Goal: Transaction & Acquisition: Purchase product/service

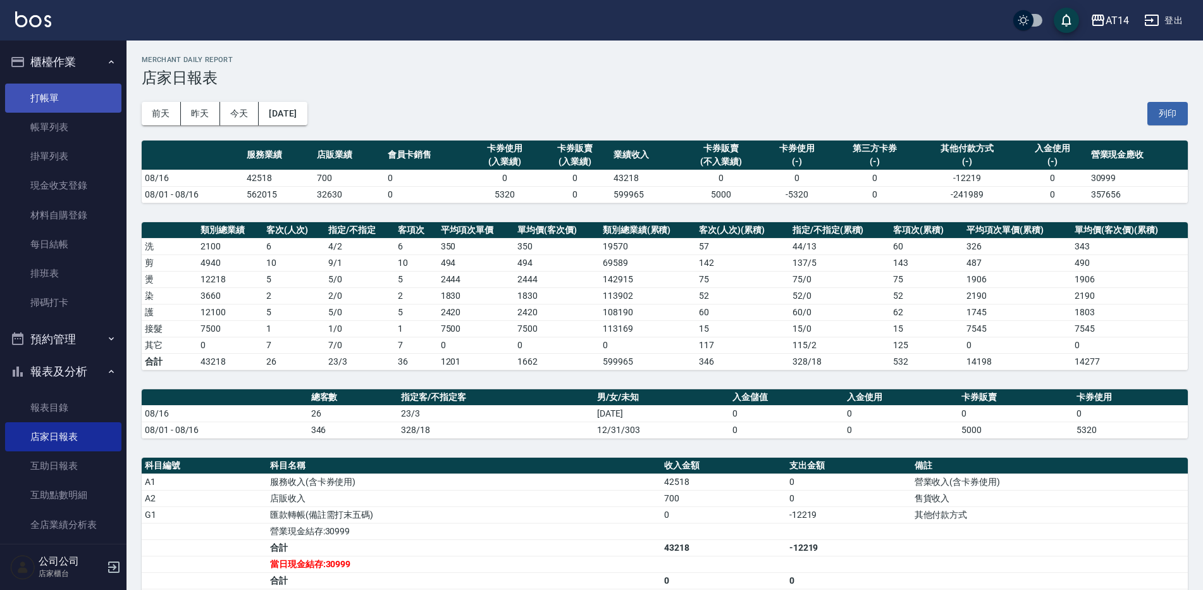
click at [52, 84] on link "打帳單" at bounding box center [63, 98] width 116 height 29
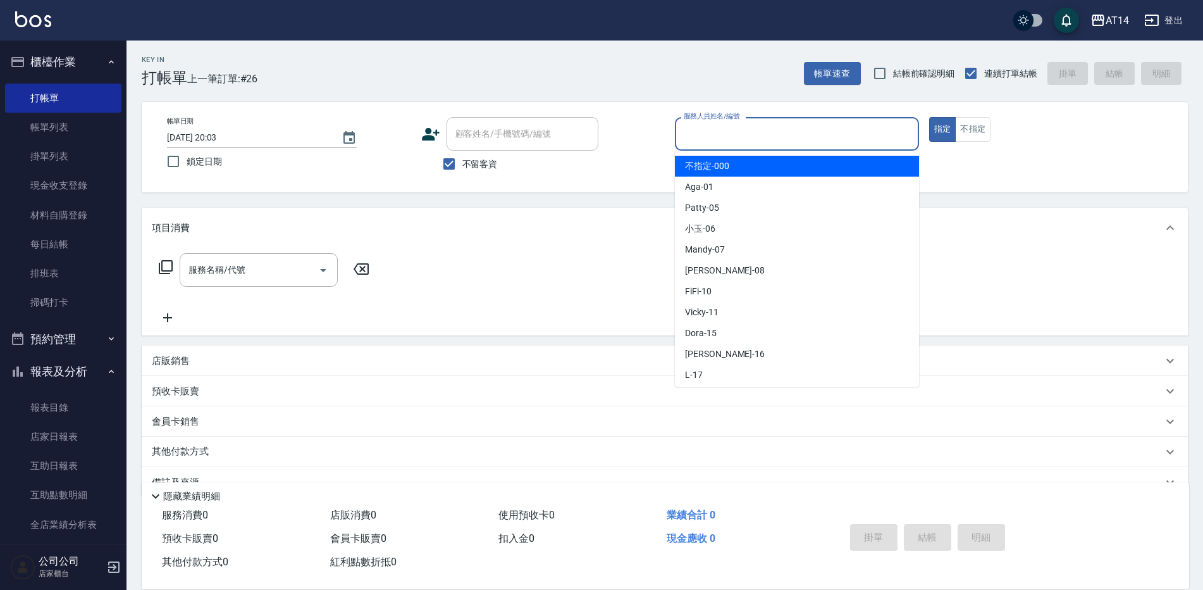
type input "不指定-000"
type button "true"
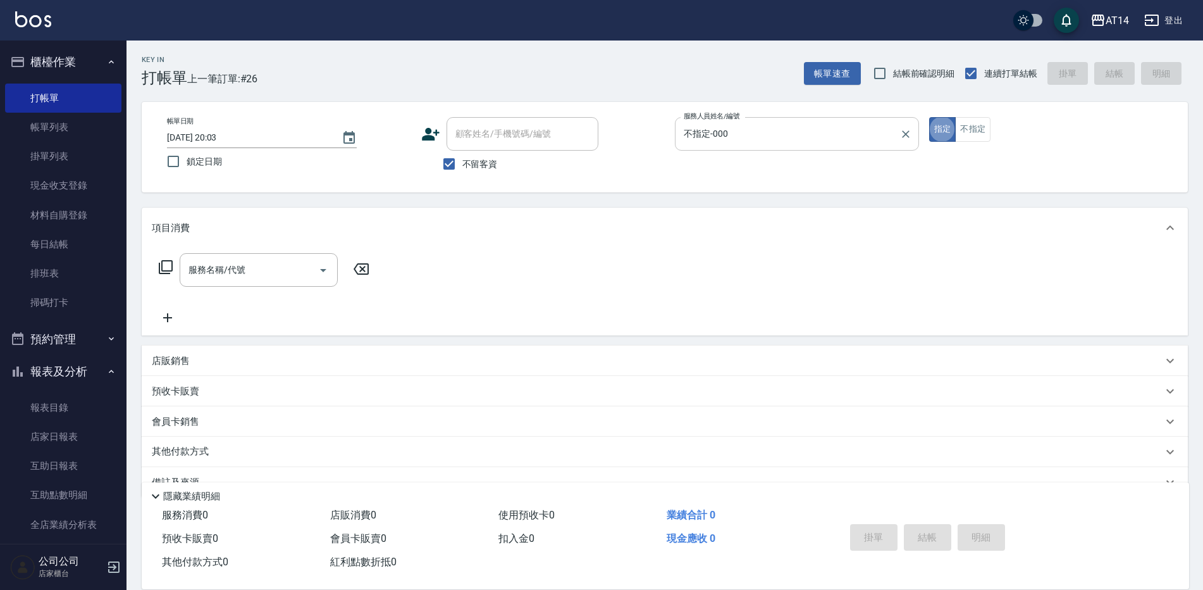
click at [730, 147] on div "不指定-000 服務人員姓名/編號" at bounding box center [797, 134] width 244 height 34
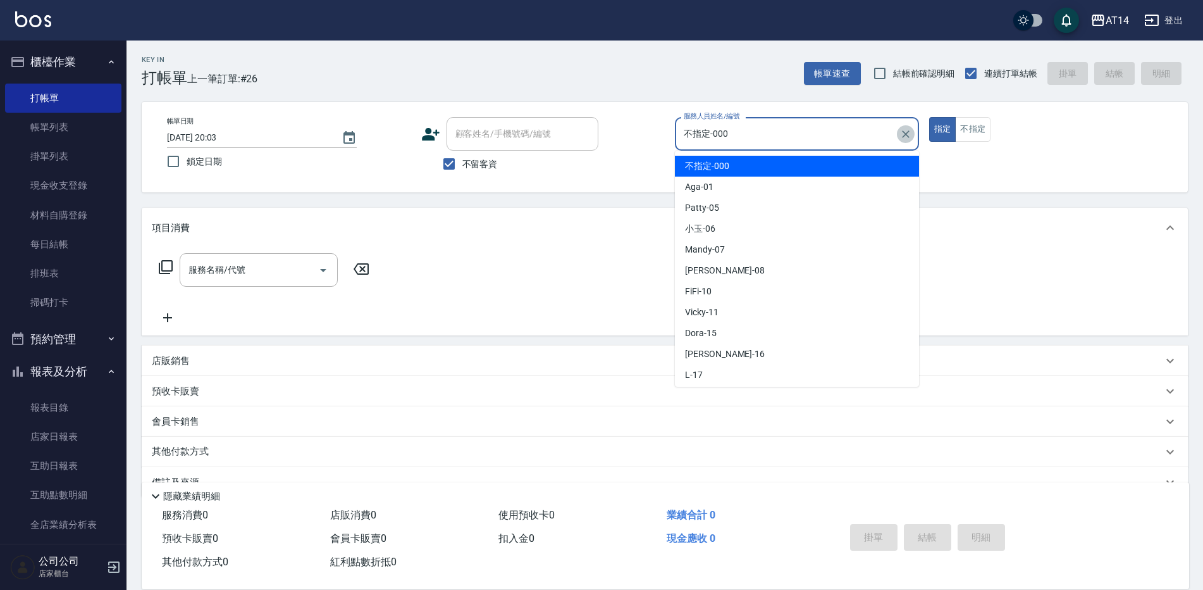
click at [906, 134] on icon "Clear" at bounding box center [906, 134] width 8 height 8
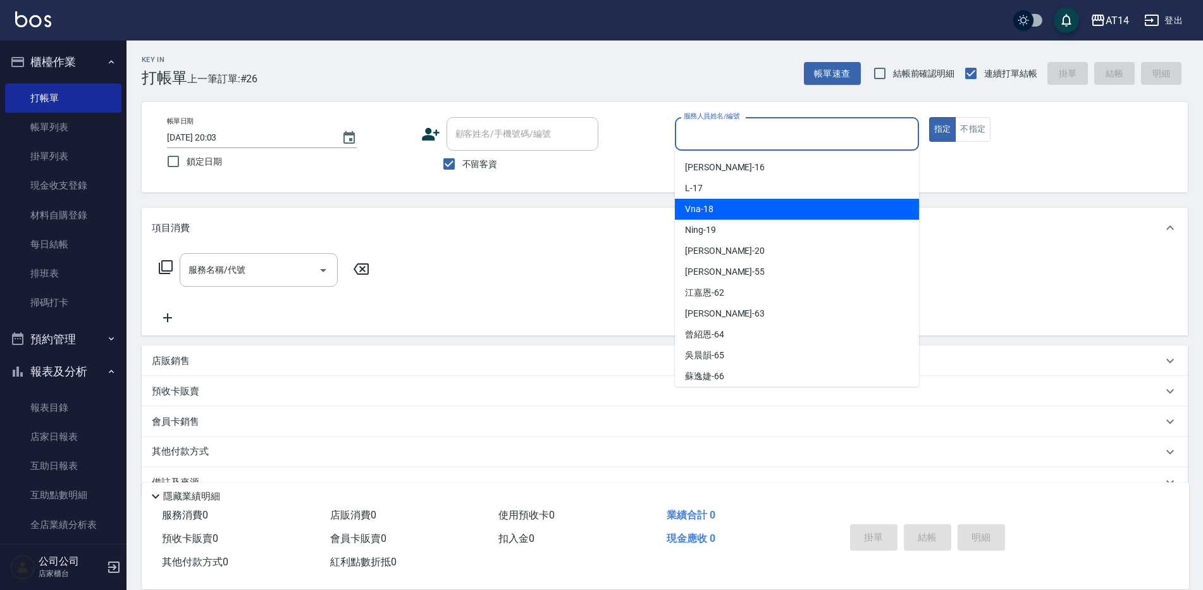
click at [771, 206] on div "Vna -18" at bounding box center [797, 209] width 244 height 21
type input "Vna-18"
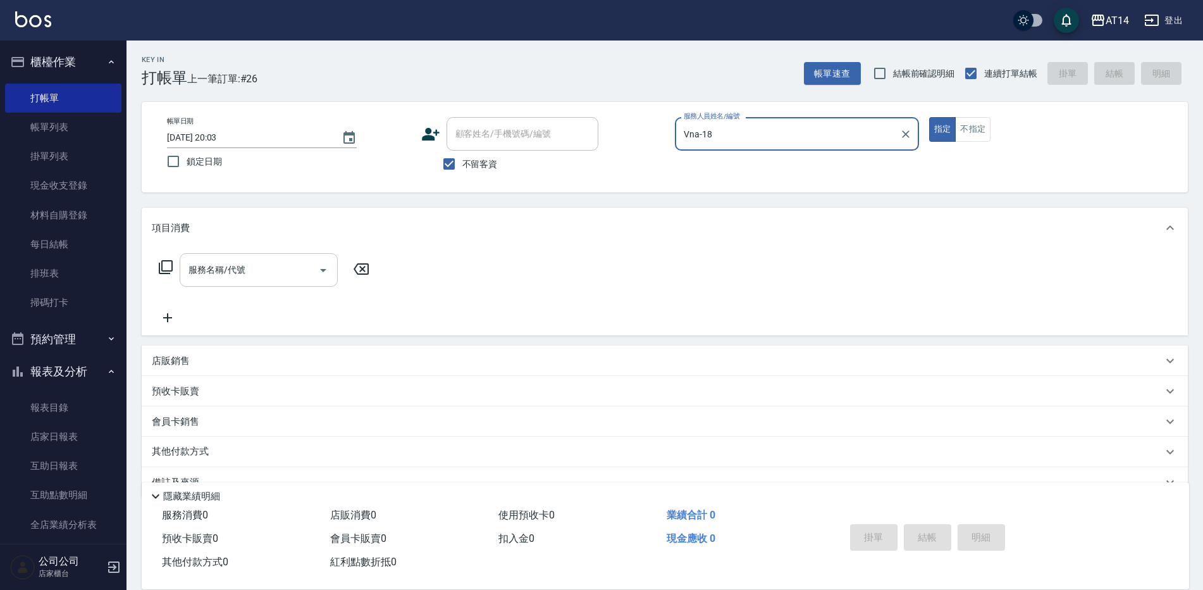
click at [287, 261] on input "服務名稱/代號" at bounding box center [249, 270] width 128 height 22
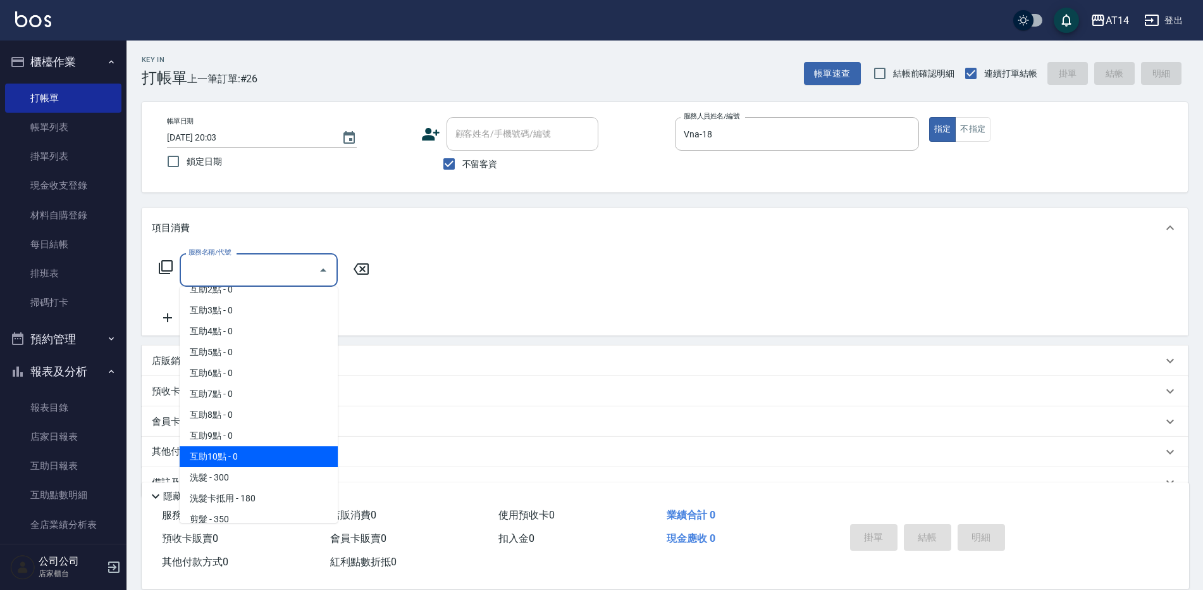
scroll to position [63, 0]
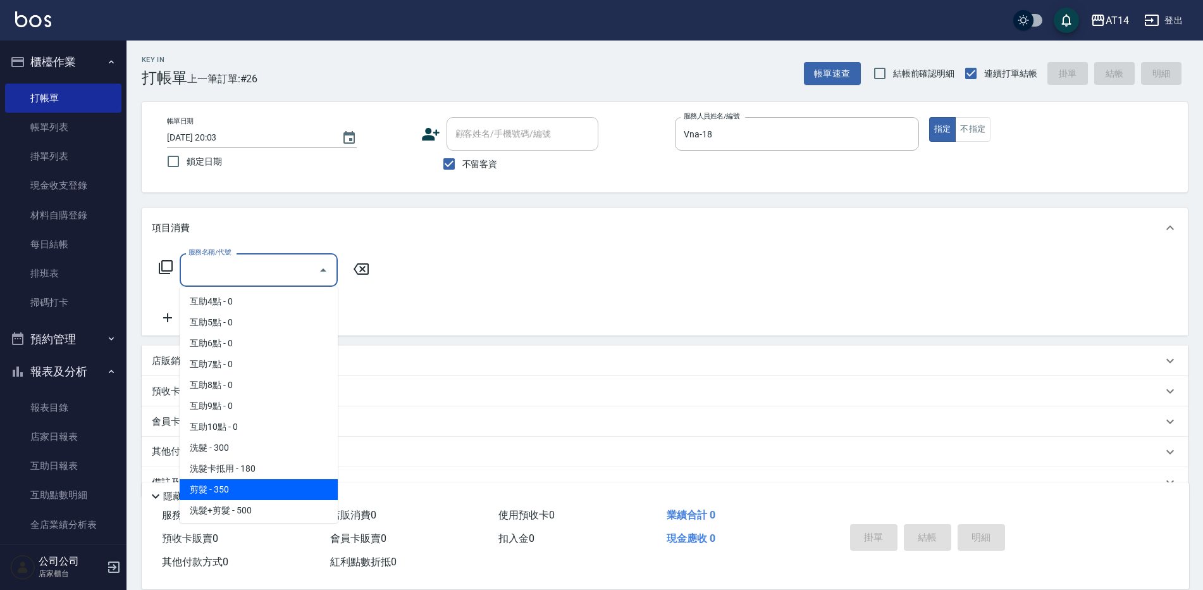
click at [253, 491] on span "剪髮 - 350" at bounding box center [259, 489] width 158 height 21
type input "剪髮(021)"
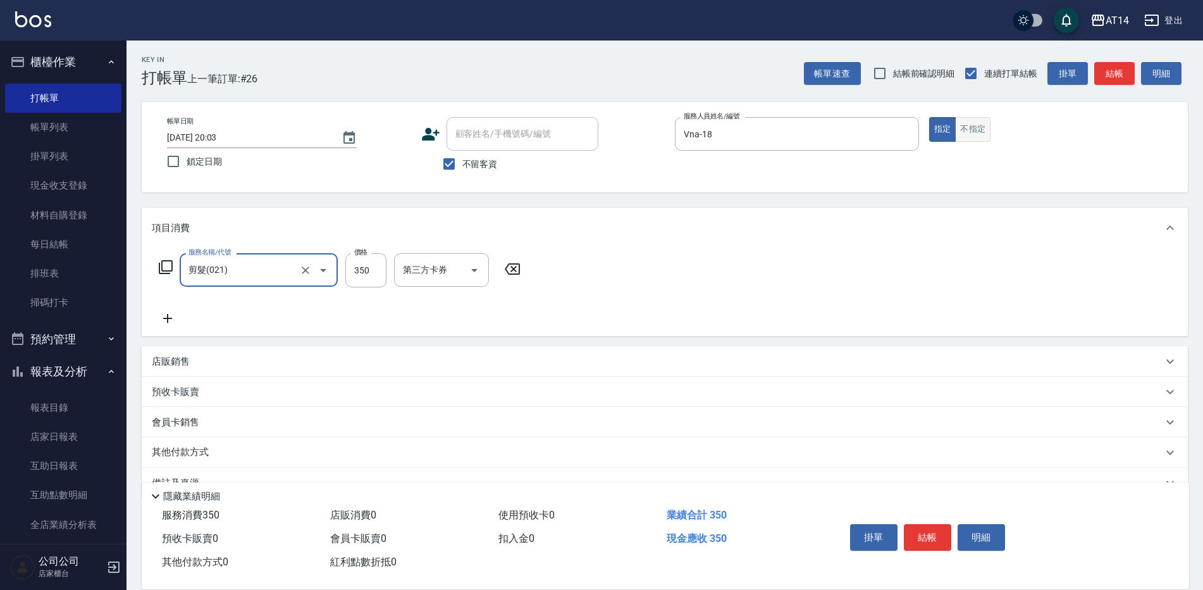
click at [988, 125] on button "不指定" at bounding box center [972, 129] width 35 height 25
click at [1113, 77] on button "結帳" at bounding box center [1115, 73] width 40 height 23
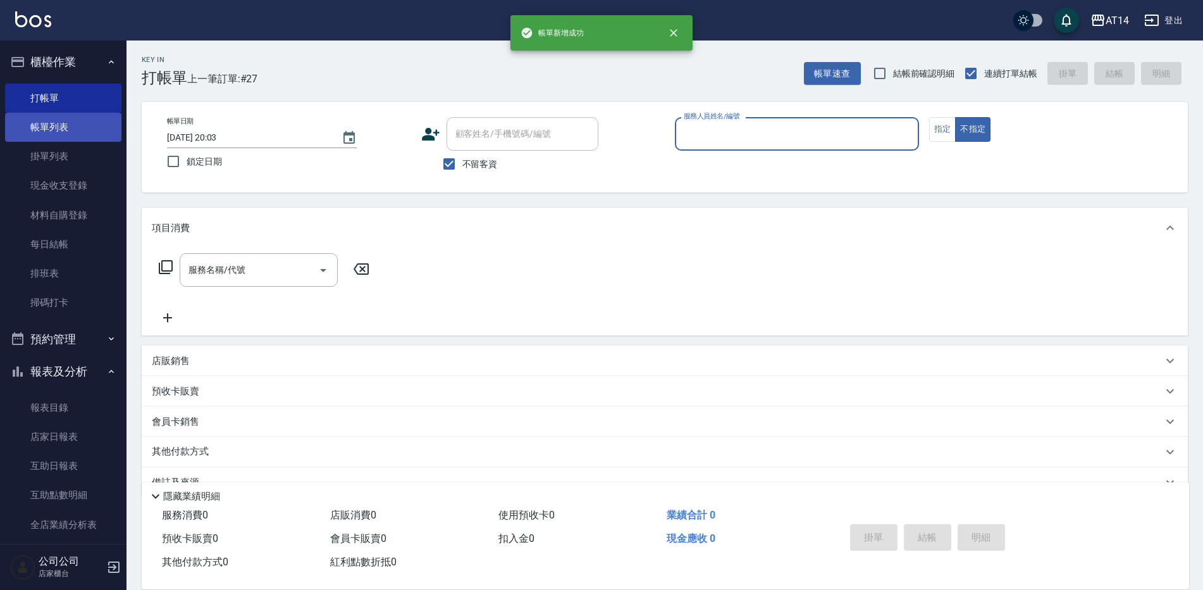
click at [45, 126] on link "帳單列表" at bounding box center [63, 127] width 116 height 29
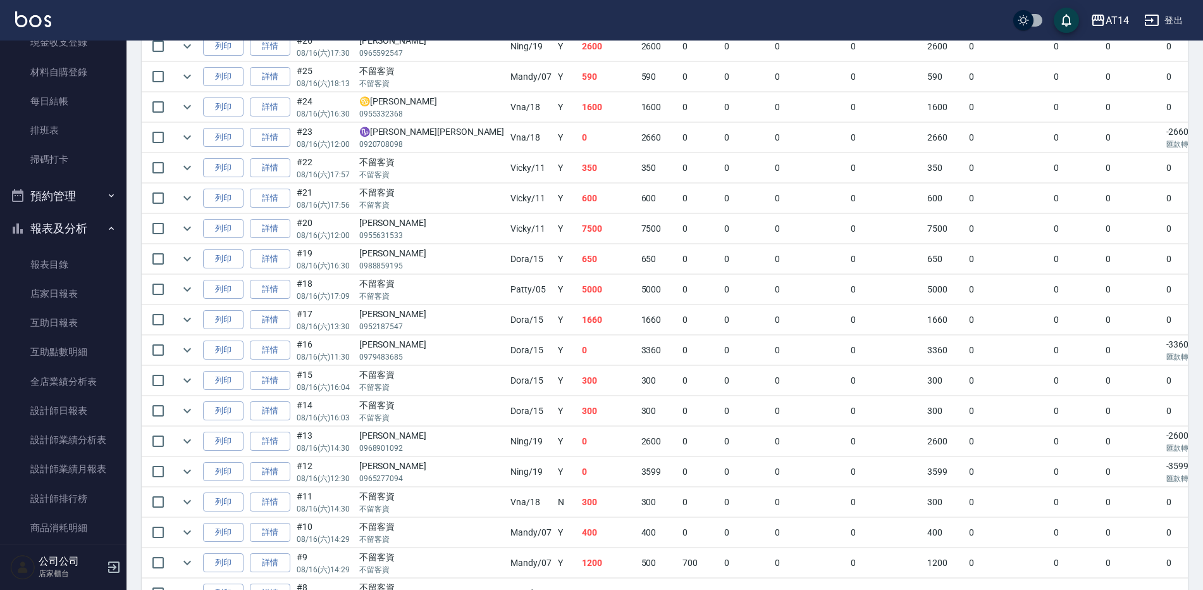
scroll to position [316, 0]
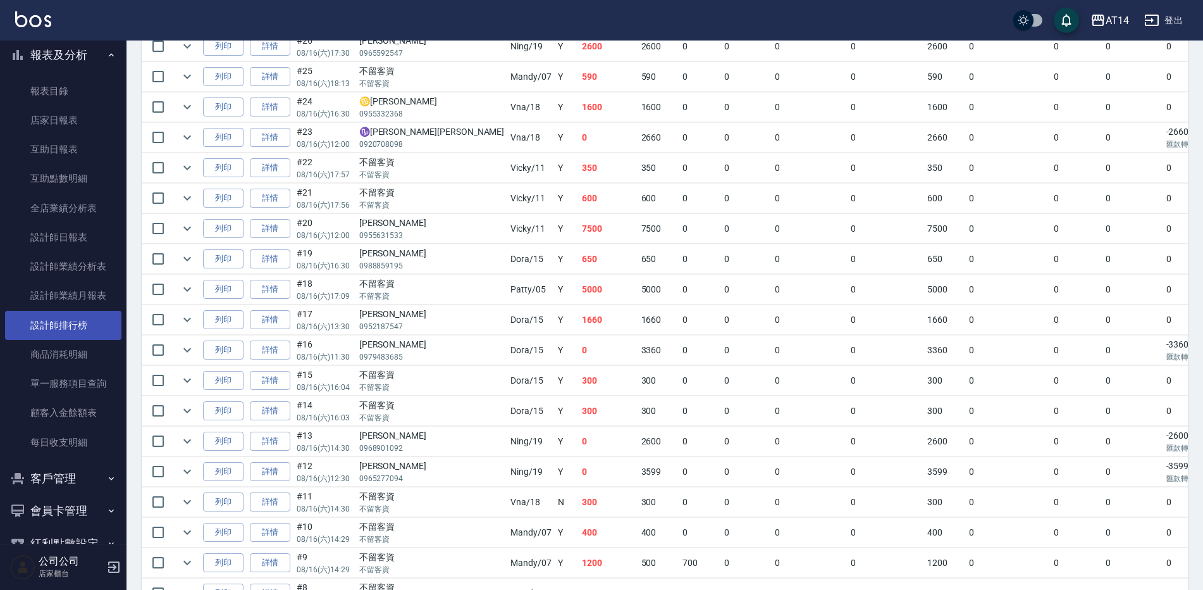
click at [90, 325] on link "設計師排行榜" at bounding box center [63, 325] width 116 height 29
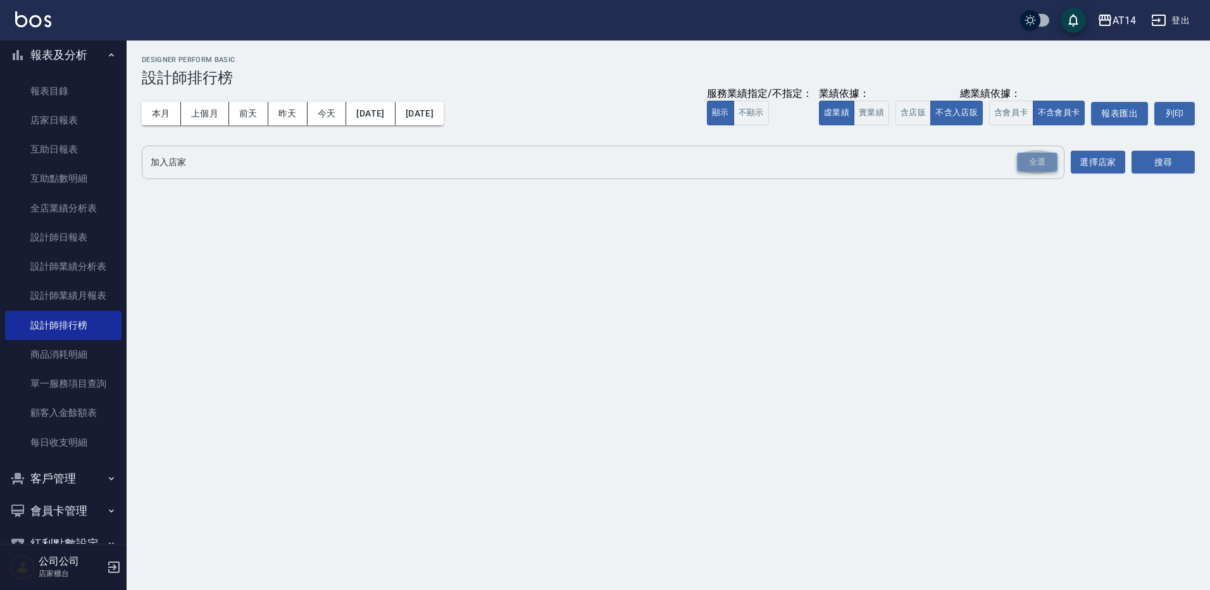
click at [1025, 160] on div "全選" at bounding box center [1037, 162] width 40 height 20
click at [1162, 153] on button "搜尋" at bounding box center [1162, 162] width 63 height 23
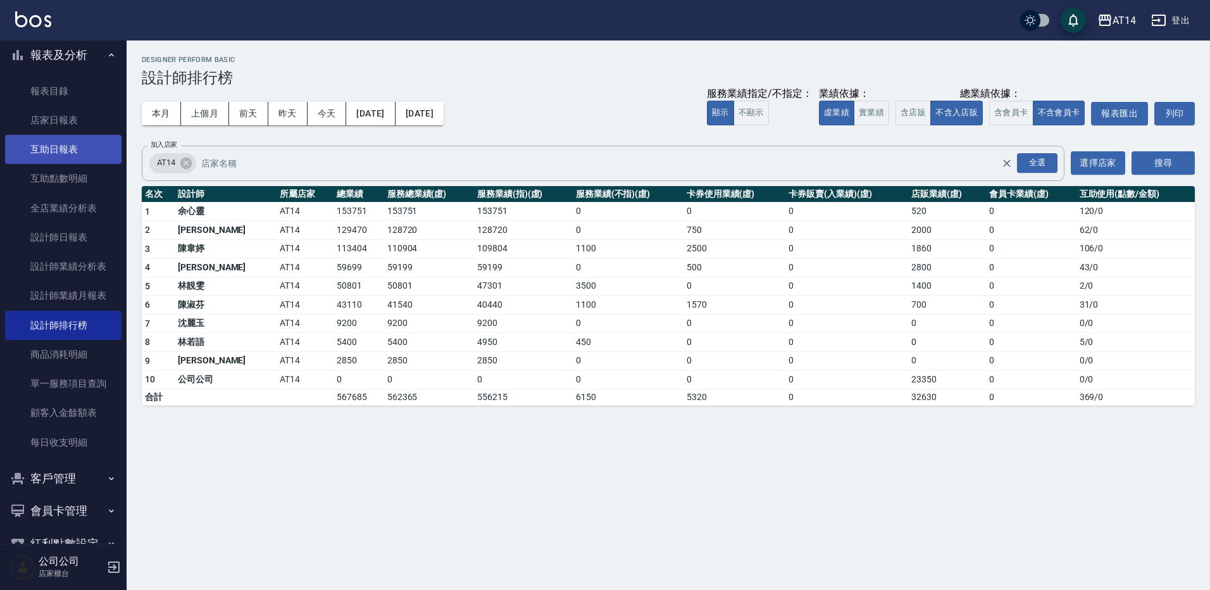
scroll to position [127, 0]
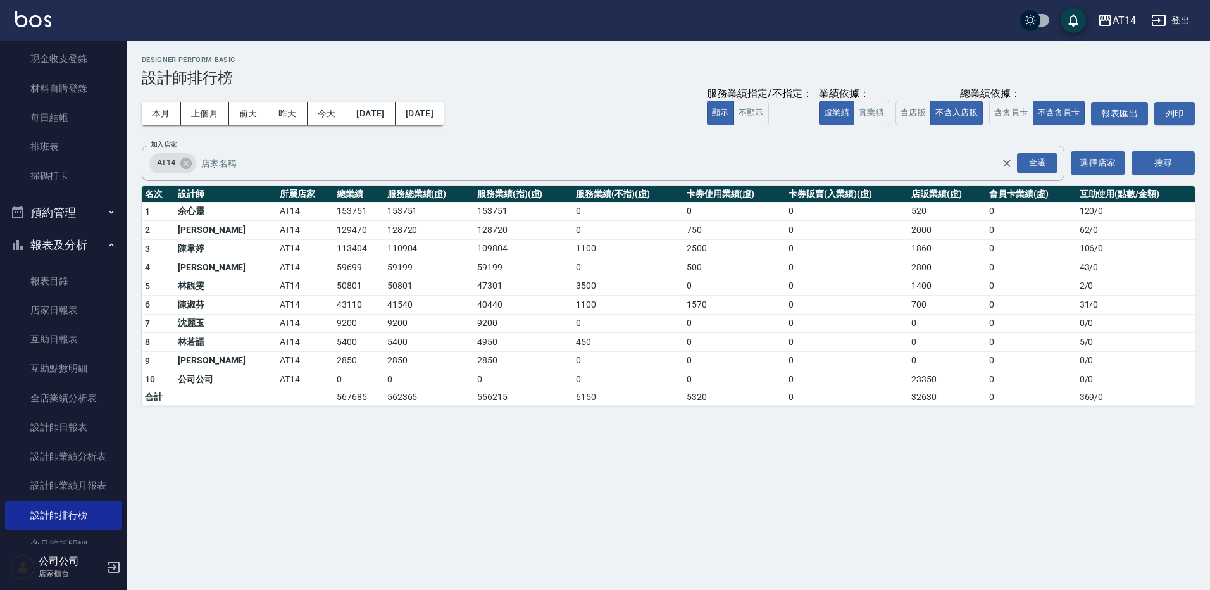
click at [81, 239] on button "報表及分析" at bounding box center [63, 244] width 116 height 33
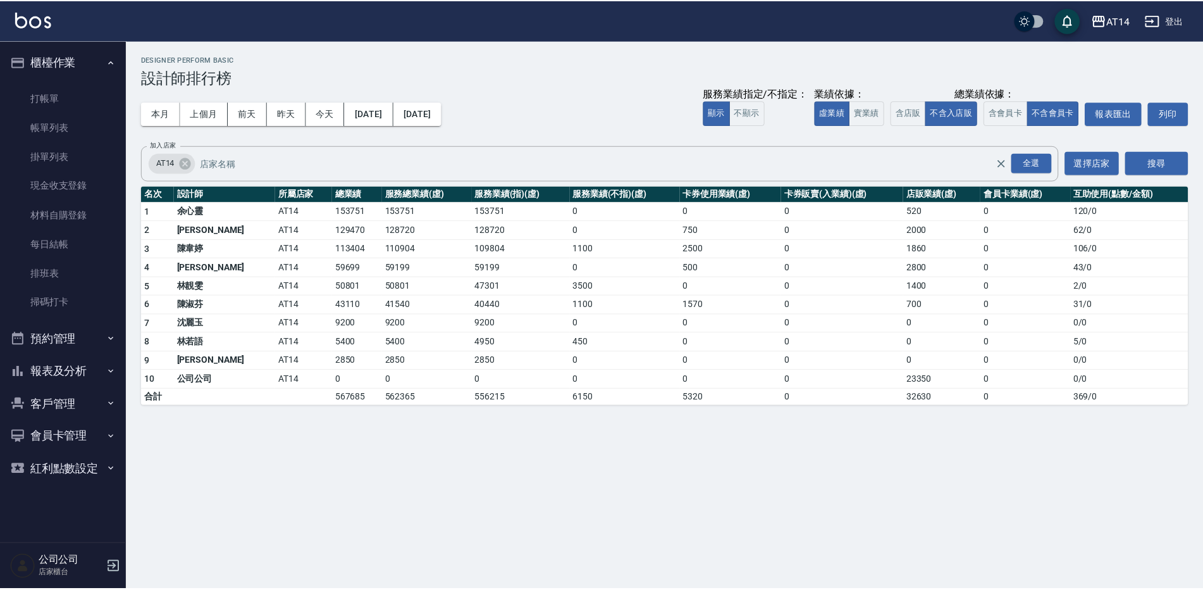
scroll to position [0, 0]
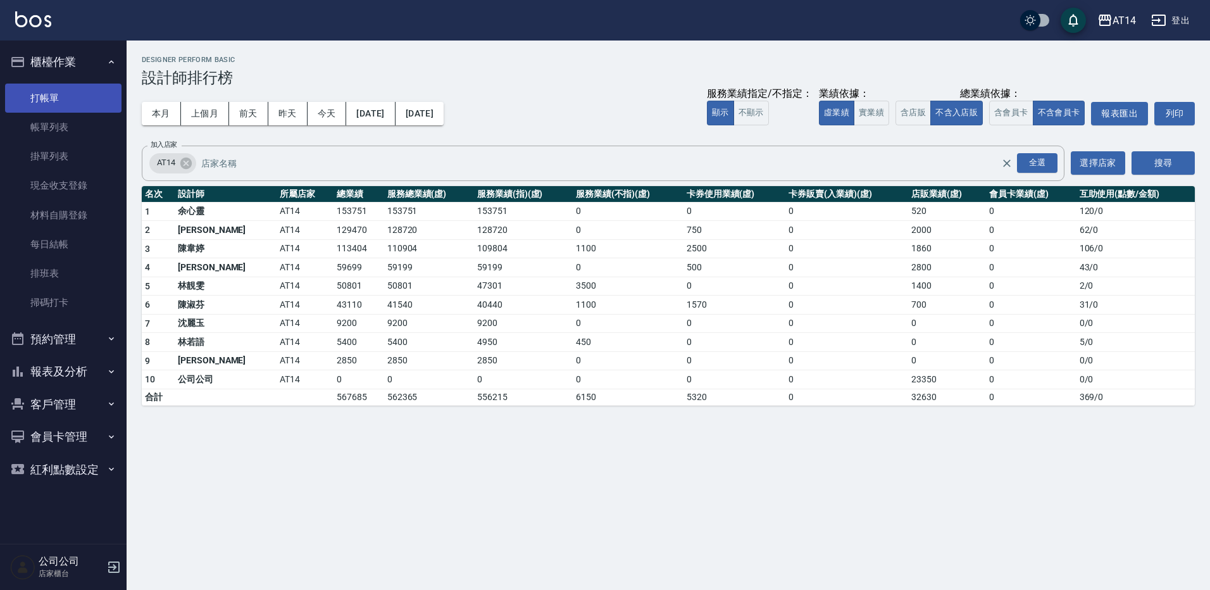
click at [74, 97] on link "打帳單" at bounding box center [63, 98] width 116 height 29
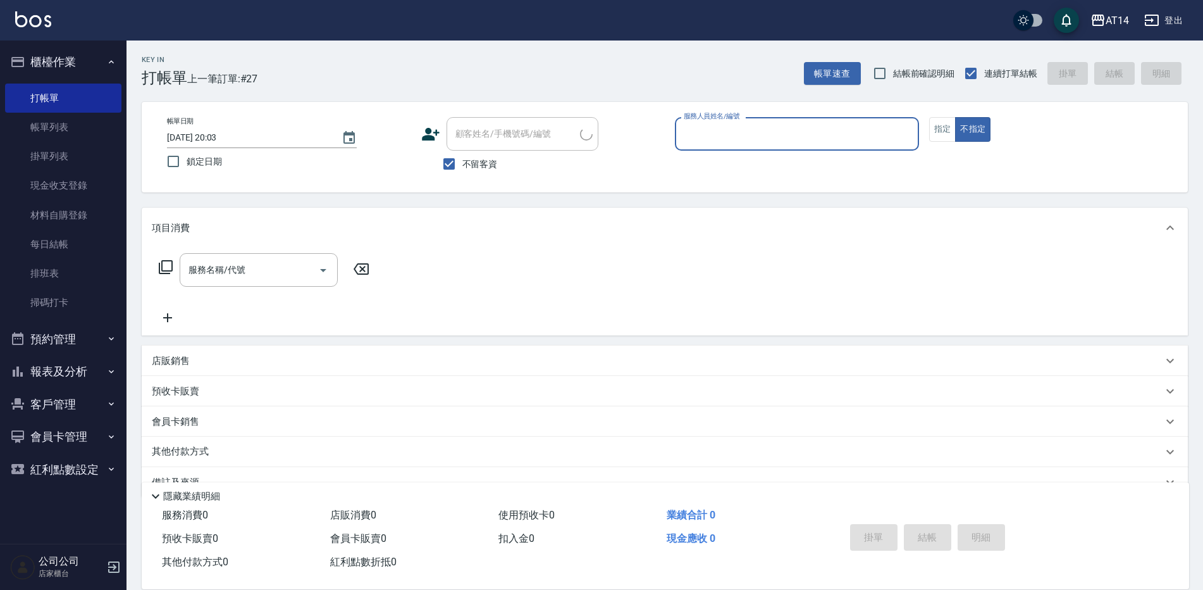
click at [82, 51] on button "櫃檯作業" at bounding box center [63, 62] width 116 height 33
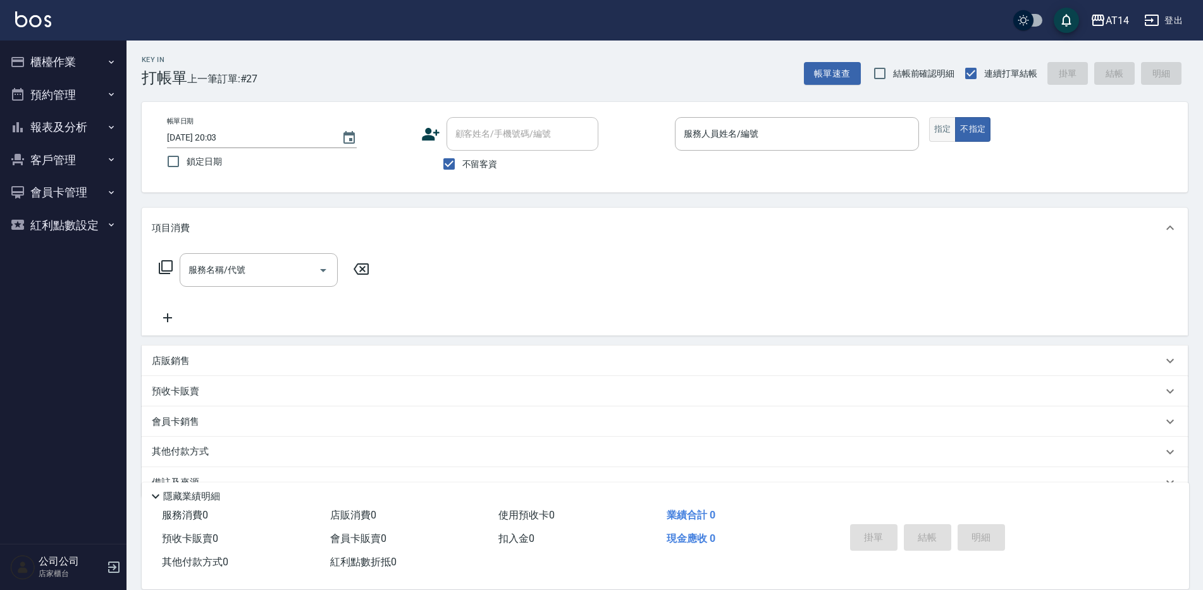
click at [942, 130] on button "指定" at bounding box center [942, 129] width 27 height 25
click at [723, 132] on input "服務人員姓名/編號" at bounding box center [797, 134] width 233 height 22
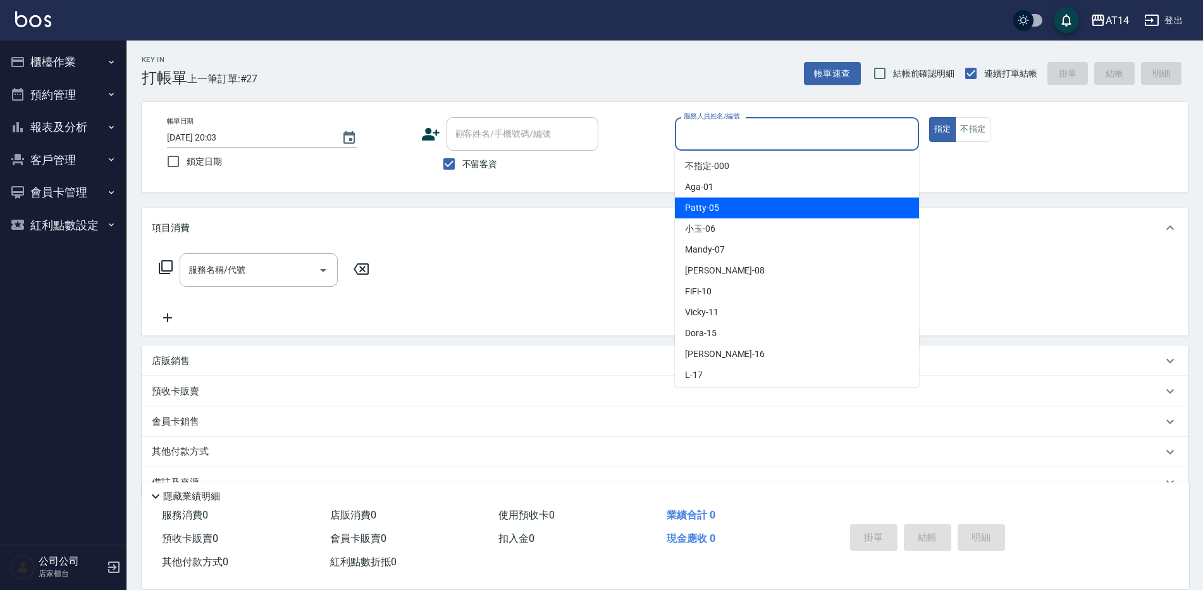
click at [702, 210] on span "Patty -05" at bounding box center [702, 207] width 34 height 13
type input "Patty-05"
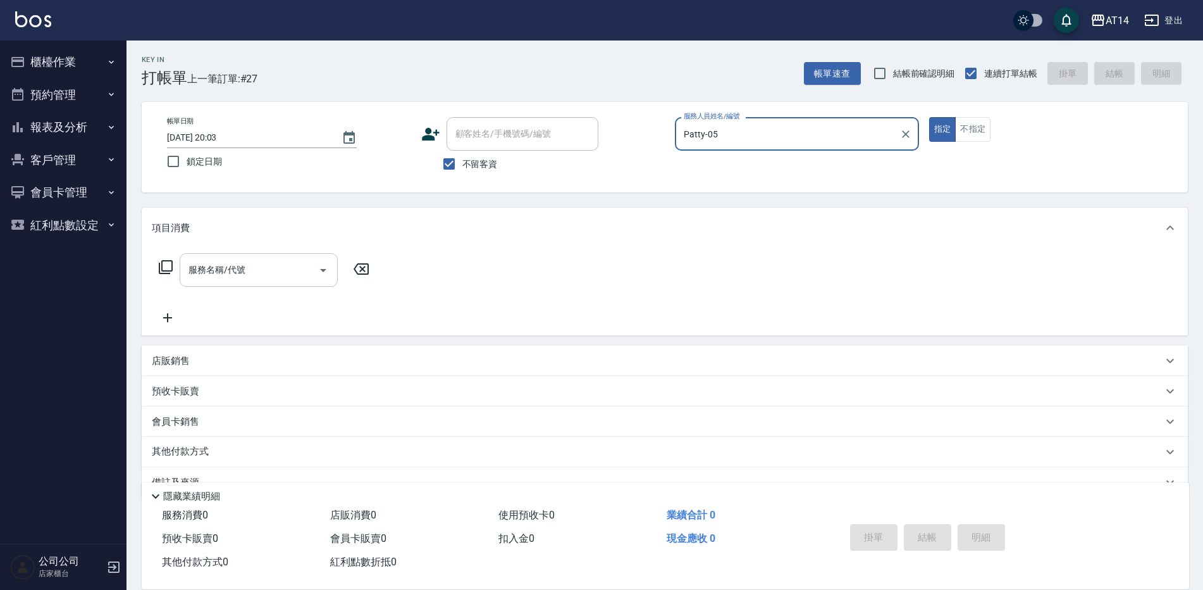
click at [257, 273] on input "服務名稱/代號" at bounding box center [249, 270] width 128 height 22
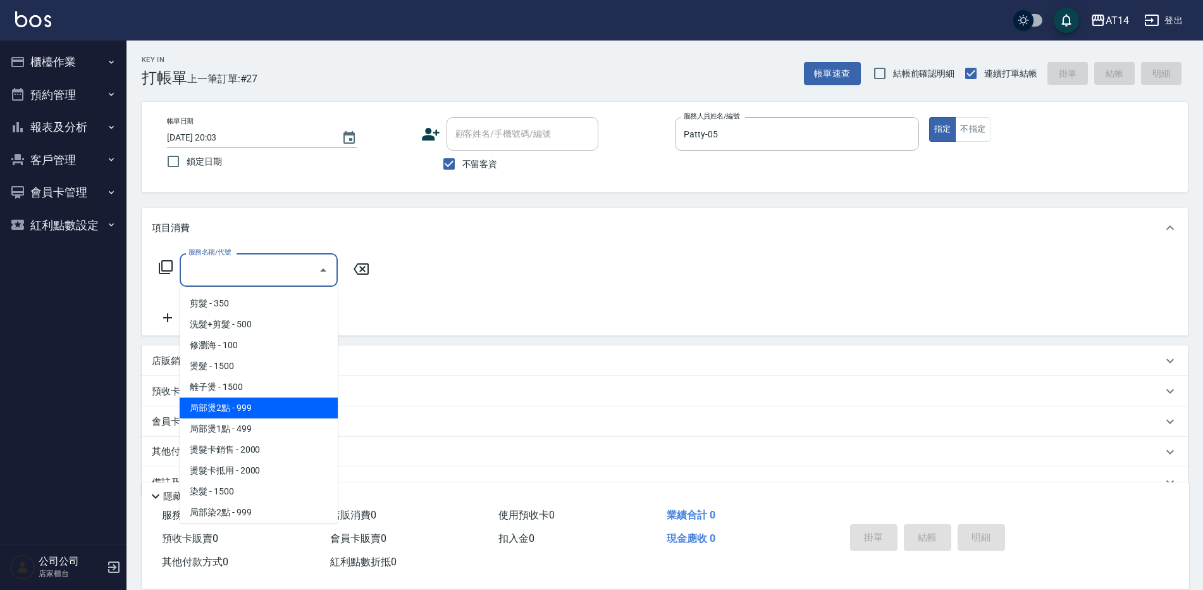
scroll to position [253, 0]
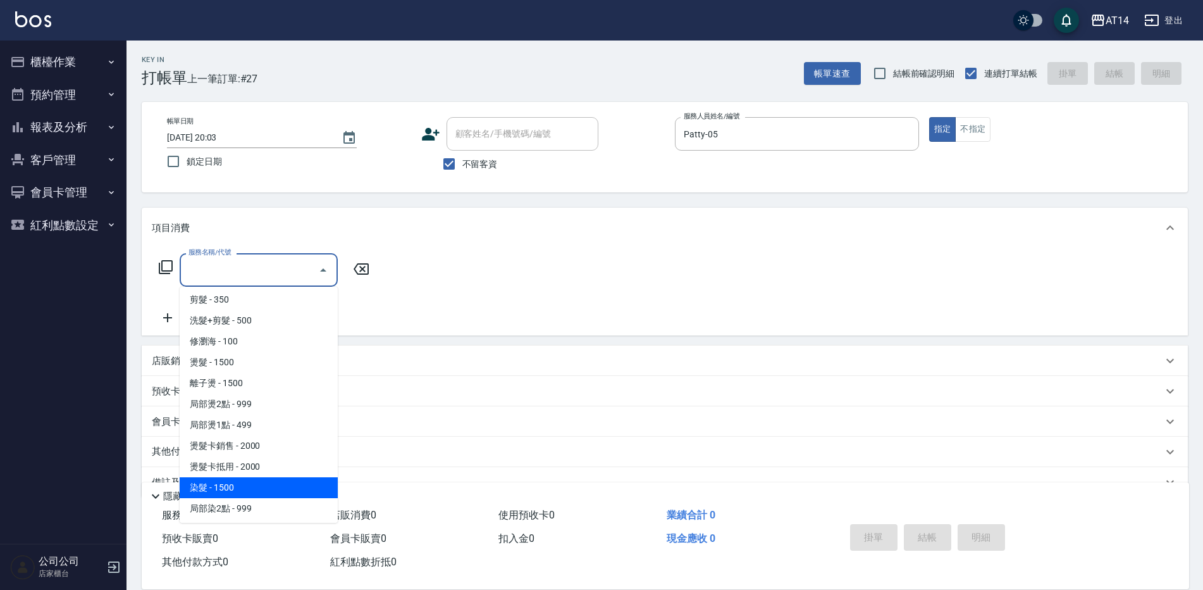
click at [237, 487] on span "染髮 - 1500" at bounding box center [259, 487] width 158 height 21
type input "染髮(041)"
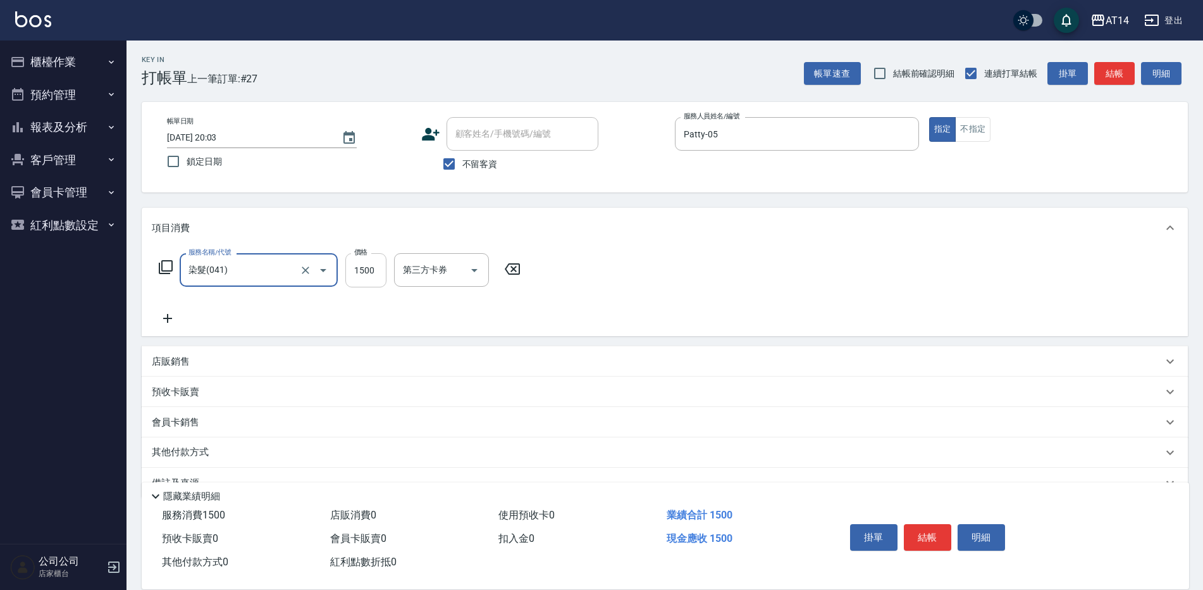
drag, startPoint x: 375, startPoint y: 277, endPoint x: 375, endPoint y: 266, distance: 10.8
click at [375, 277] on input "1500" at bounding box center [365, 270] width 41 height 34
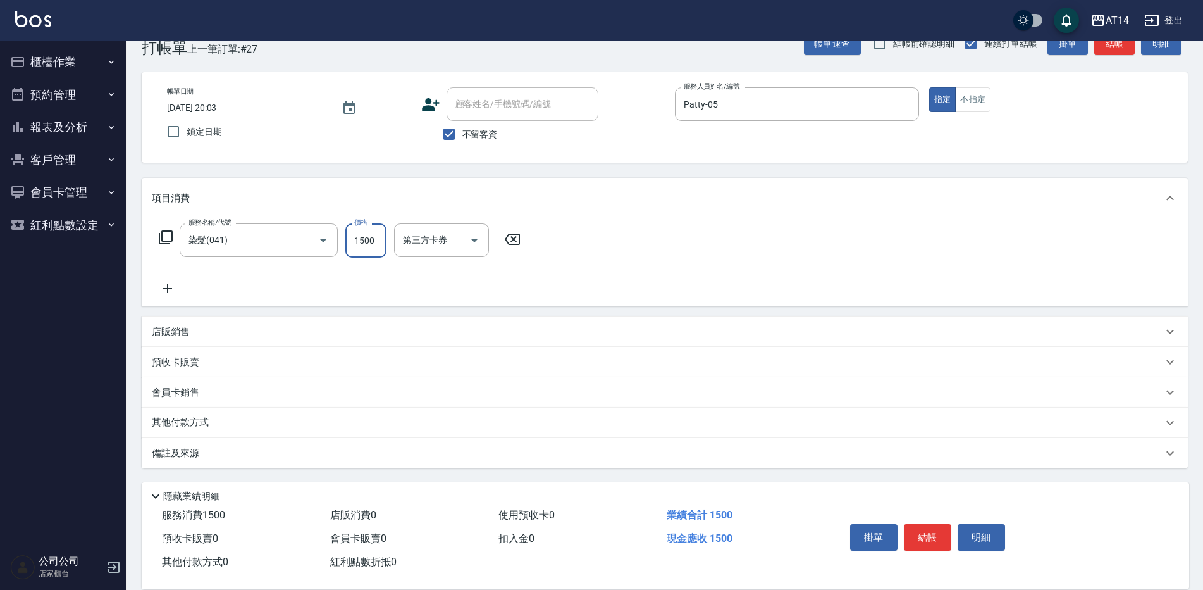
click at [371, 237] on input "1500" at bounding box center [365, 240] width 41 height 34
drag, startPoint x: 377, startPoint y: 241, endPoint x: 347, endPoint y: 244, distance: 29.8
click at [347, 244] on input "1500" at bounding box center [365, 240] width 41 height 34
drag, startPoint x: 366, startPoint y: 240, endPoint x: 351, endPoint y: 244, distance: 15.2
click at [351, 244] on input "0" at bounding box center [365, 240] width 41 height 34
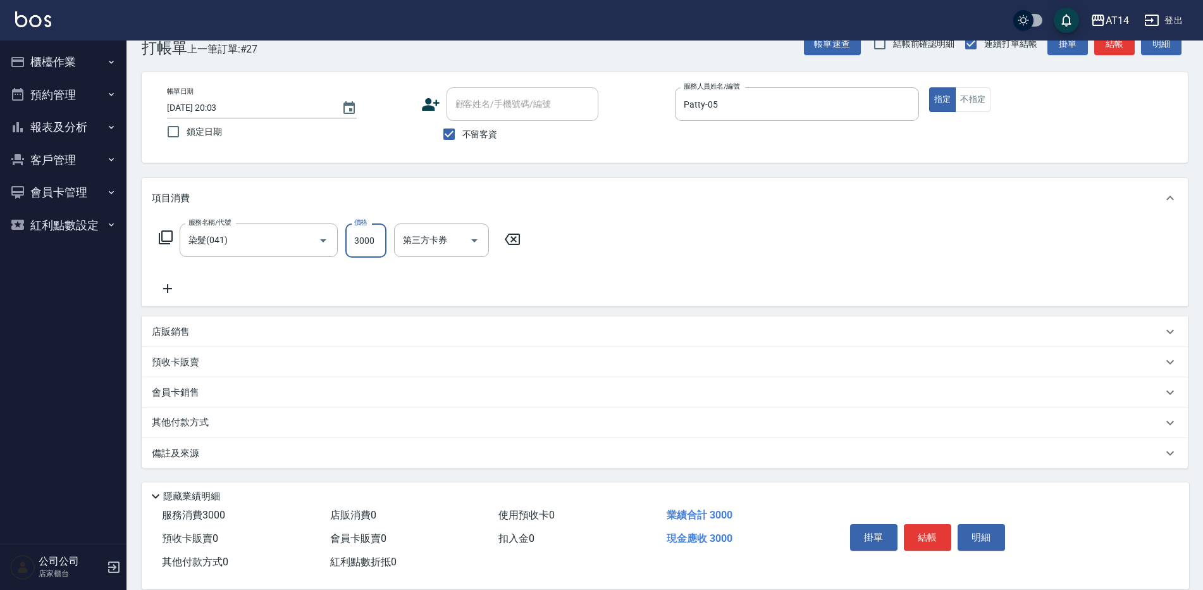
type input "3000"
click at [167, 292] on icon at bounding box center [167, 288] width 9 height 9
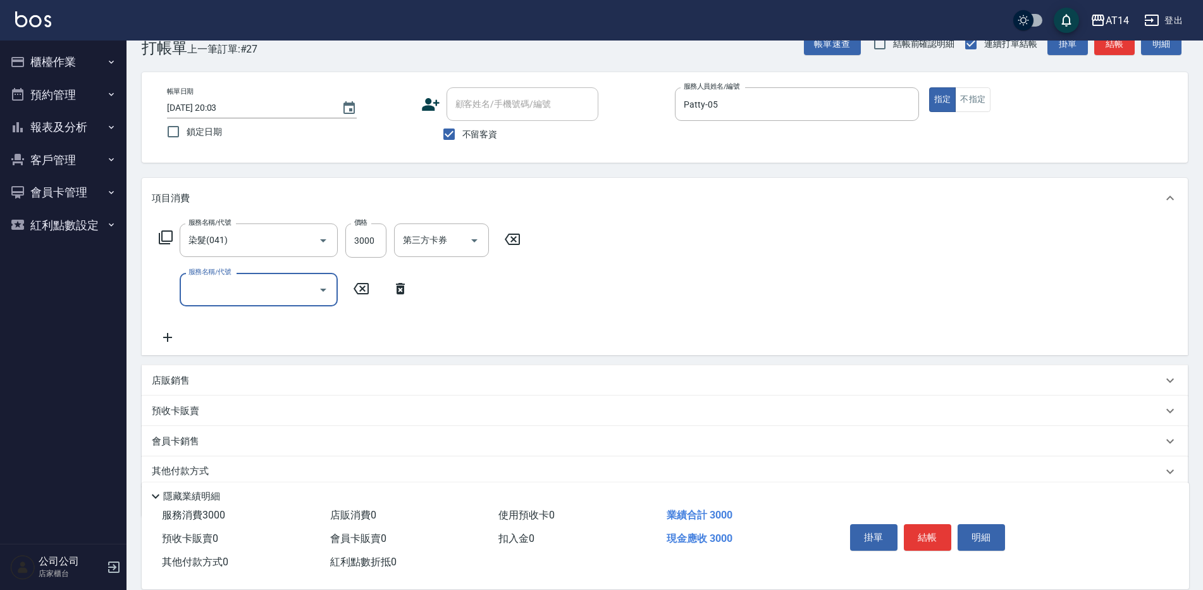
click at [210, 290] on input "服務名稱/代號" at bounding box center [249, 289] width 128 height 22
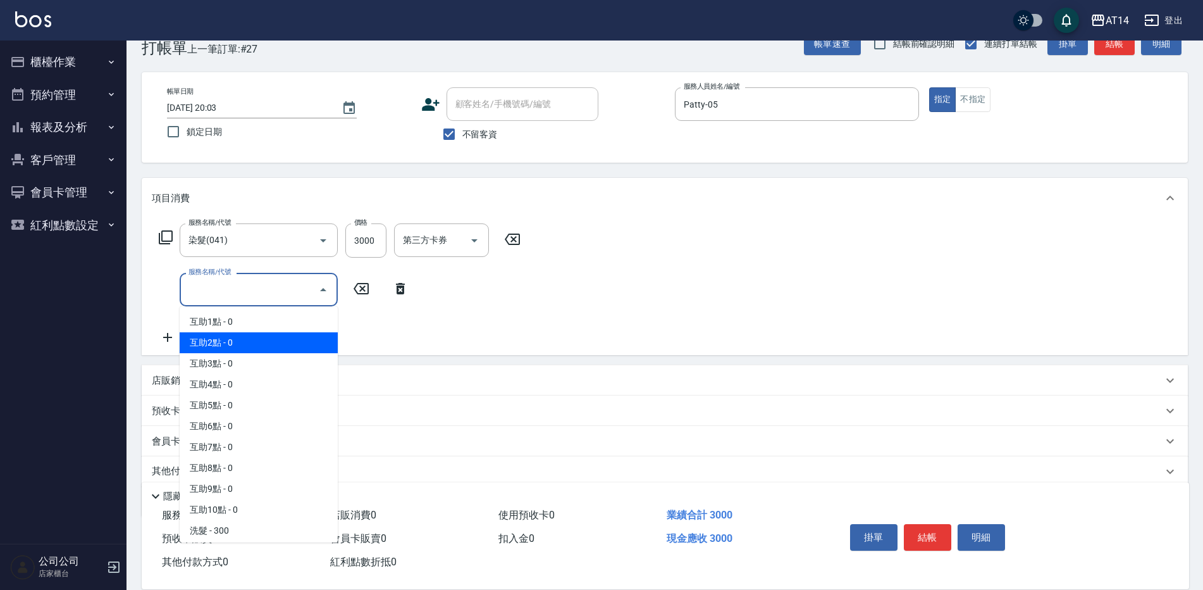
click at [242, 338] on span "互助2點 - 0" at bounding box center [259, 342] width 158 height 21
type input "互助2點(002)"
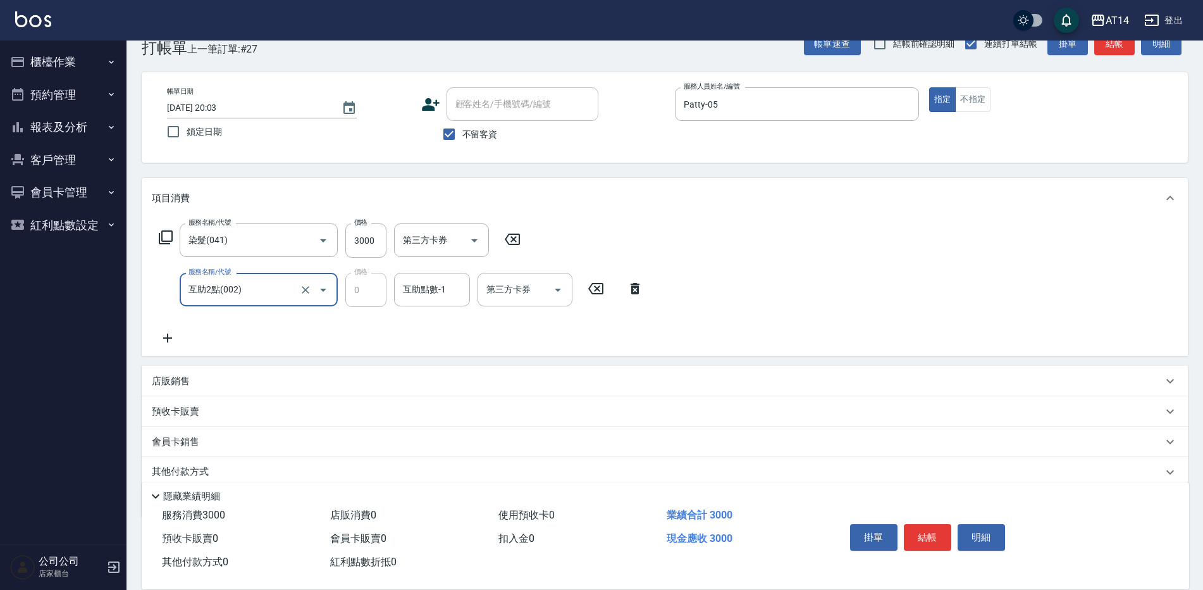
click at [165, 330] on icon at bounding box center [168, 337] width 32 height 15
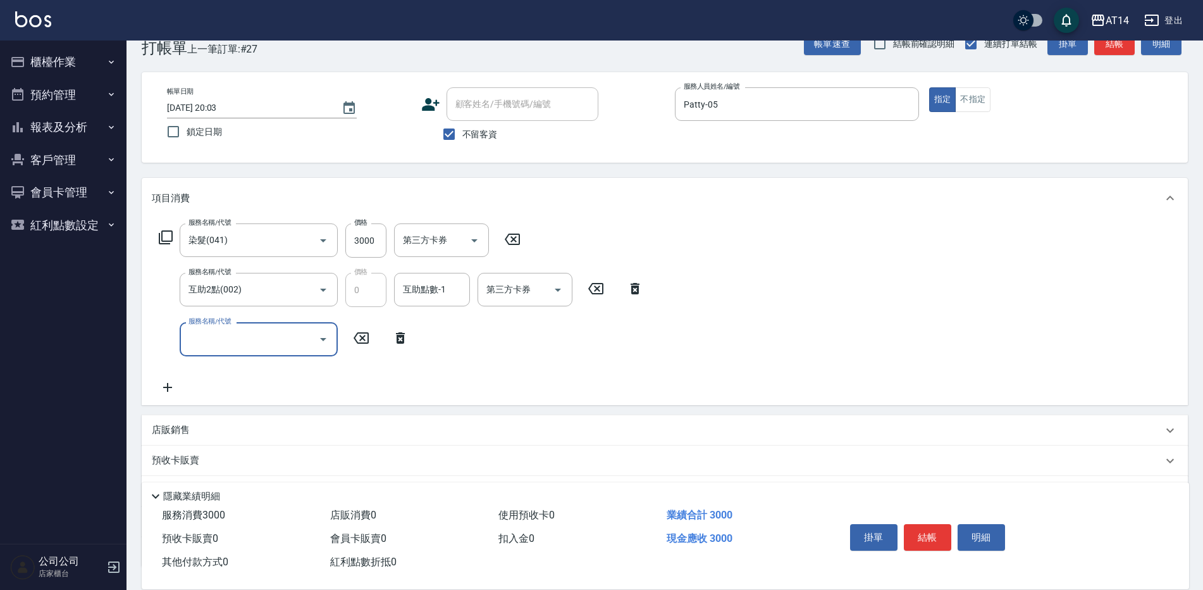
click at [194, 335] on input "服務名稱/代號" at bounding box center [249, 339] width 128 height 22
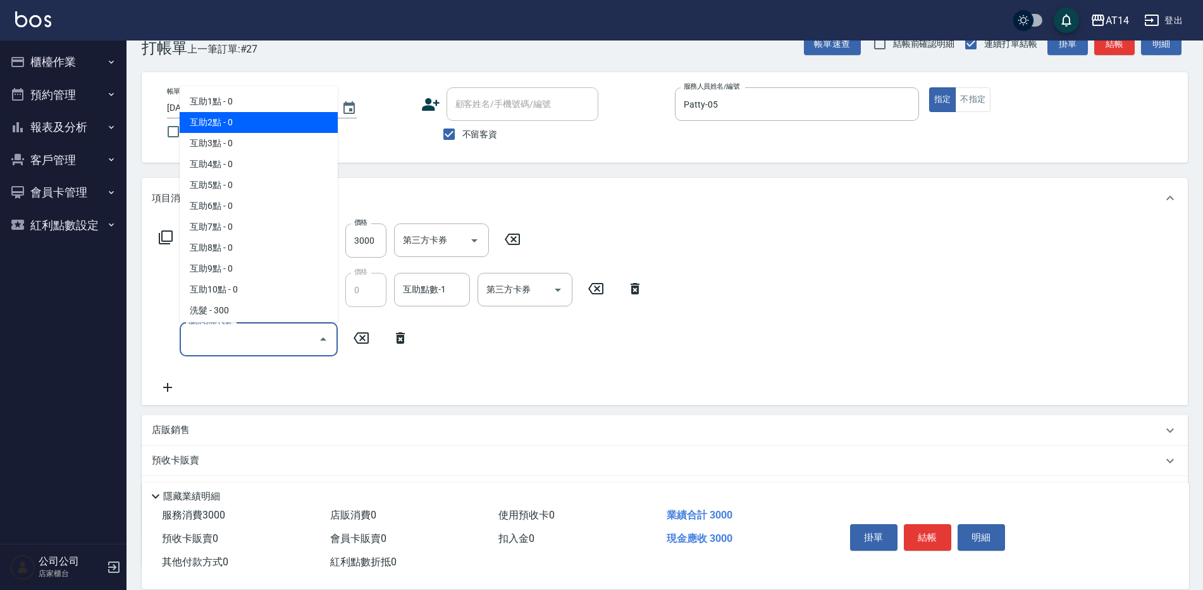
click at [237, 128] on span "互助2點 - 0" at bounding box center [259, 122] width 158 height 21
type input "互助2點(002)"
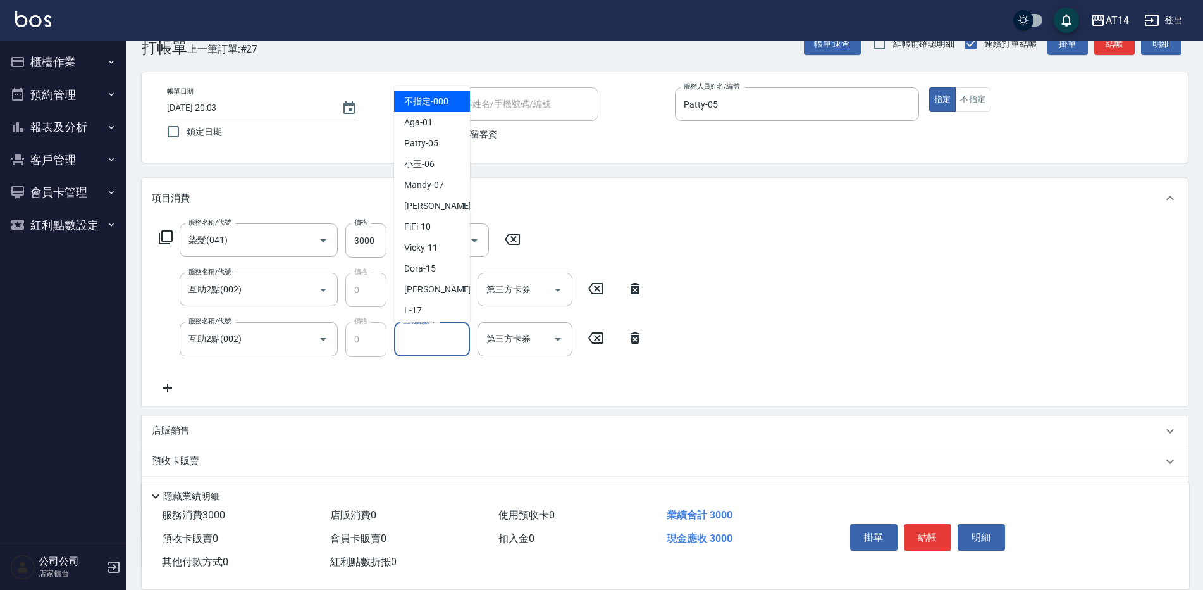
click at [421, 343] on input "互助點數-1" at bounding box center [432, 339] width 65 height 22
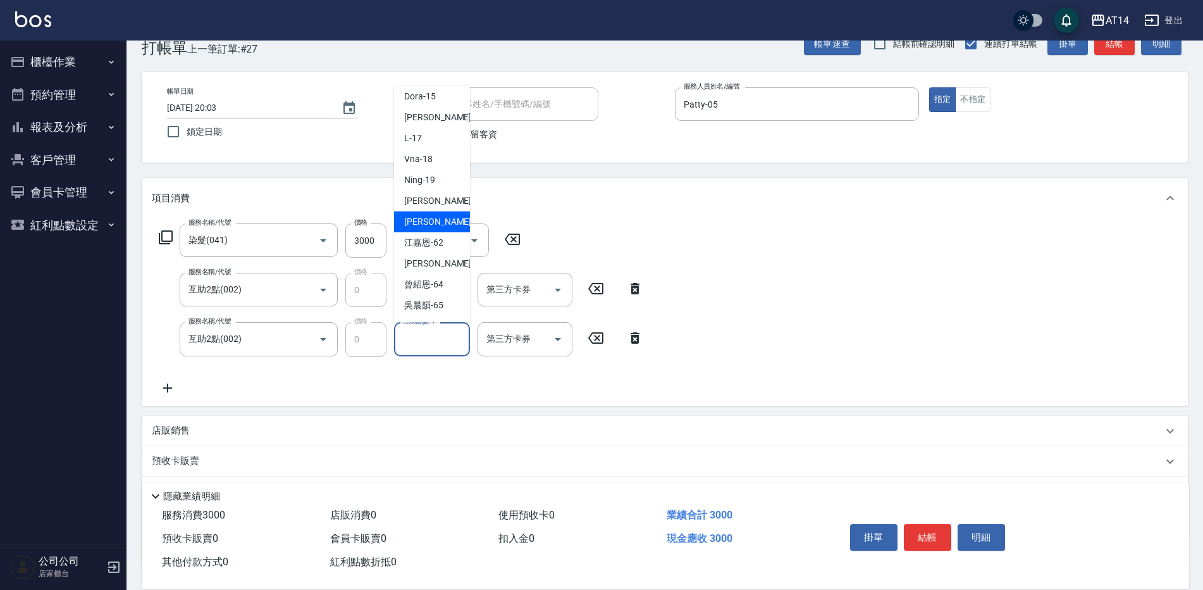
scroll to position [192, 0]
click at [426, 240] on span "[PERSON_NAME] -63" at bounding box center [444, 243] width 80 height 13
type input "[PERSON_NAME]-63"
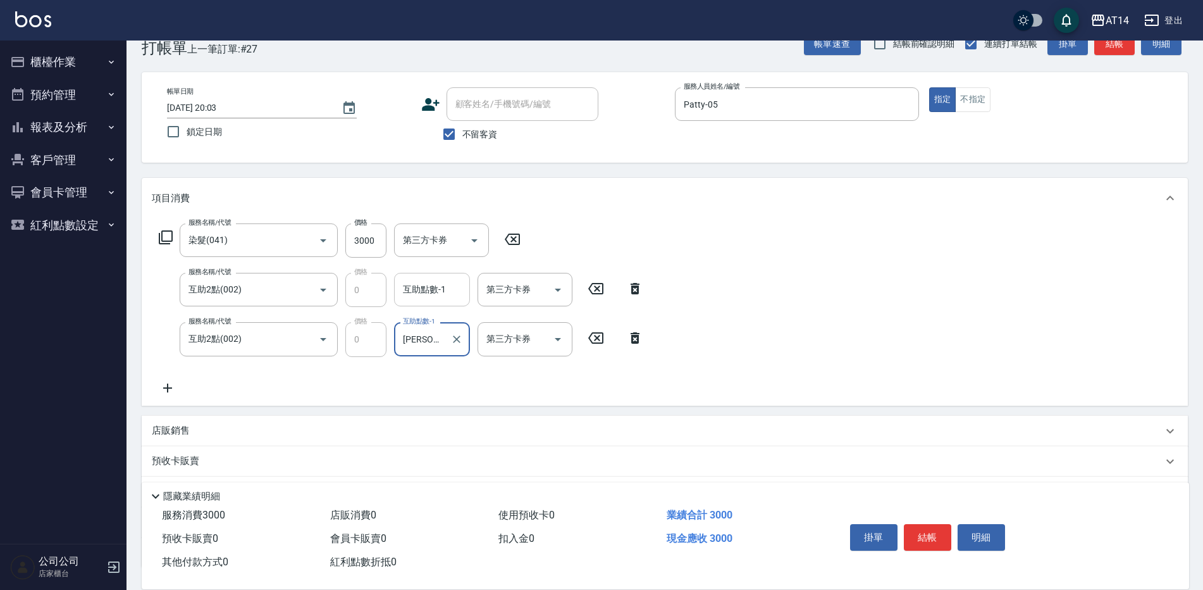
click at [422, 294] on input "互助點數-1" at bounding box center [432, 289] width 65 height 22
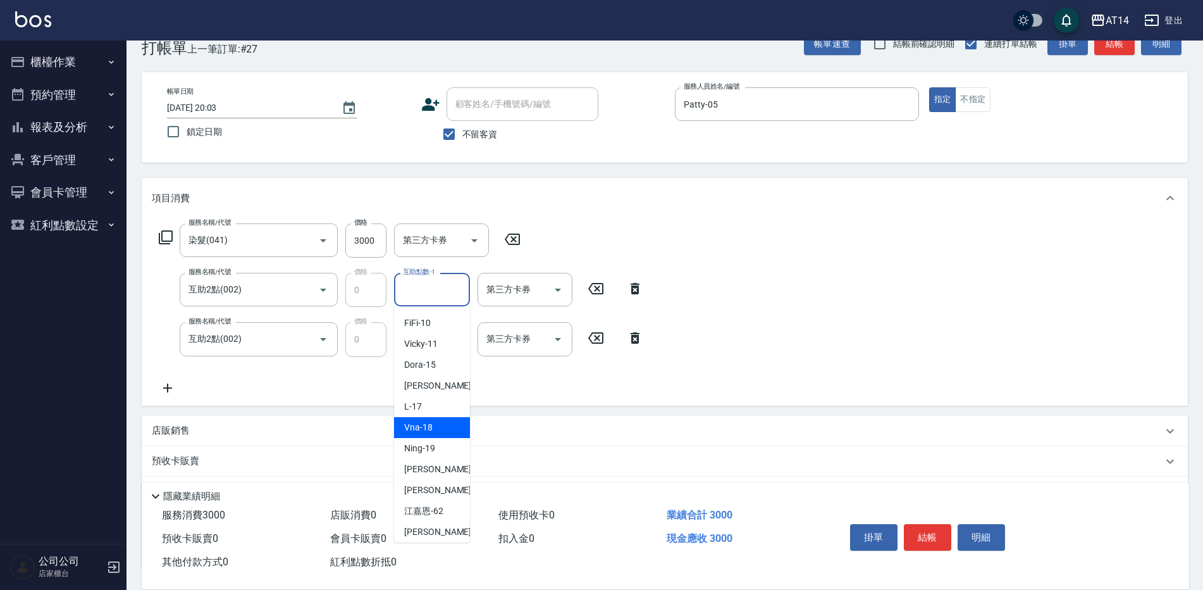
scroll to position [127, 0]
click at [425, 468] on span "[PERSON_NAME] -20" at bounding box center [444, 466] width 80 height 13
type input "[PERSON_NAME]-20"
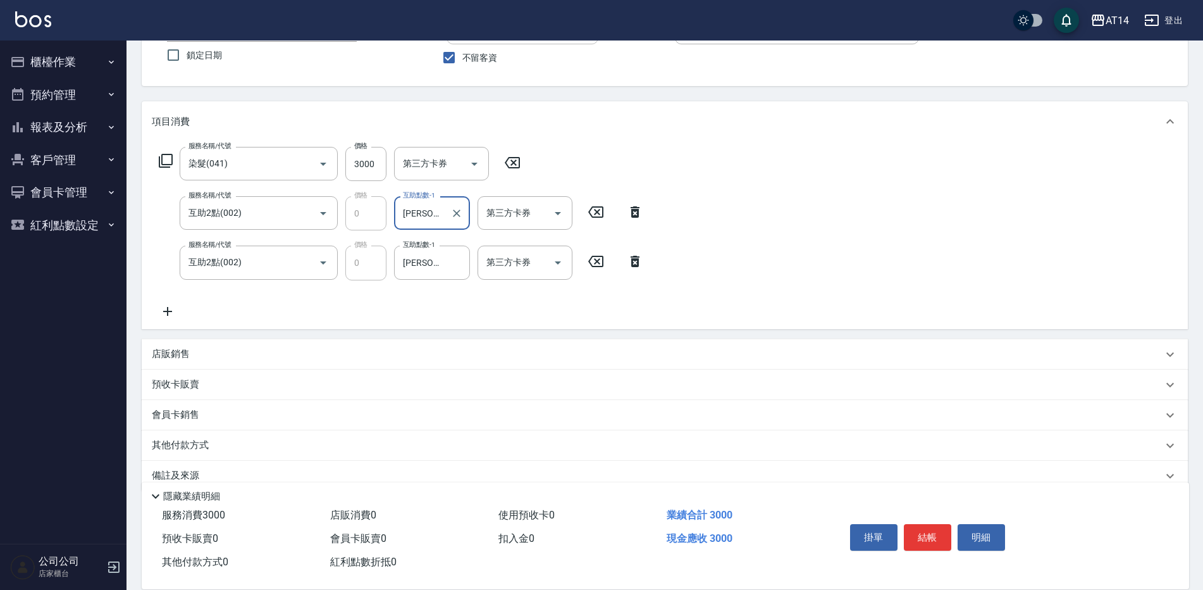
scroll to position [129, 0]
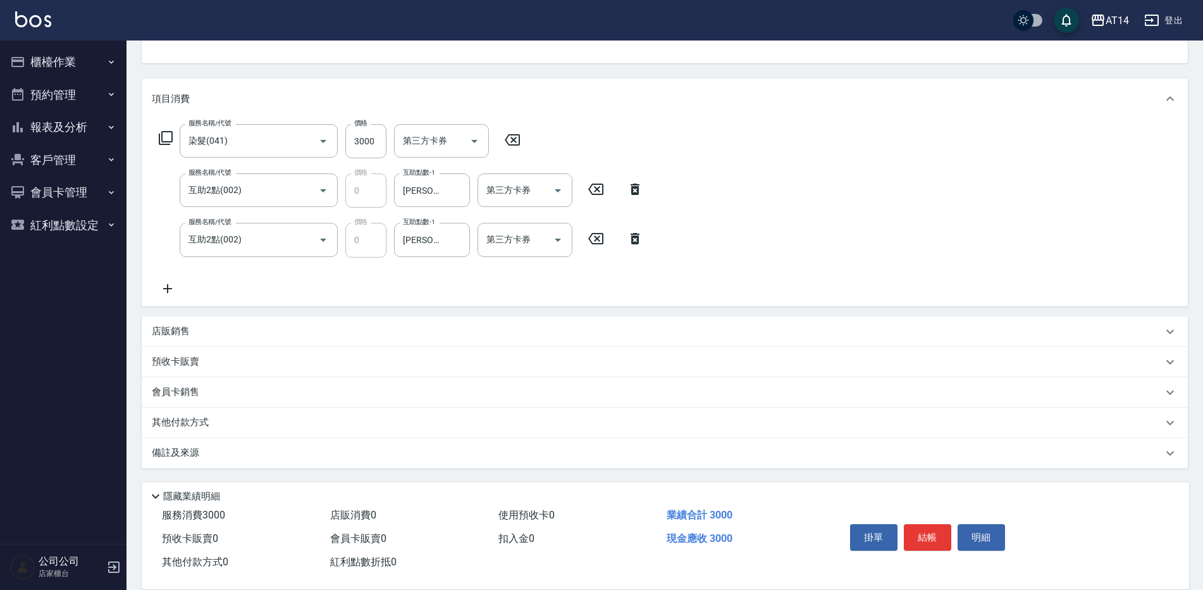
click at [192, 425] on p "其他付款方式" at bounding box center [183, 423] width 63 height 14
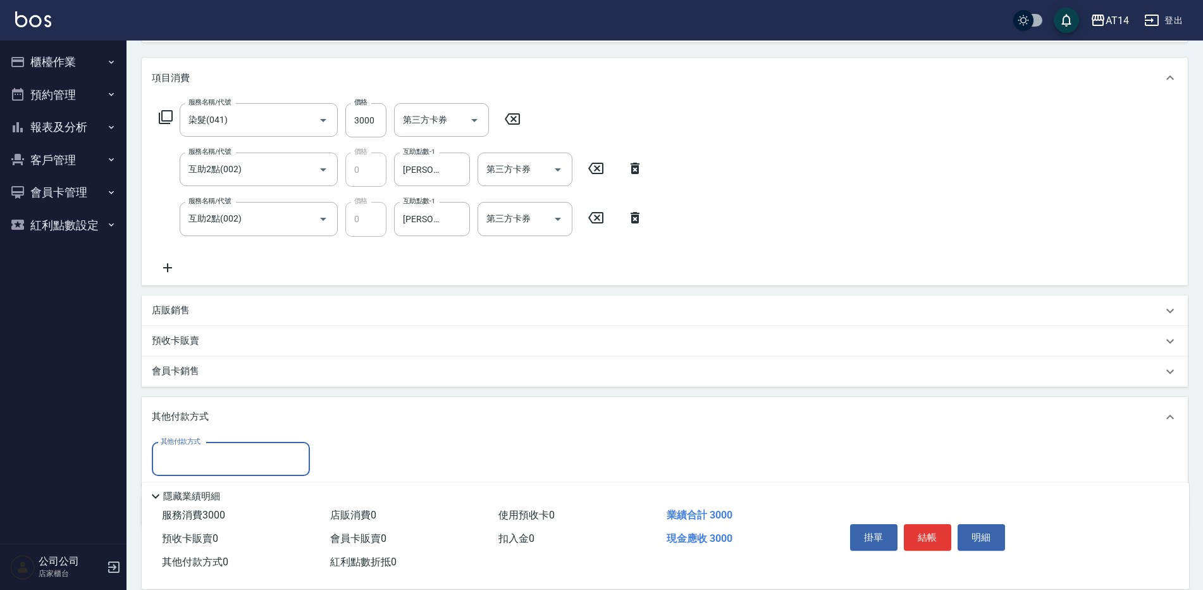
scroll to position [208, 0]
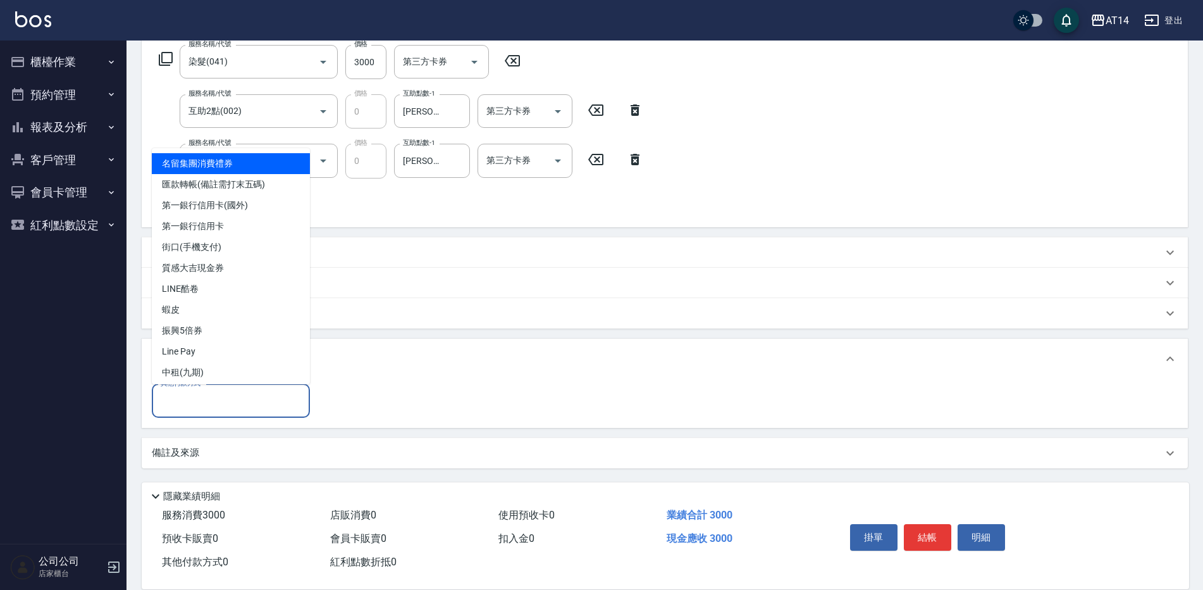
click at [214, 402] on input "其他付款方式" at bounding box center [231, 401] width 147 height 22
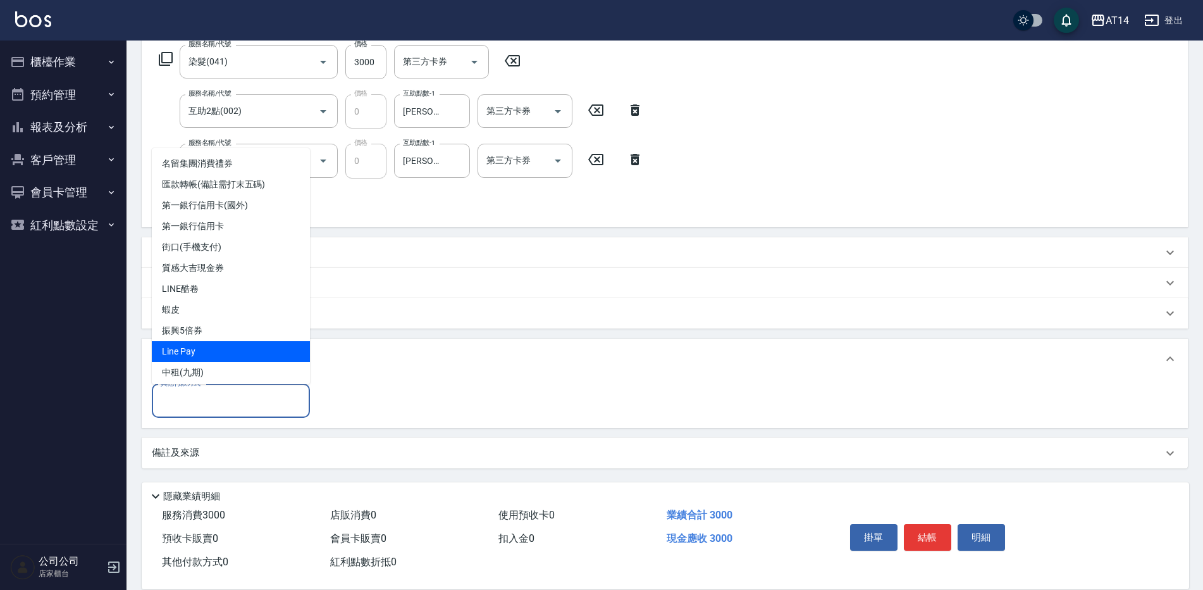
click at [187, 357] on span "Line Pay" at bounding box center [231, 351] width 158 height 21
type input "Line Pay"
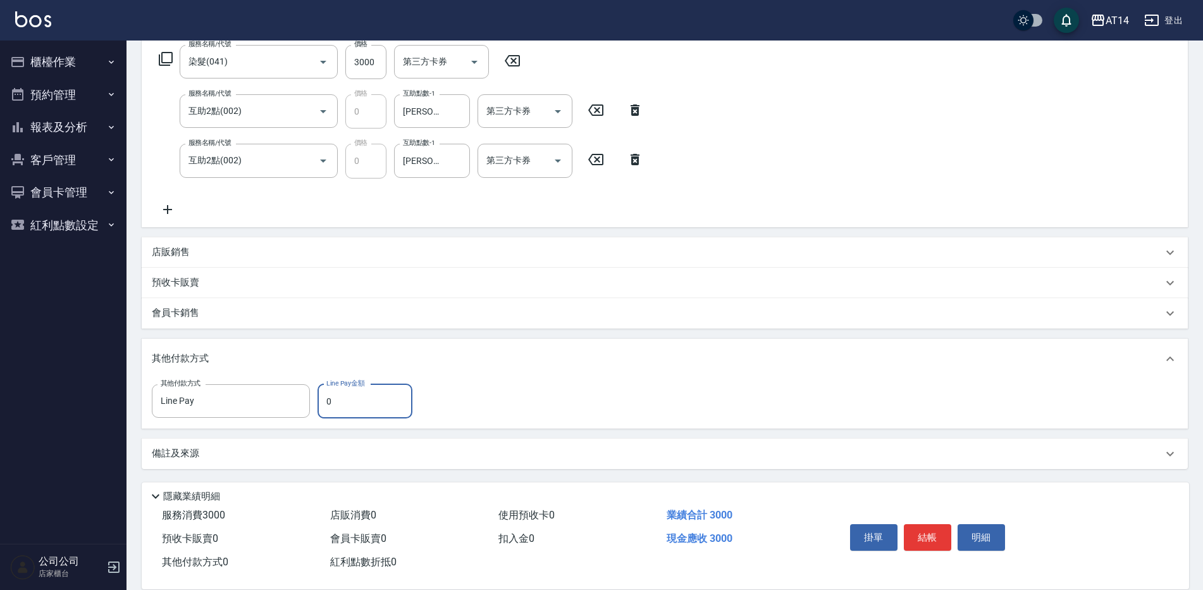
drag, startPoint x: 339, startPoint y: 409, endPoint x: 327, endPoint y: 409, distance: 11.4
click at [327, 409] on input "0" at bounding box center [365, 401] width 95 height 34
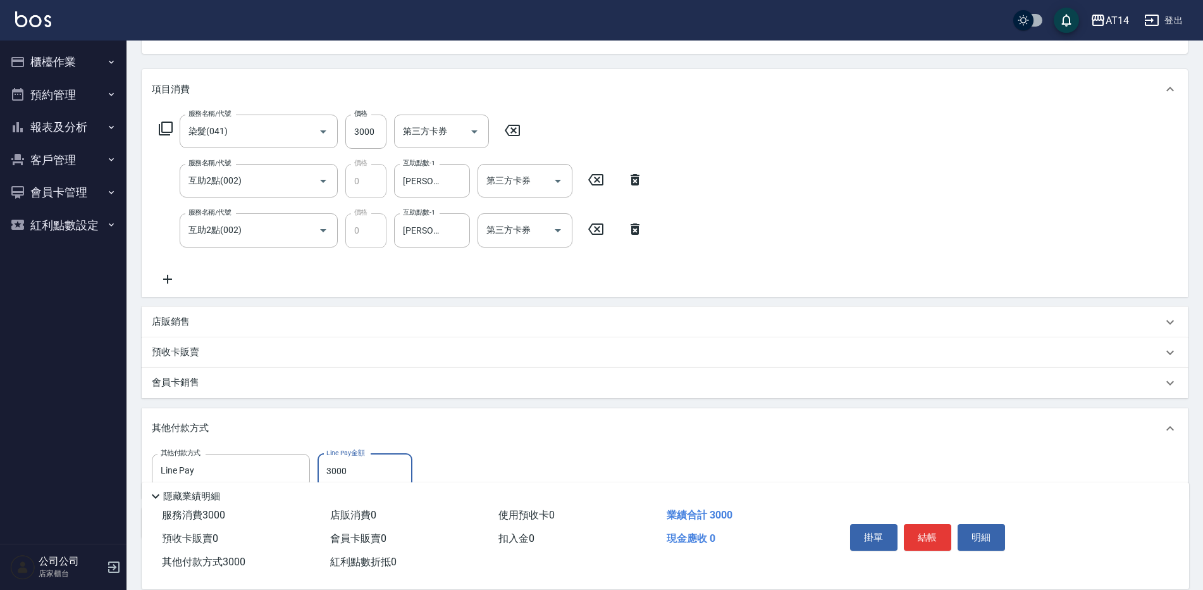
scroll to position [63, 0]
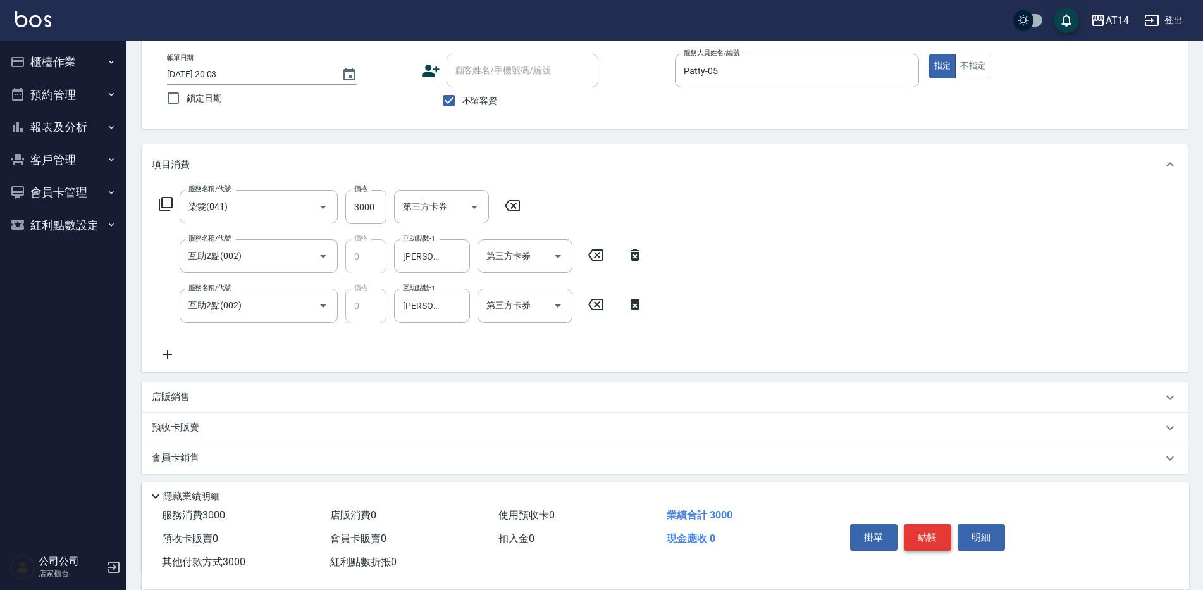
type input "3000"
click at [919, 528] on button "結帳" at bounding box center [927, 537] width 47 height 27
type input "[DATE] 20:15"
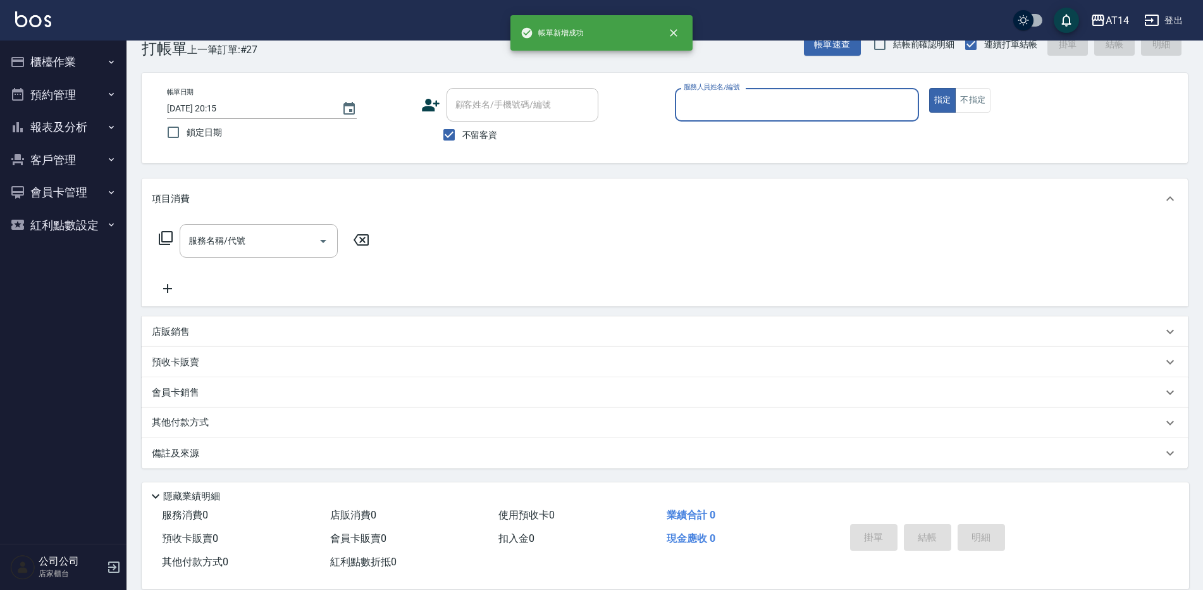
scroll to position [29, 0]
click at [717, 100] on input "服務人員姓名/編號" at bounding box center [797, 105] width 233 height 22
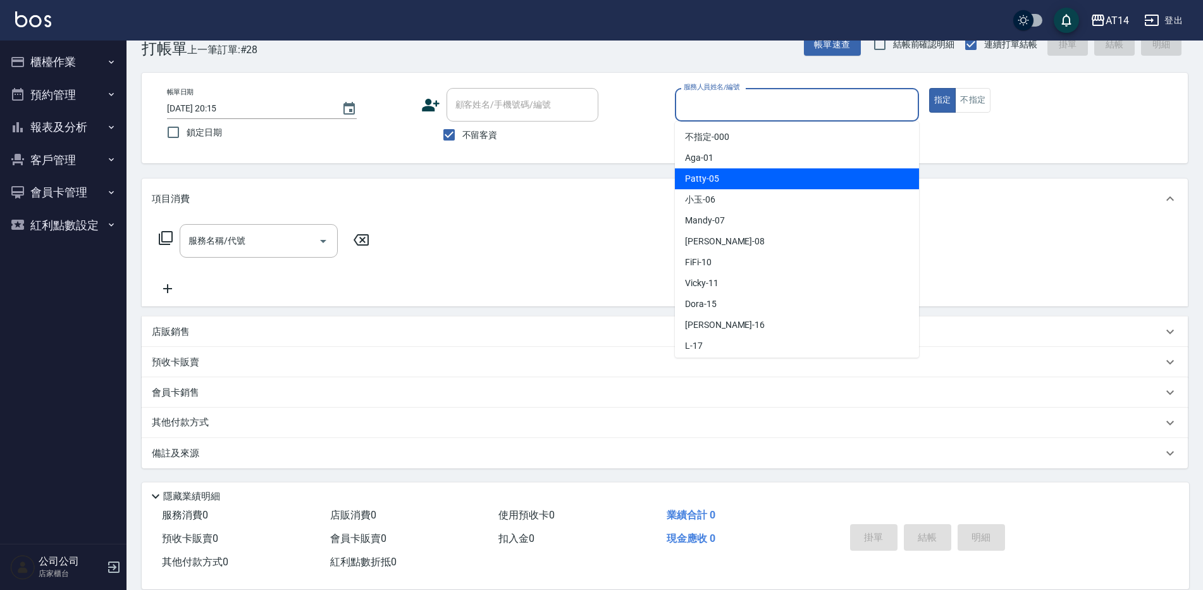
click at [698, 176] on span "Patty -05" at bounding box center [702, 178] width 34 height 13
type input "Patty-05"
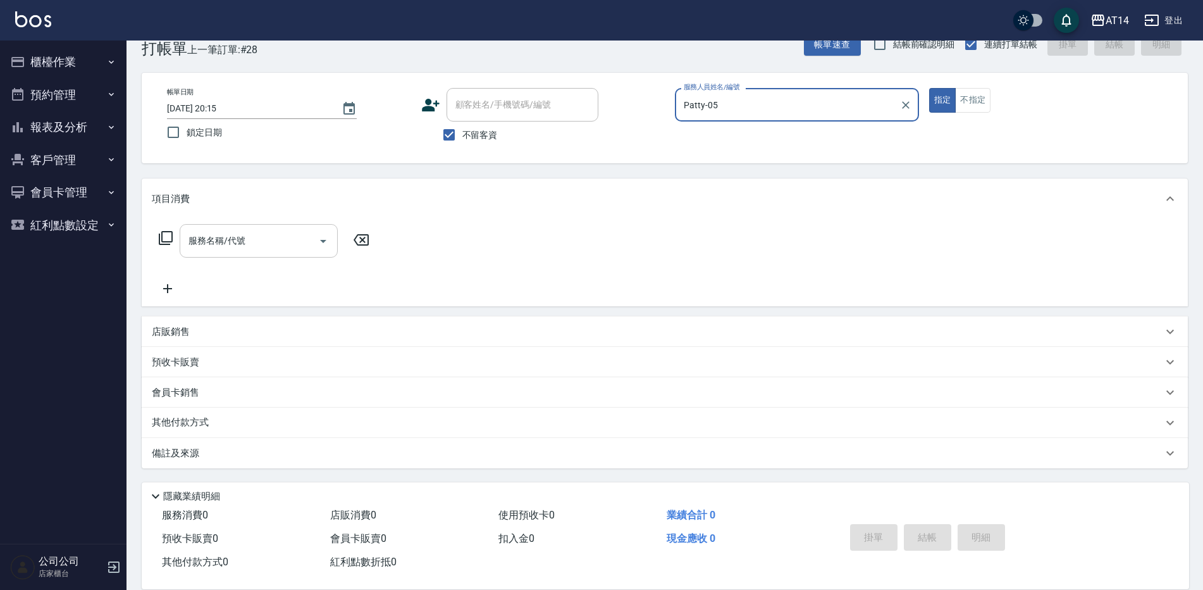
click at [276, 240] on input "服務名稱/代號" at bounding box center [249, 241] width 128 height 22
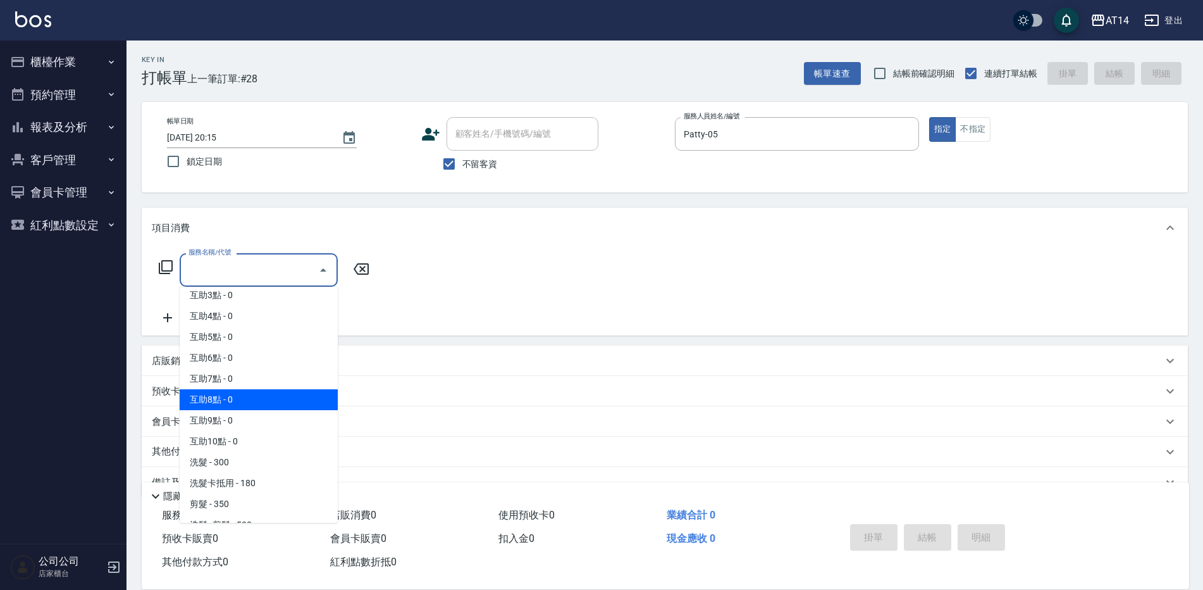
scroll to position [127, 0]
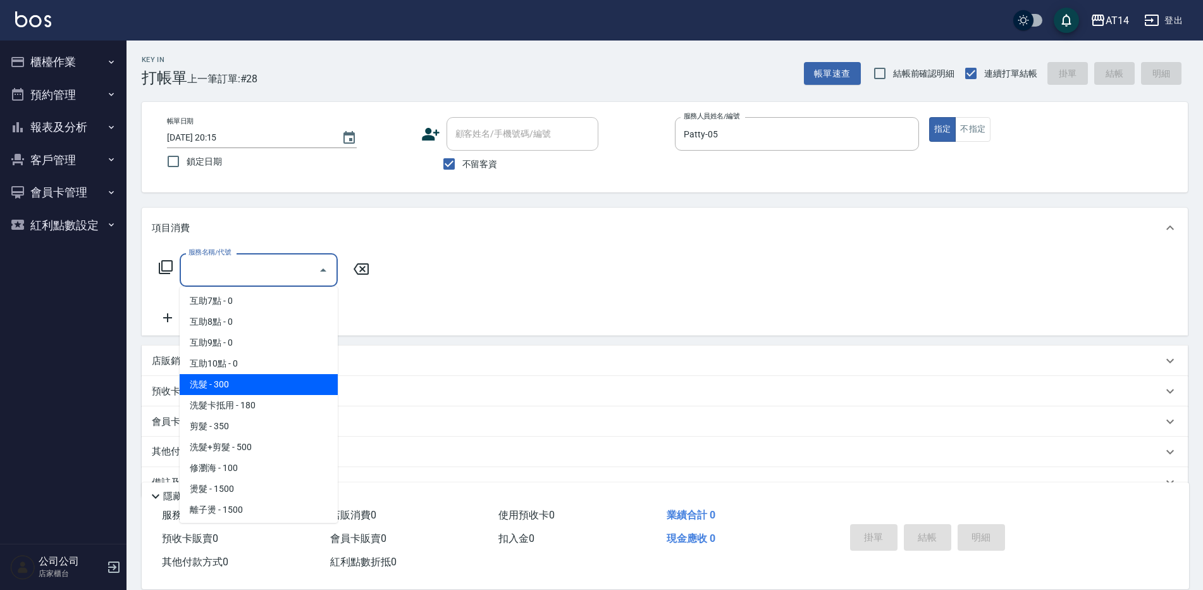
click at [228, 382] on span "洗髮 - 300" at bounding box center [259, 384] width 158 height 21
type input "洗髮(011)"
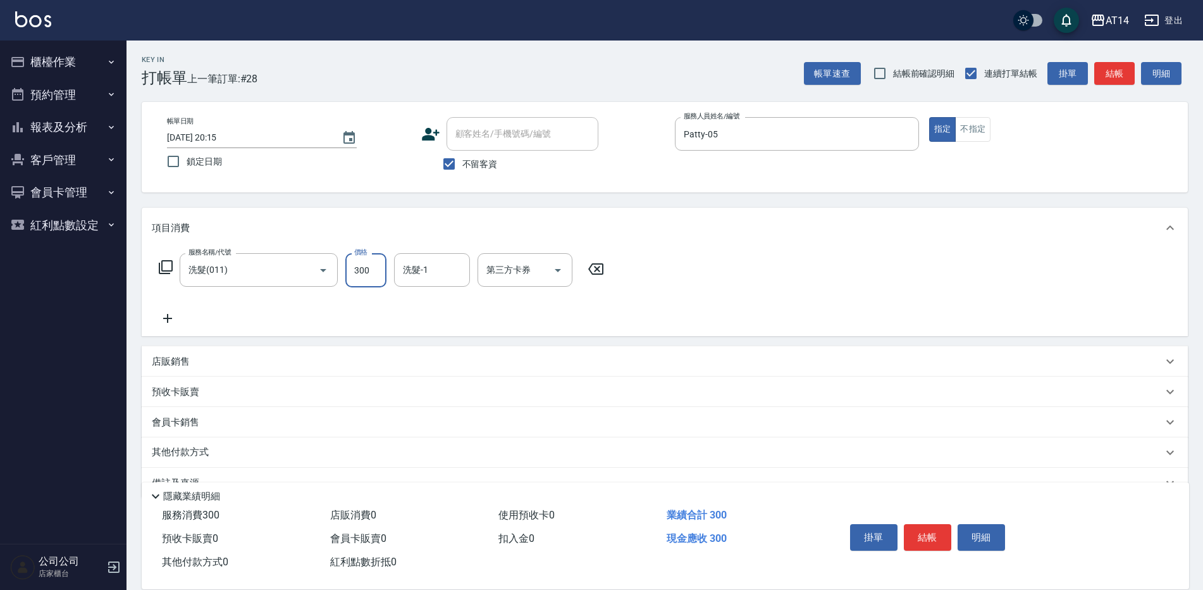
click at [358, 280] on input "300" at bounding box center [365, 270] width 41 height 34
type input "500"
click at [170, 317] on icon at bounding box center [168, 318] width 32 height 15
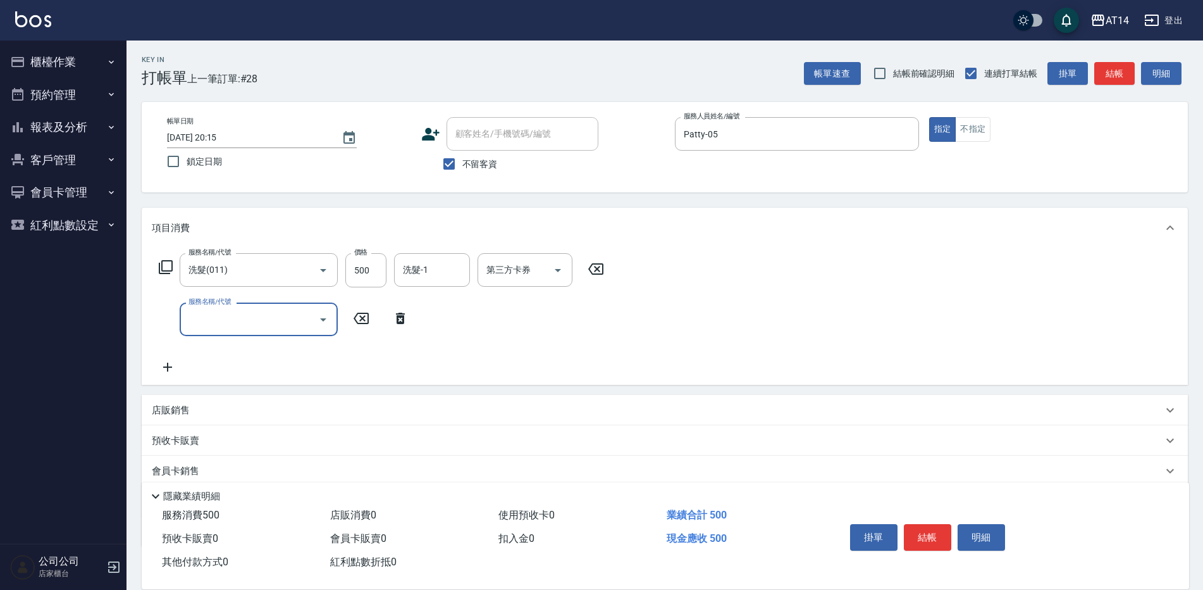
click at [218, 321] on input "服務名稱/代號" at bounding box center [249, 319] width 128 height 22
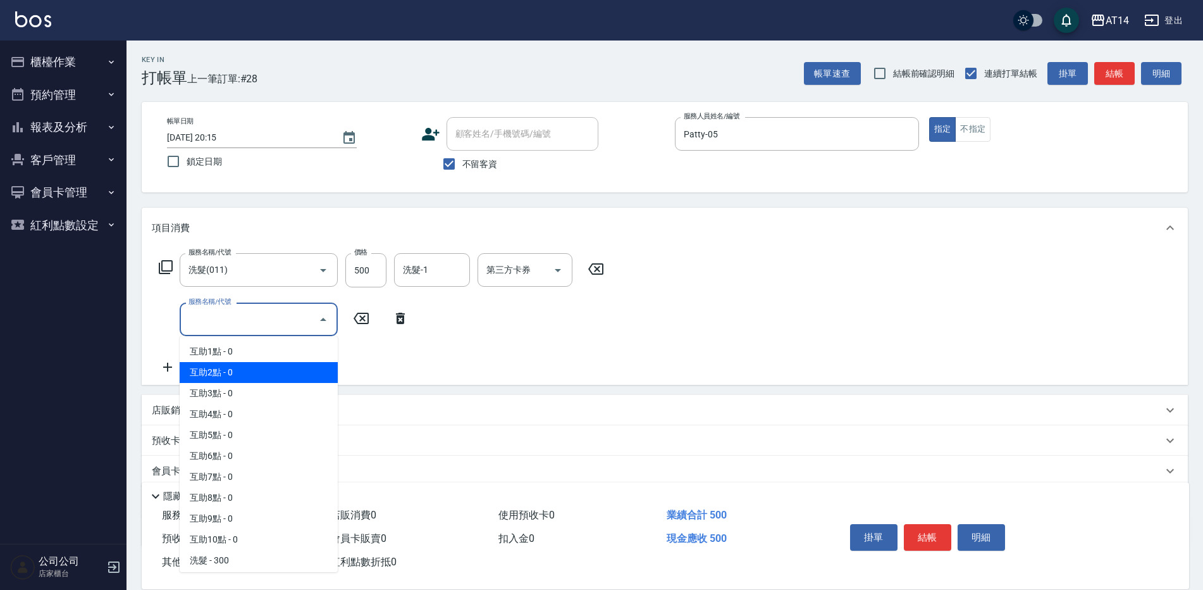
click at [216, 375] on span "互助2點 - 0" at bounding box center [259, 372] width 158 height 21
type input "互助2點(002)"
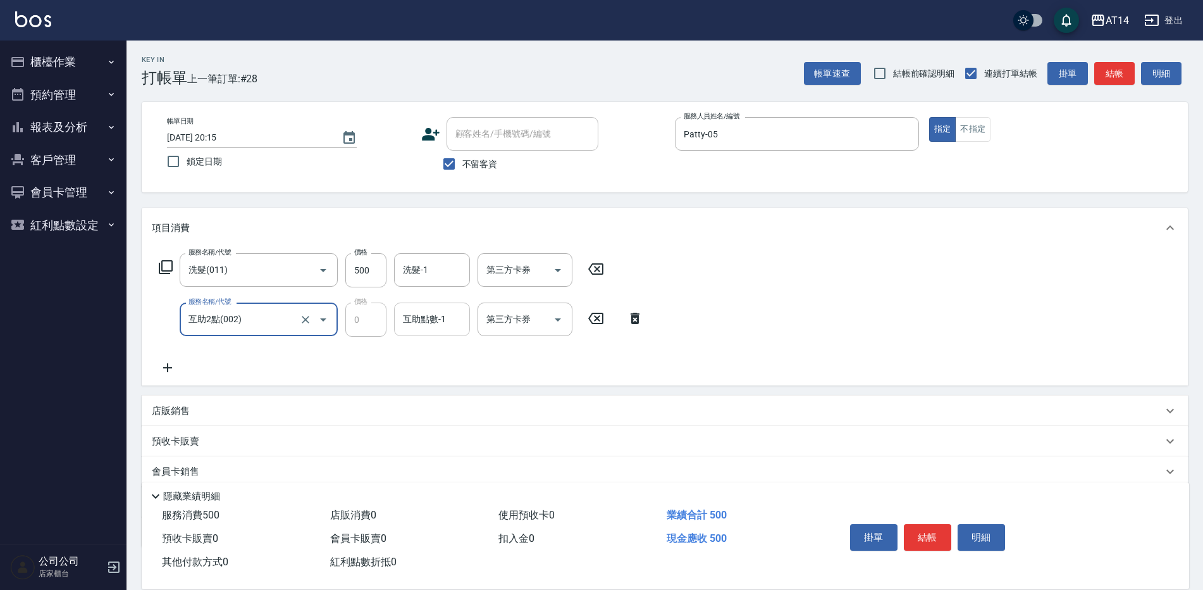
click at [435, 322] on div "互助點數-1 互助點數-1" at bounding box center [432, 319] width 76 height 34
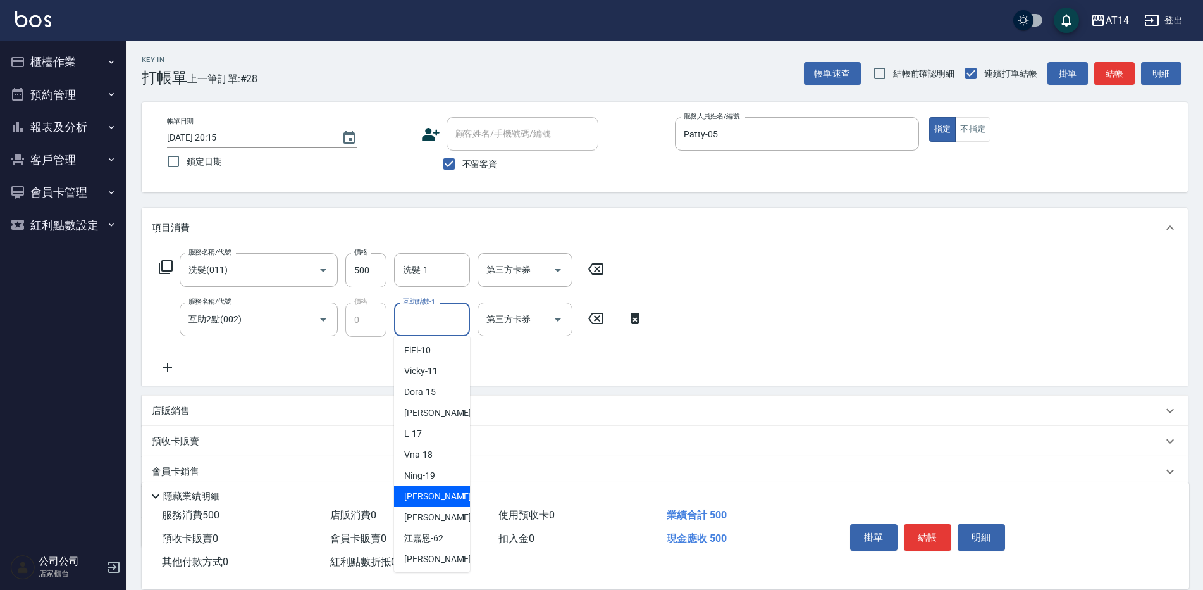
click at [437, 489] on div "[PERSON_NAME] -20" at bounding box center [432, 496] width 76 height 21
type input "[PERSON_NAME]-20"
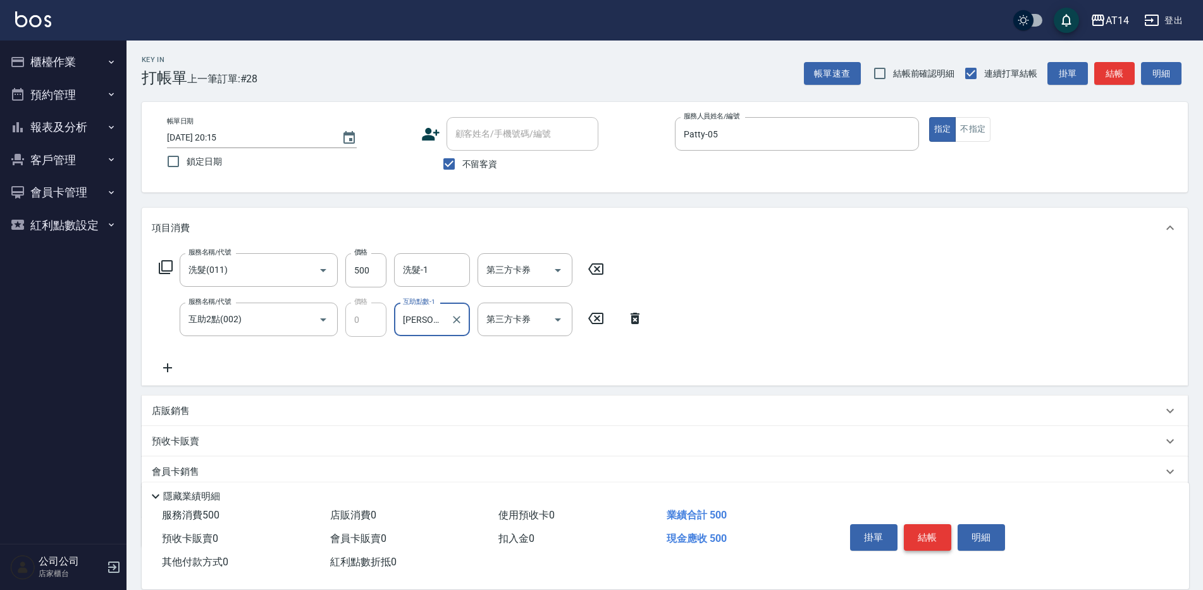
click at [929, 530] on button "結帳" at bounding box center [927, 537] width 47 height 27
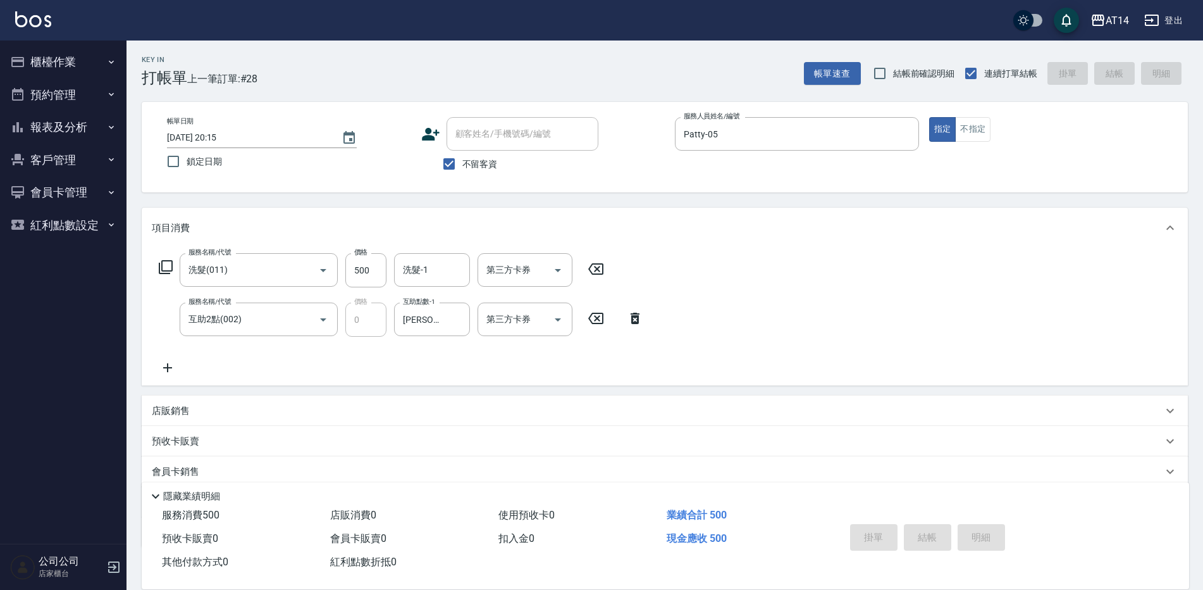
type input "[DATE] 20:16"
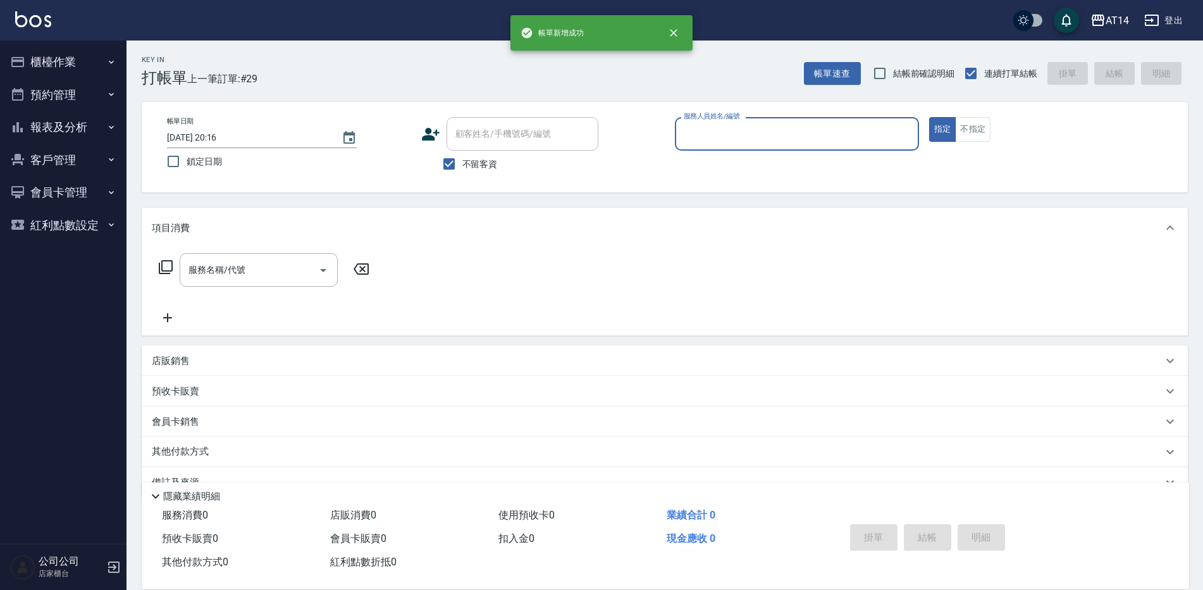
click at [739, 139] on input "服務人員姓名/編號" at bounding box center [797, 134] width 233 height 22
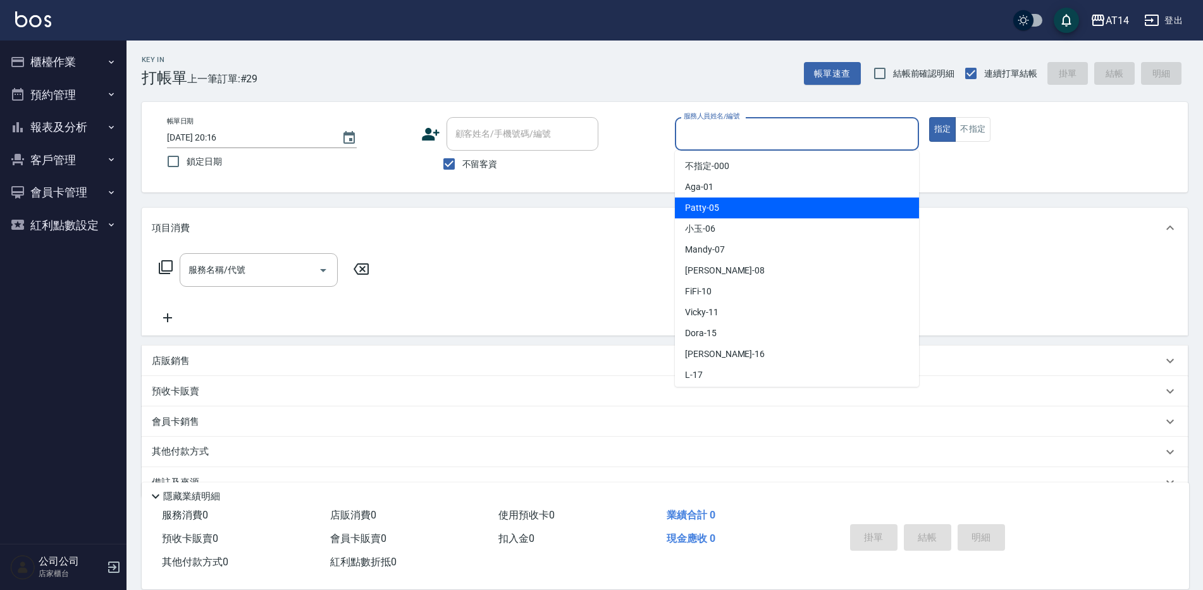
click at [702, 203] on span "Patty -05" at bounding box center [702, 207] width 34 height 13
type input "Patty-05"
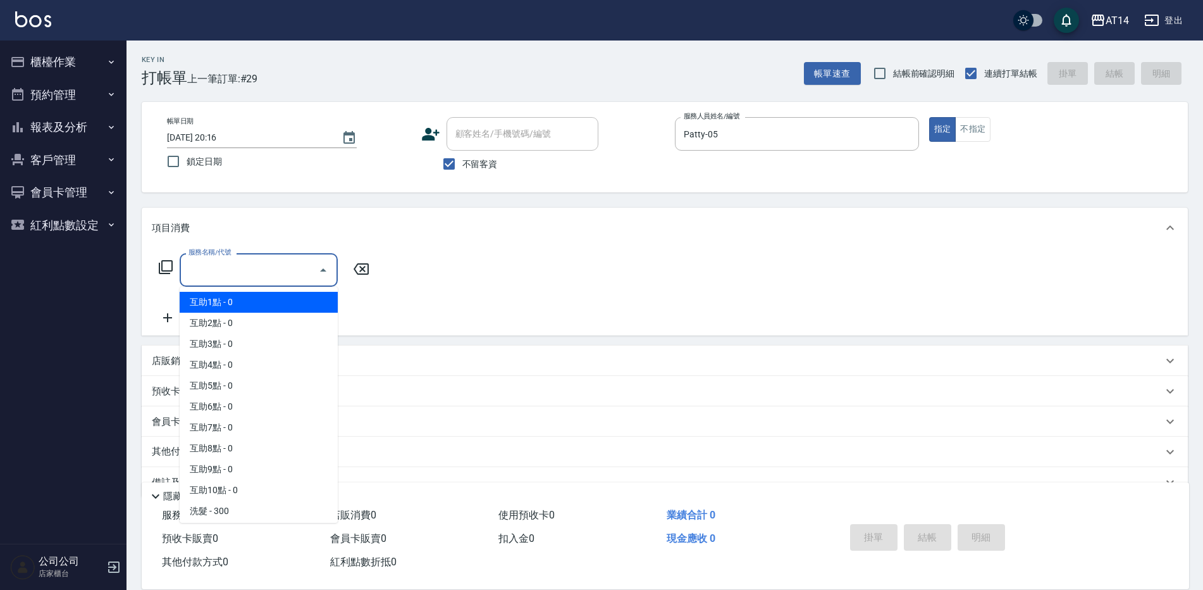
click at [241, 273] on input "服務名稱/代號" at bounding box center [249, 270] width 128 height 22
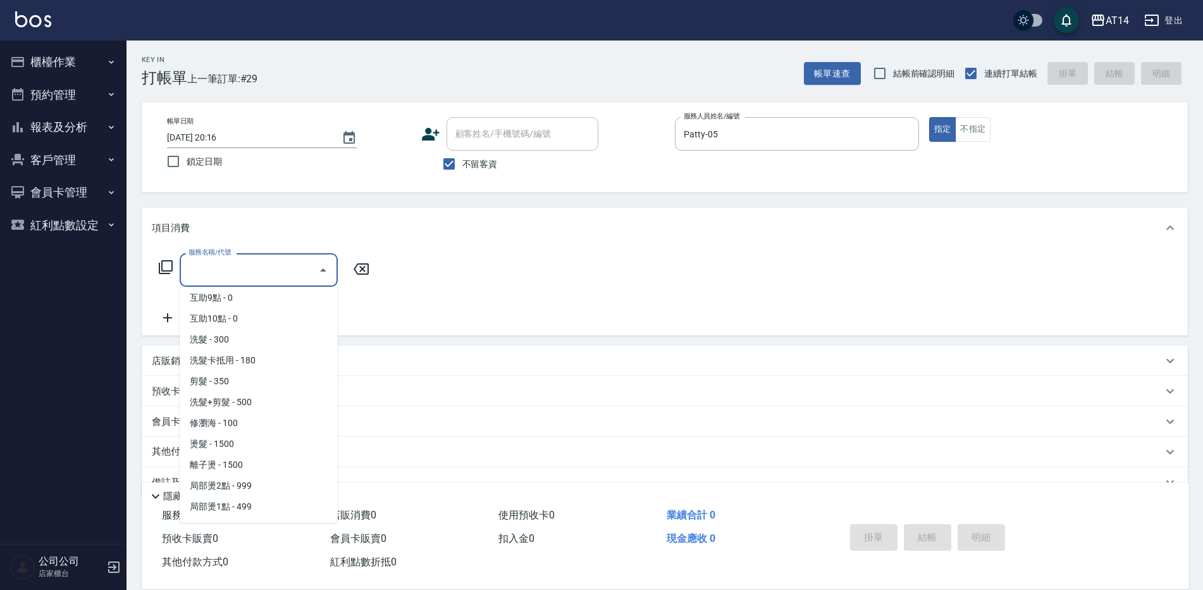
scroll to position [190, 0]
click at [245, 378] on span "洗髮+剪髮 - 500" at bounding box center [259, 383] width 158 height 21
type input "洗髮+剪髮(022)"
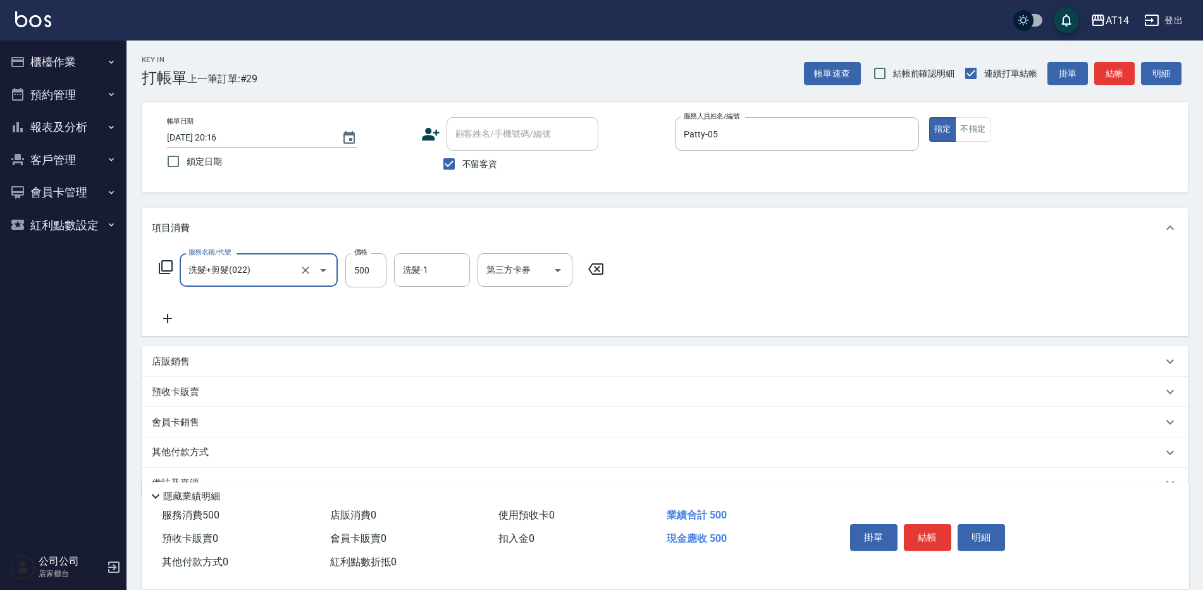
click at [173, 318] on icon at bounding box center [168, 318] width 32 height 15
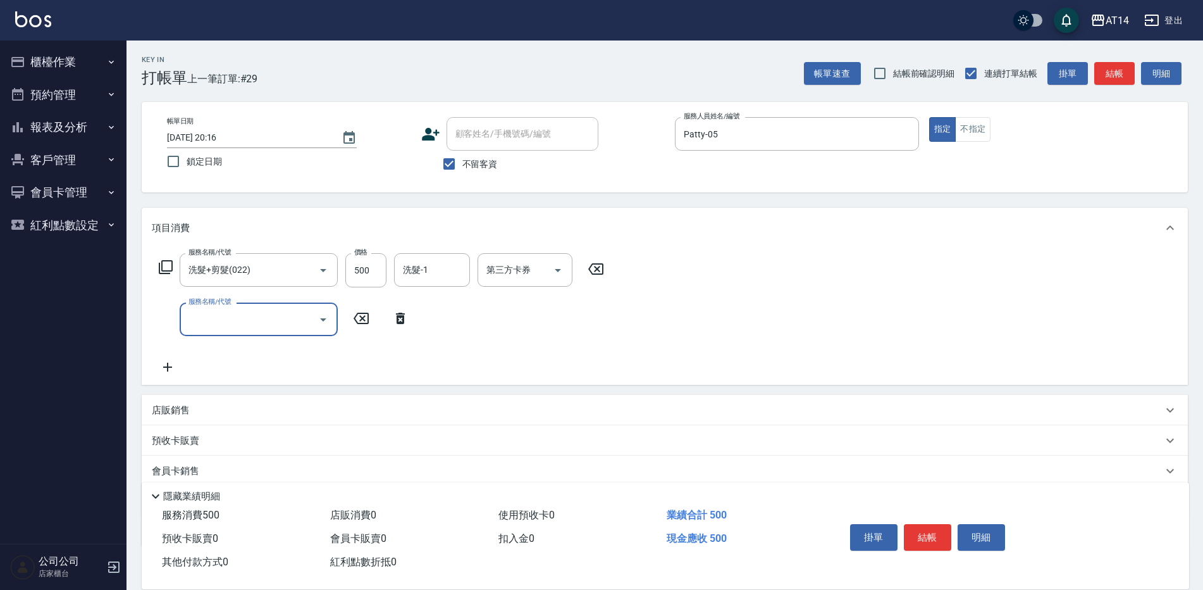
click at [202, 319] on input "服務名稱/代號" at bounding box center [249, 319] width 128 height 22
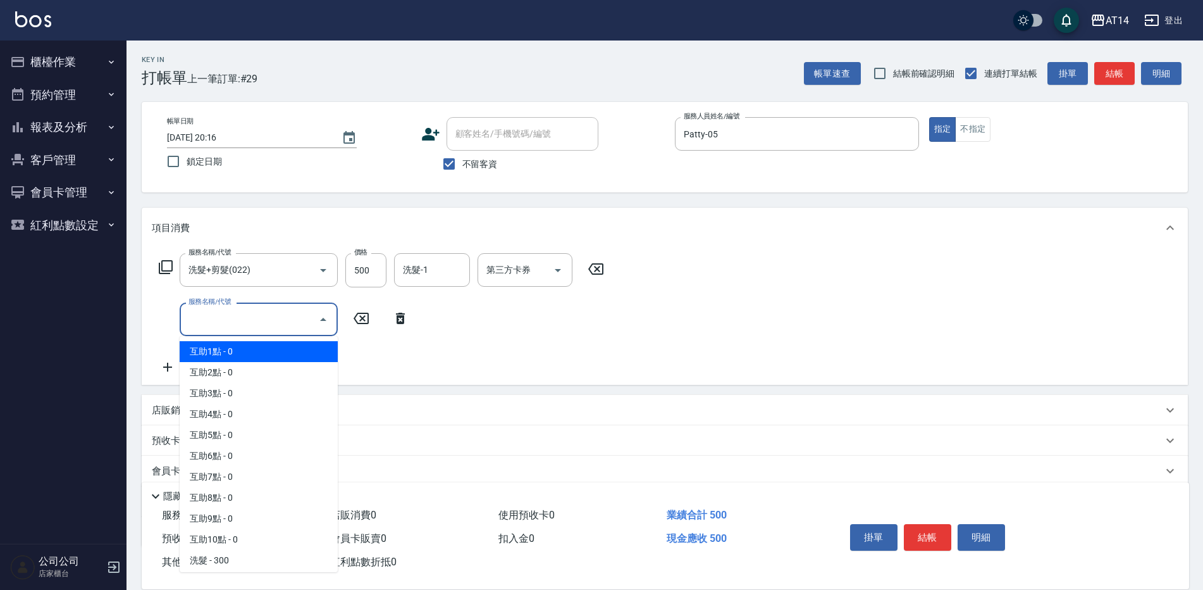
click at [218, 354] on span "互助1點 - 0" at bounding box center [259, 351] width 158 height 21
type input "互助1點(001)"
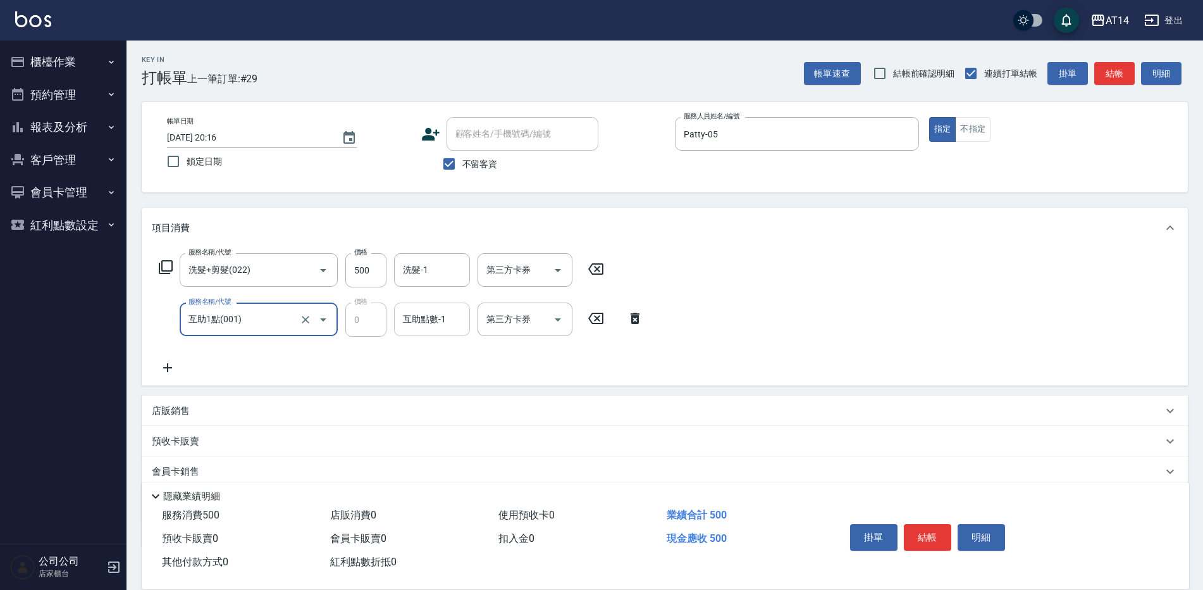
click at [406, 320] on div "互助點數-1 互助點數-1" at bounding box center [432, 319] width 76 height 34
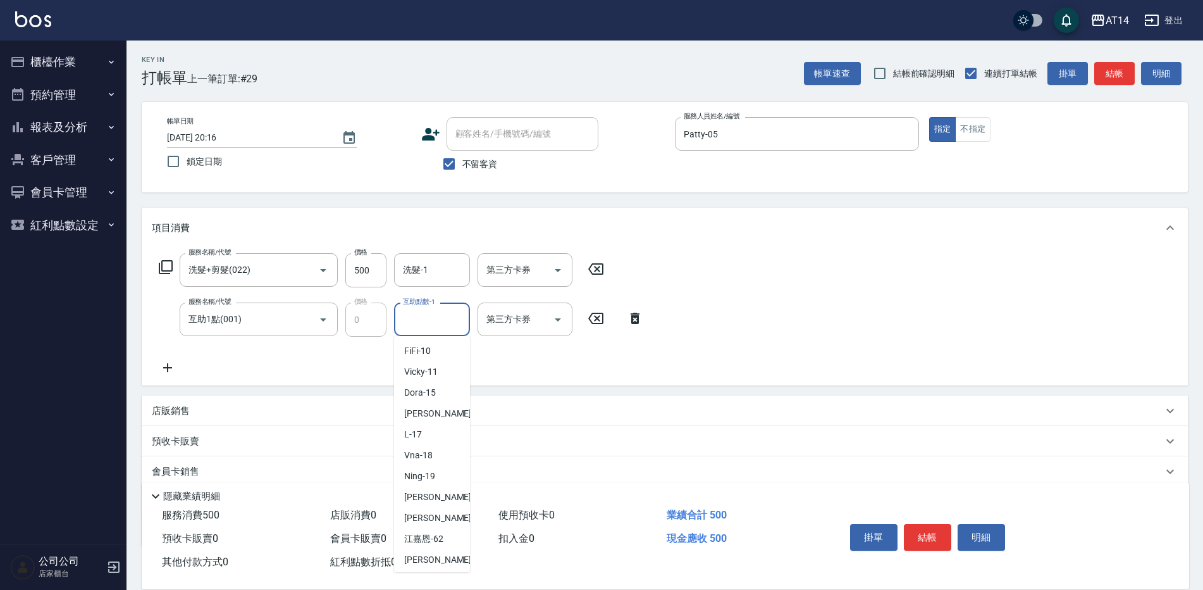
scroll to position [127, 0]
click at [424, 488] on div "[PERSON_NAME] -20" at bounding box center [432, 496] width 76 height 21
type input "[PERSON_NAME]-20"
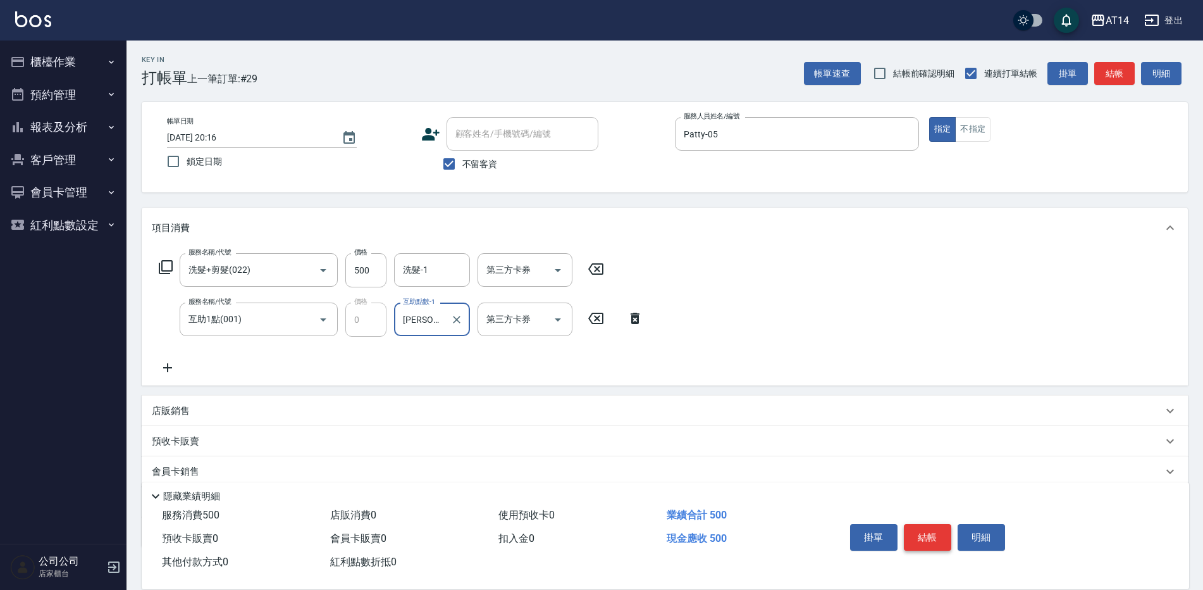
click at [931, 536] on button "結帳" at bounding box center [927, 537] width 47 height 27
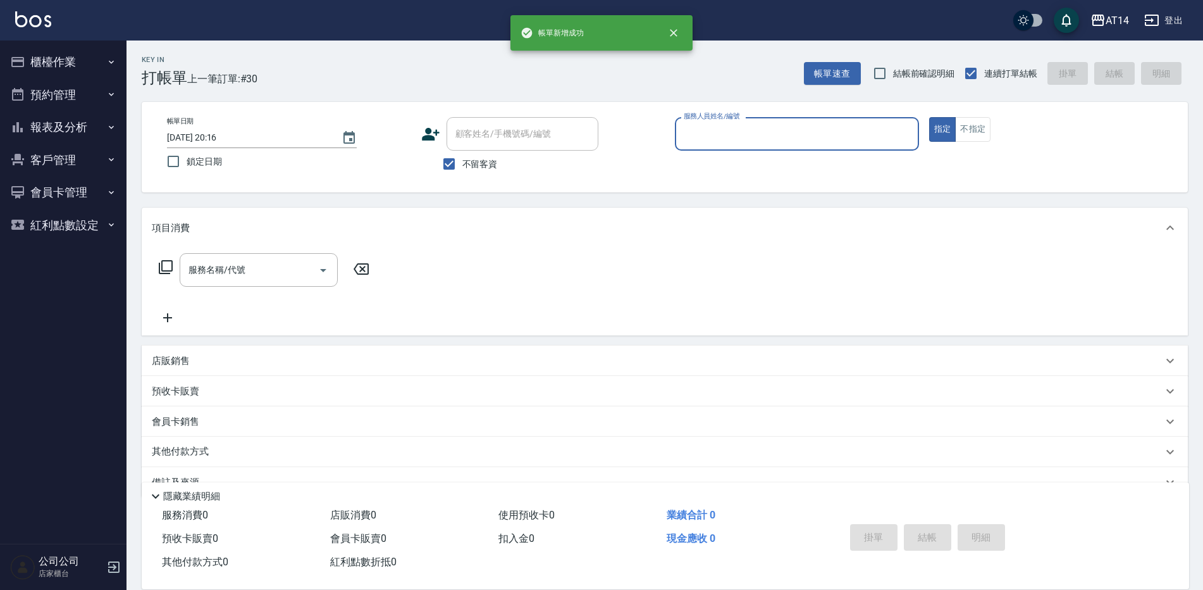
click at [724, 135] on input "服務人員姓名/編號" at bounding box center [797, 134] width 233 height 22
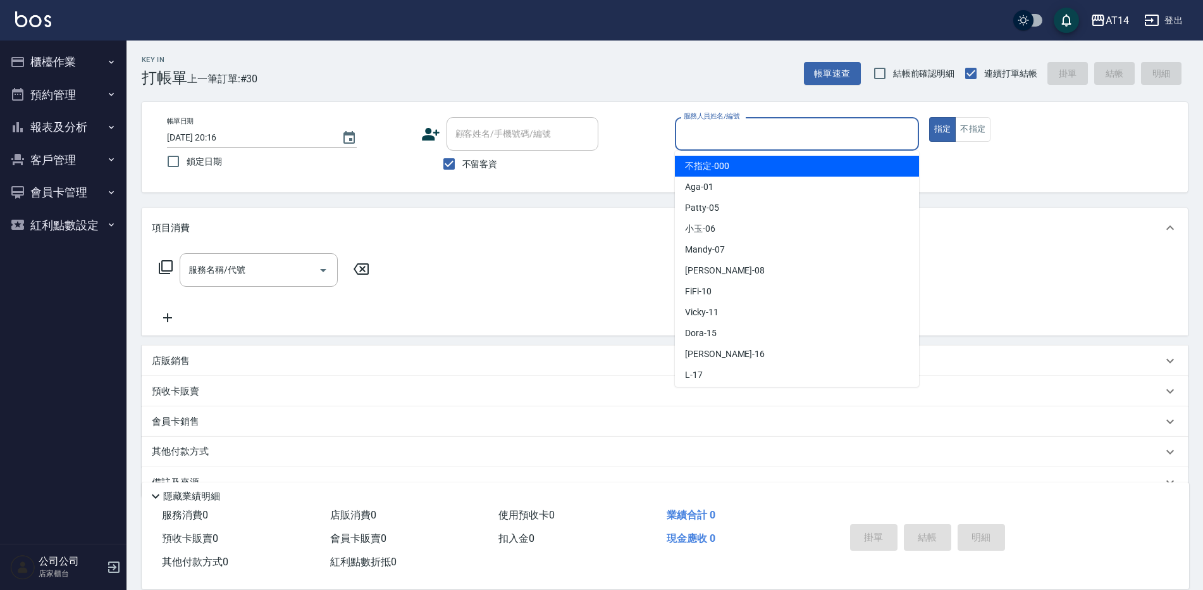
click at [724, 135] on input "服務人員姓名/編號" at bounding box center [797, 134] width 233 height 22
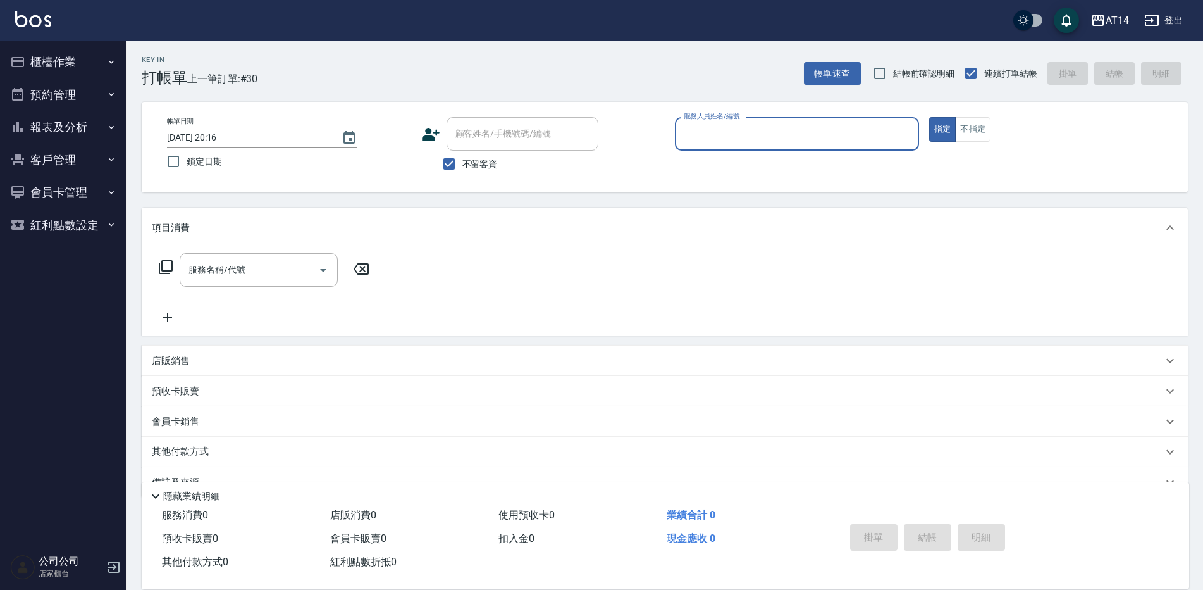
click at [719, 139] on input "服務人員姓名/編號" at bounding box center [797, 134] width 233 height 22
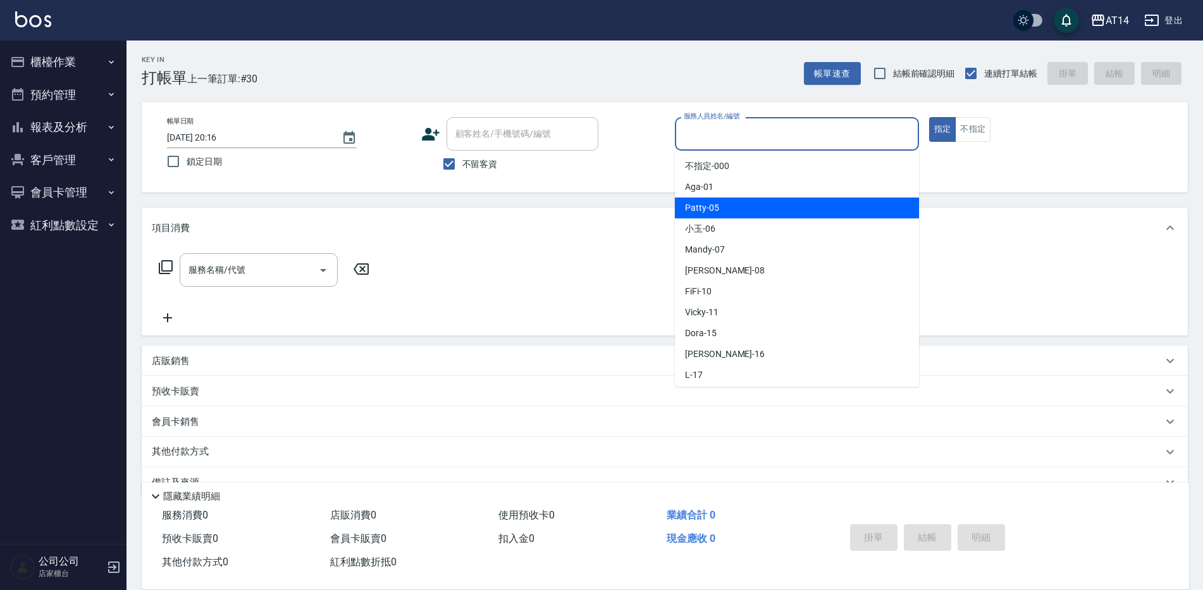
click at [714, 209] on span "Patty -05" at bounding box center [702, 207] width 34 height 13
type input "Patty-05"
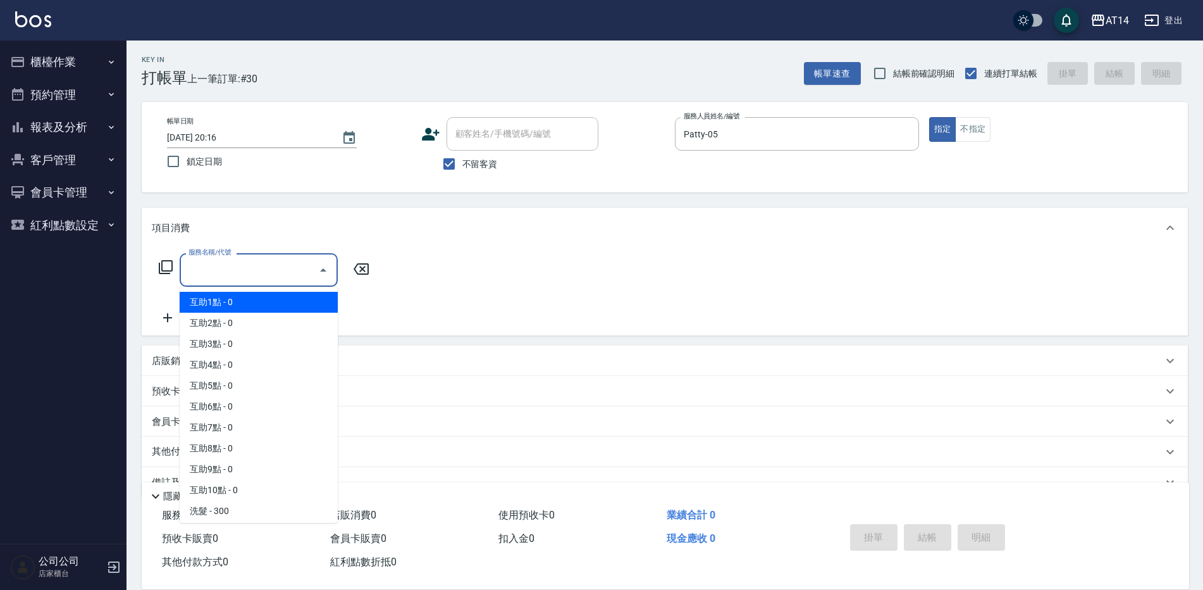
click at [281, 280] on input "服務名稱/代號" at bounding box center [249, 270] width 128 height 22
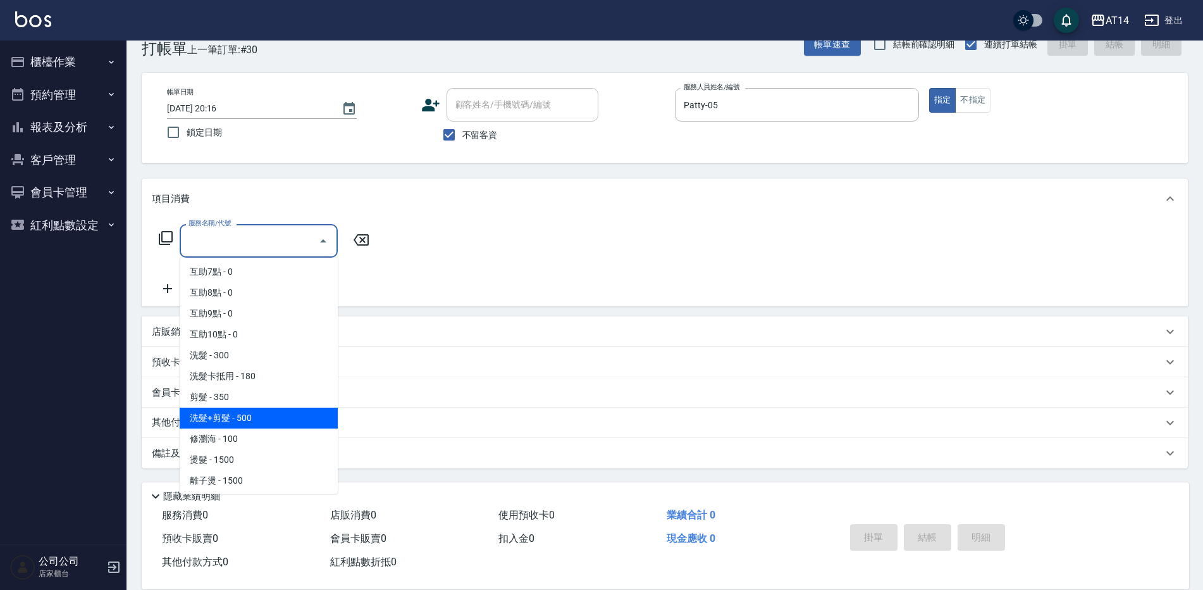
click at [261, 419] on span "洗髮+剪髮 - 500" at bounding box center [259, 417] width 158 height 21
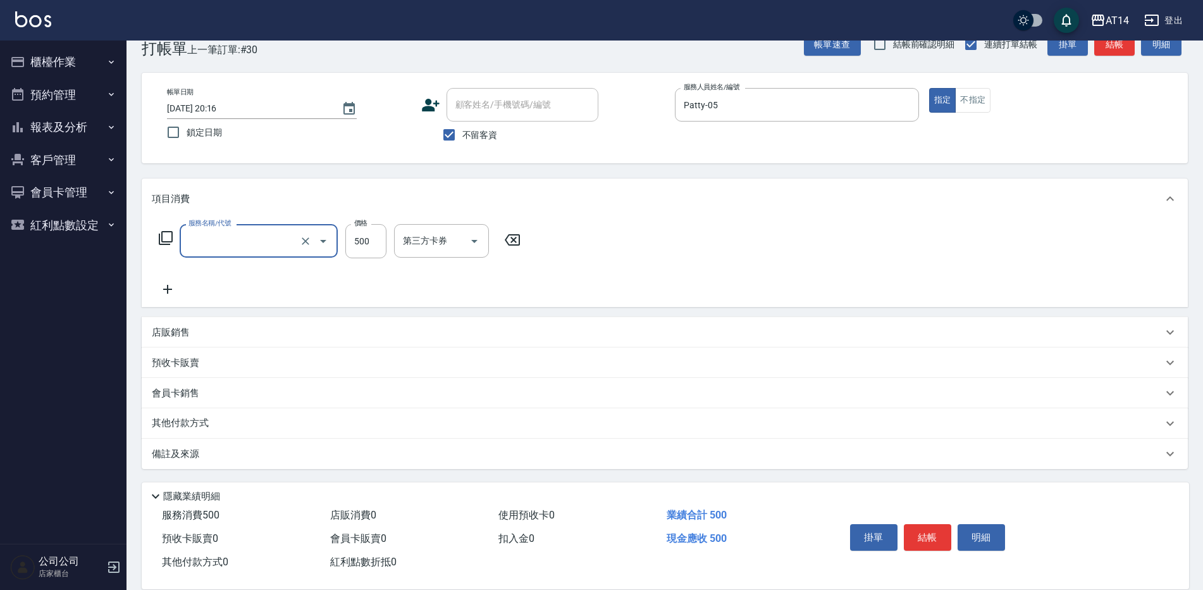
type input "洗髮+剪髮(022)"
click at [364, 231] on input "500" at bounding box center [365, 241] width 41 height 34
drag, startPoint x: 380, startPoint y: 245, endPoint x: 351, endPoint y: 247, distance: 29.2
click at [351, 247] on input "500" at bounding box center [365, 241] width 41 height 34
type input "600"
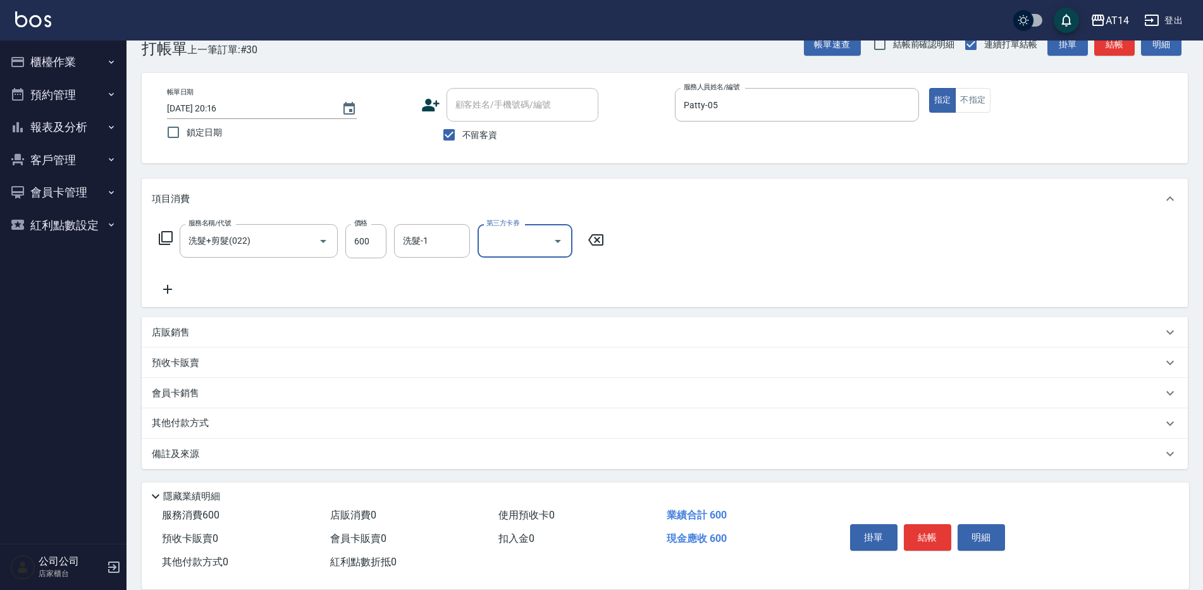
click at [165, 290] on icon at bounding box center [168, 289] width 32 height 15
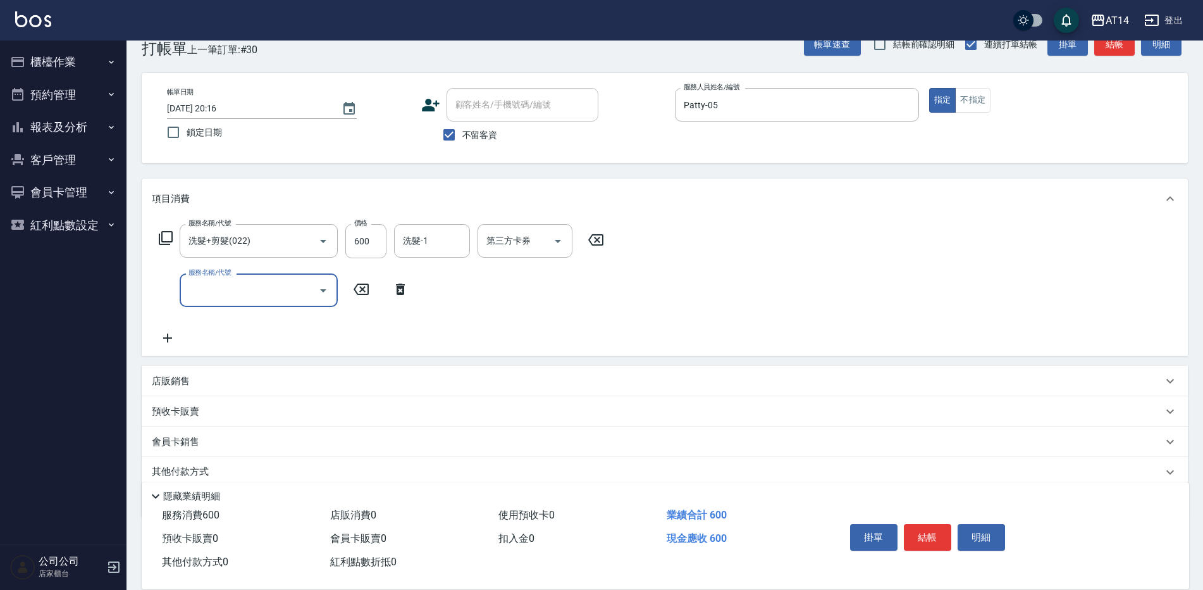
click at [203, 293] on input "服務名稱/代號" at bounding box center [249, 290] width 128 height 22
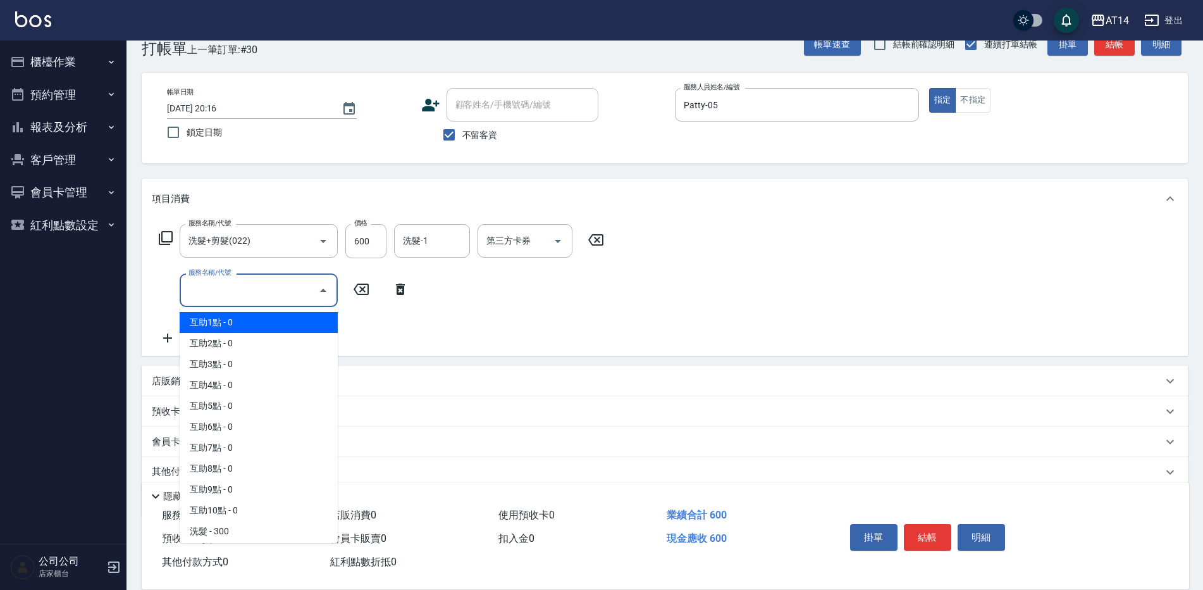
click at [223, 324] on span "互助1點 - 0" at bounding box center [259, 322] width 158 height 21
type input "互助1點(001)"
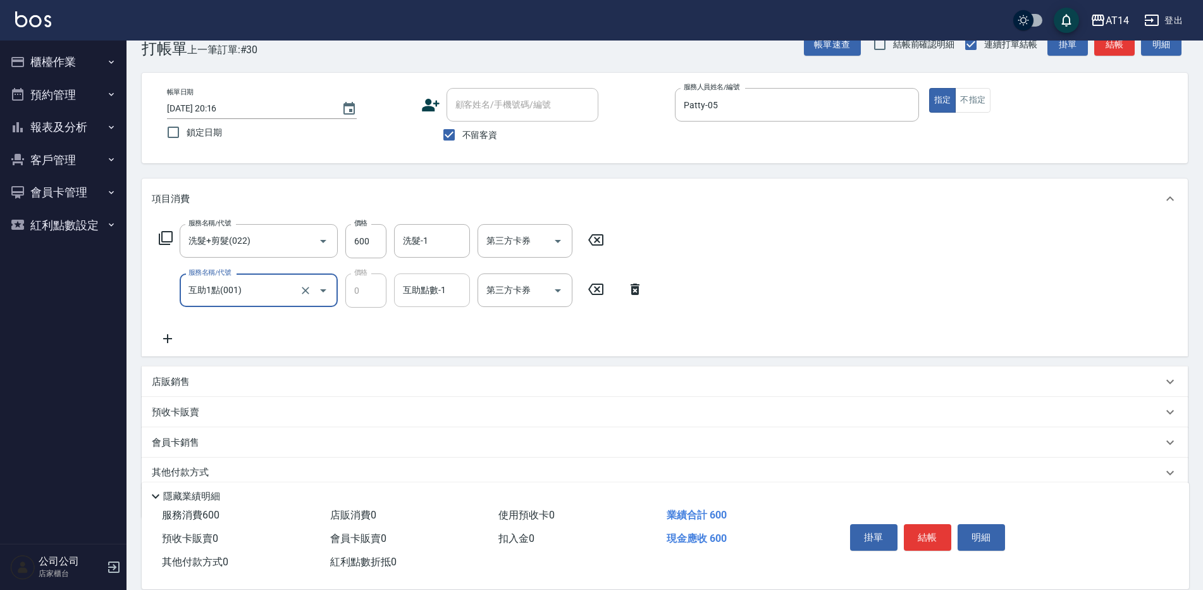
click at [438, 286] on div "互助點數-1 互助點數-1" at bounding box center [432, 290] width 76 height 34
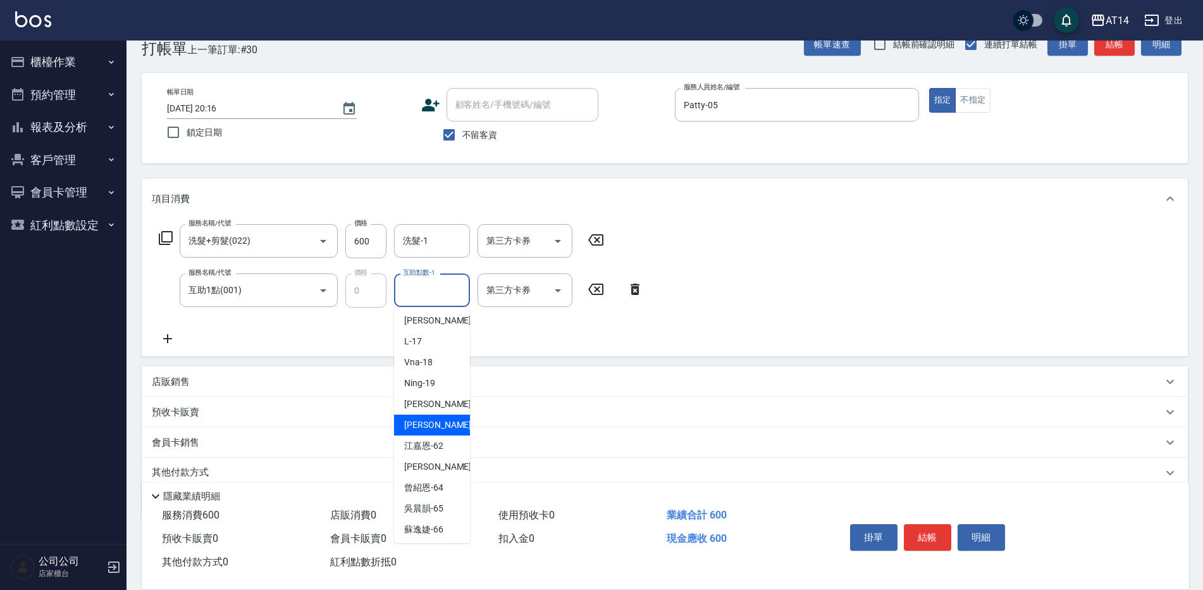
scroll to position [192, 0]
click at [436, 396] on div "[PERSON_NAME] -20" at bounding box center [432, 402] width 76 height 21
type input "[PERSON_NAME]-20"
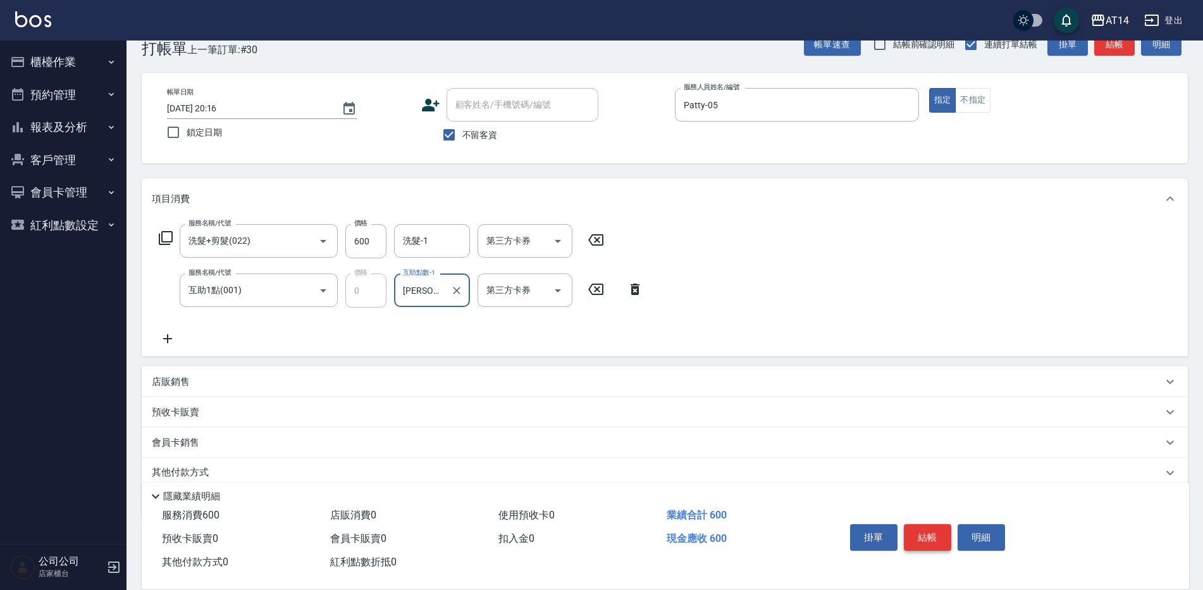
click at [937, 528] on button "結帳" at bounding box center [927, 537] width 47 height 27
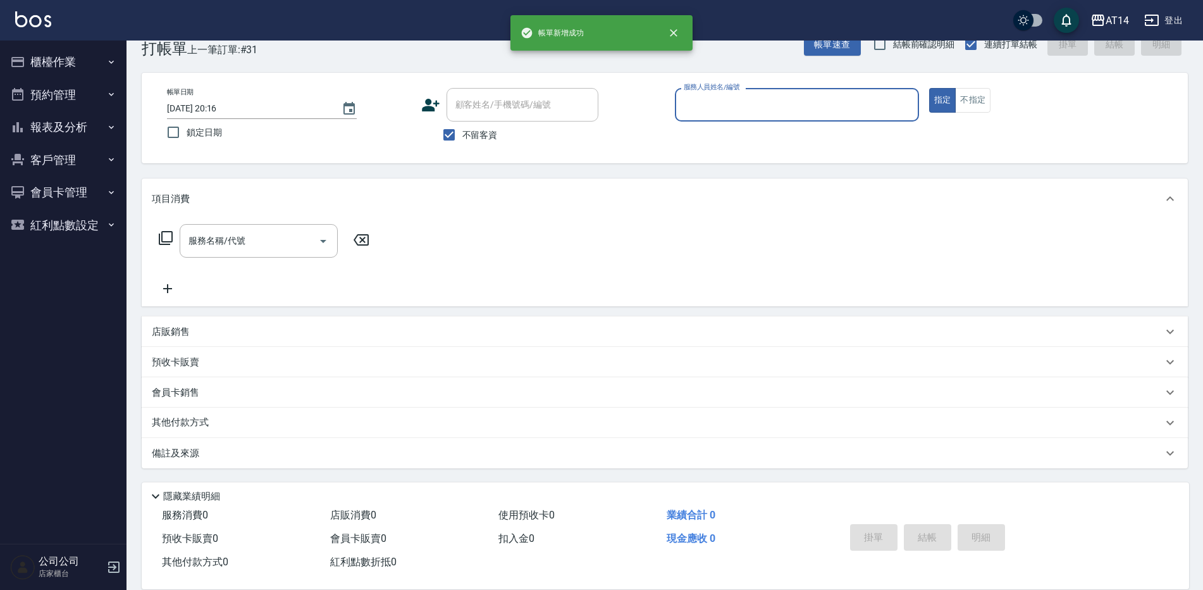
click at [716, 112] on input "服務人員姓名/編號" at bounding box center [797, 105] width 233 height 22
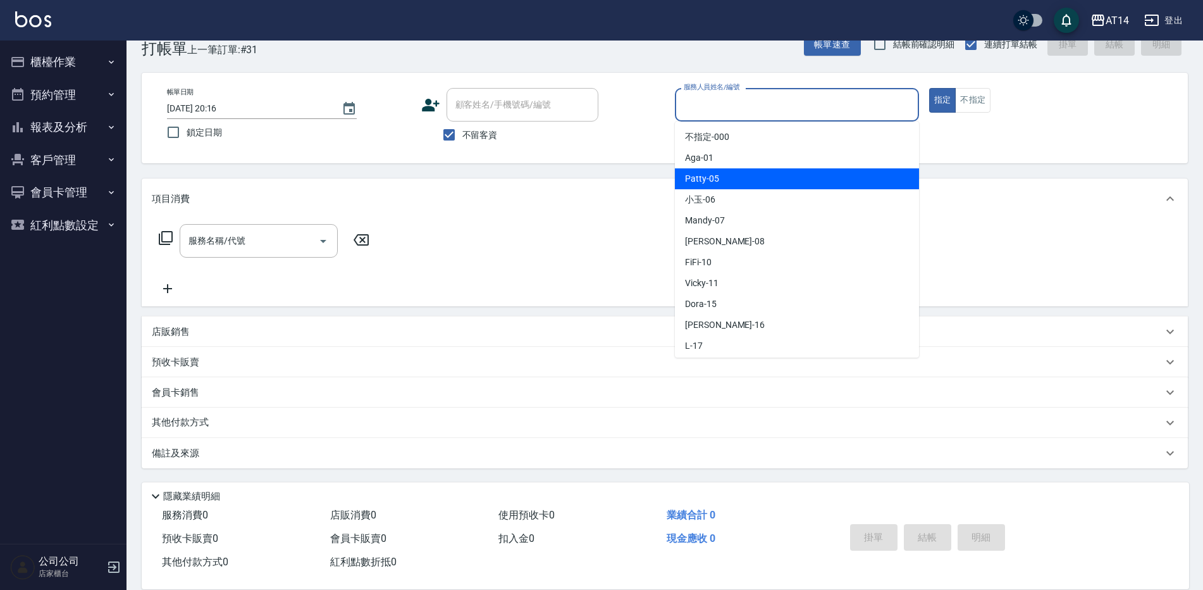
click at [717, 176] on span "Patty -05" at bounding box center [702, 178] width 34 height 13
type input "Patty-05"
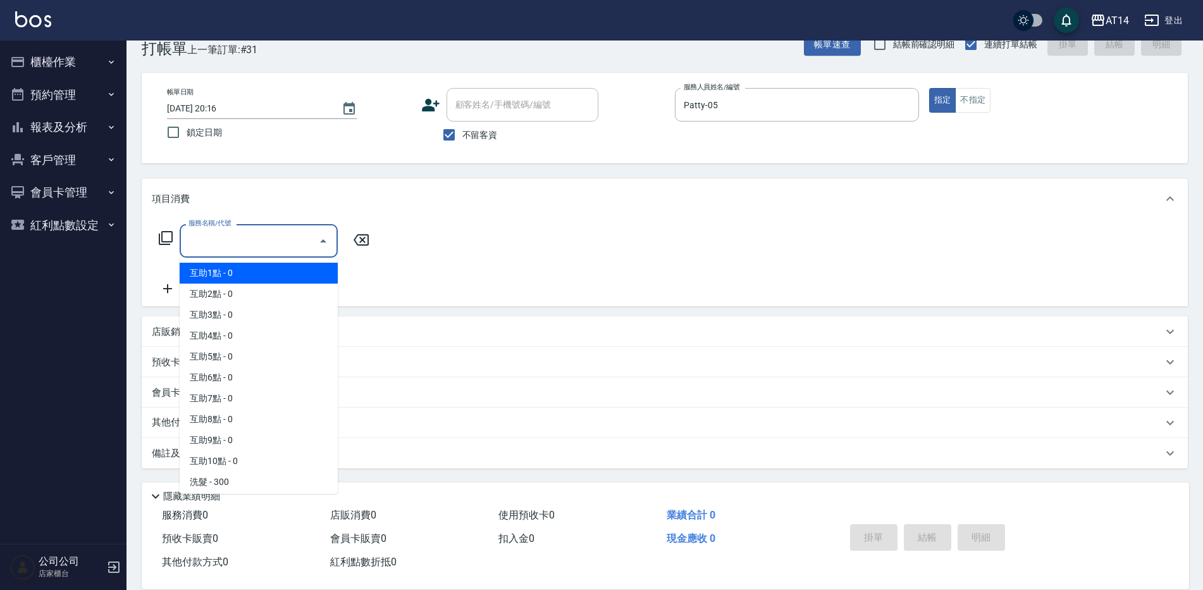
click at [285, 242] on input "服務名稱/代號" at bounding box center [249, 241] width 128 height 22
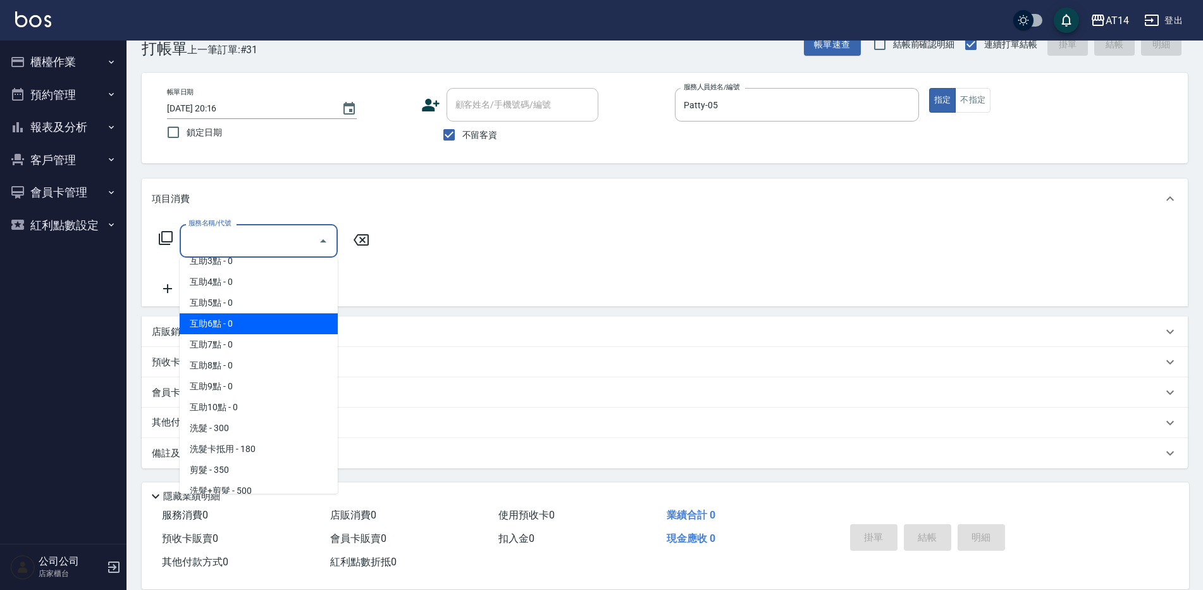
scroll to position [127, 0]
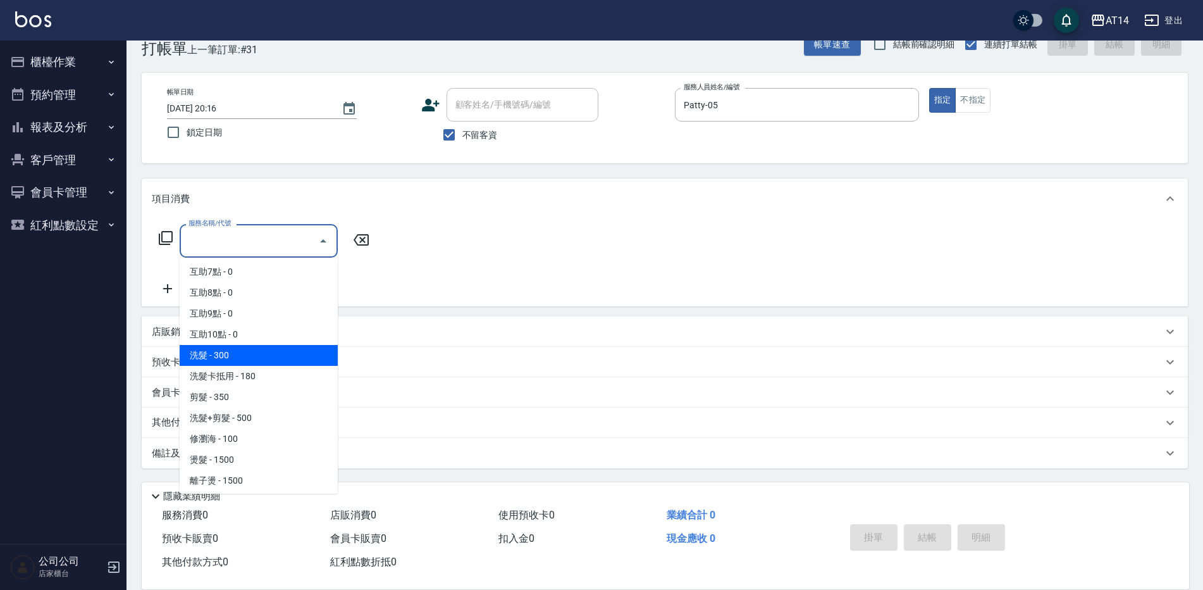
click at [235, 353] on span "洗髮 - 300" at bounding box center [259, 355] width 158 height 21
type input "洗髮(011)"
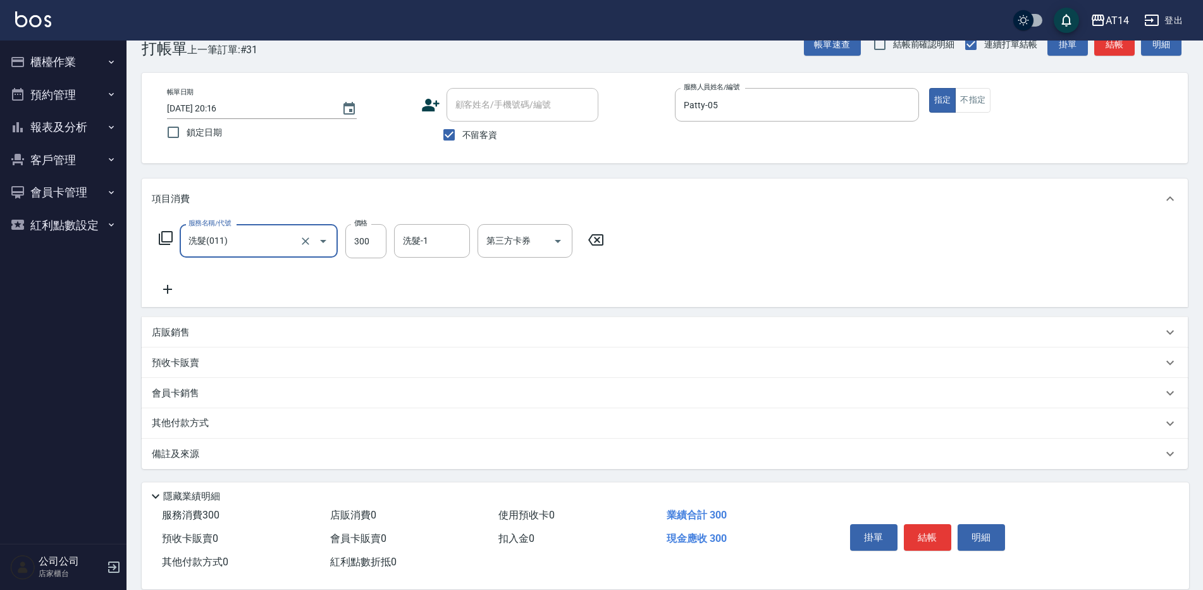
click at [167, 290] on icon at bounding box center [167, 289] width 9 height 9
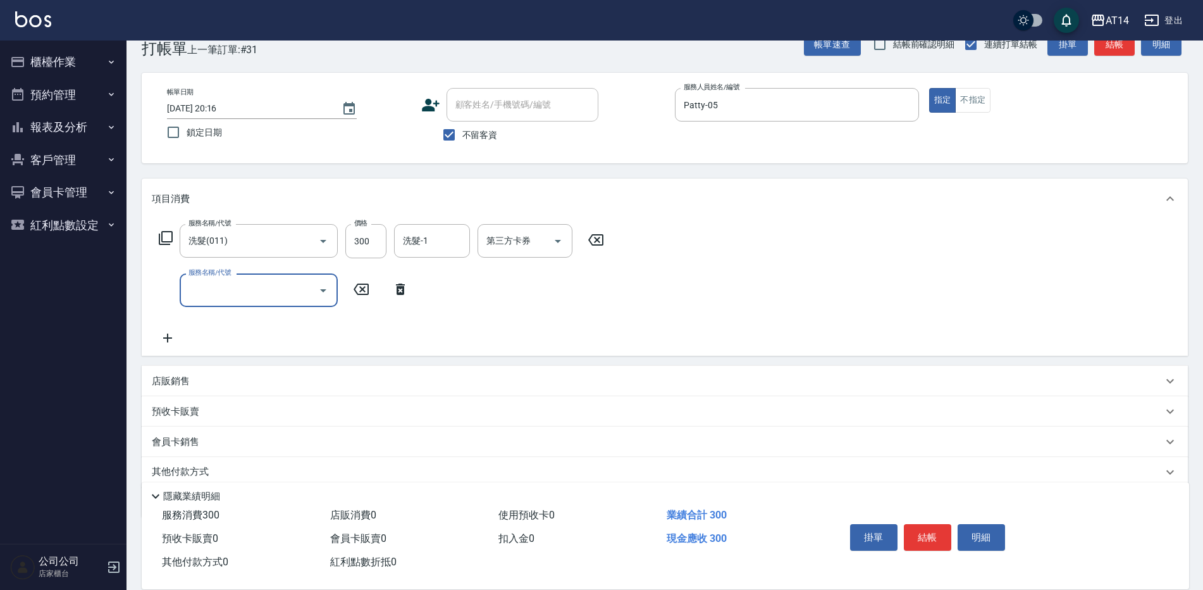
click at [215, 290] on input "服務名稱/代號" at bounding box center [249, 290] width 128 height 22
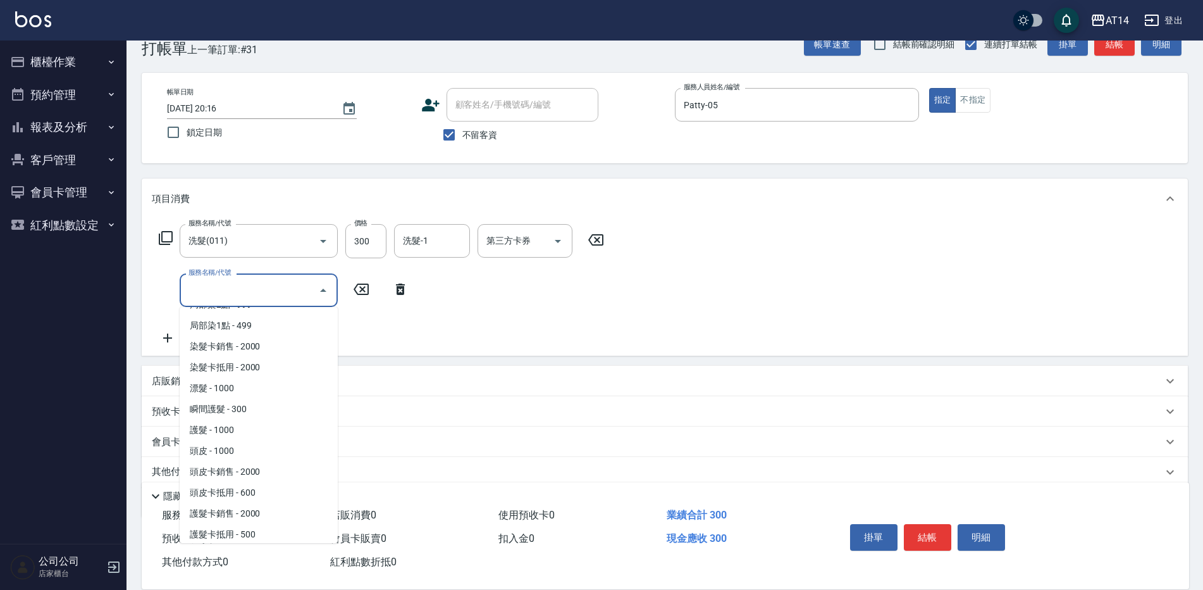
scroll to position [506, 0]
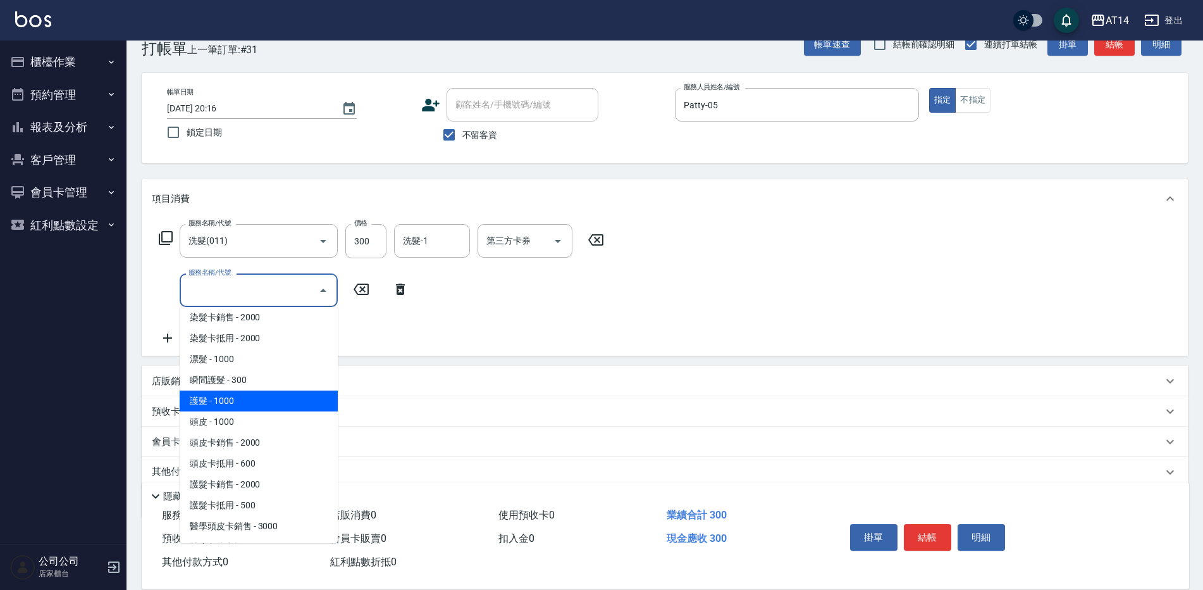
click at [225, 399] on span "護髮 - 1000" at bounding box center [259, 400] width 158 height 21
type input "護髮(051)"
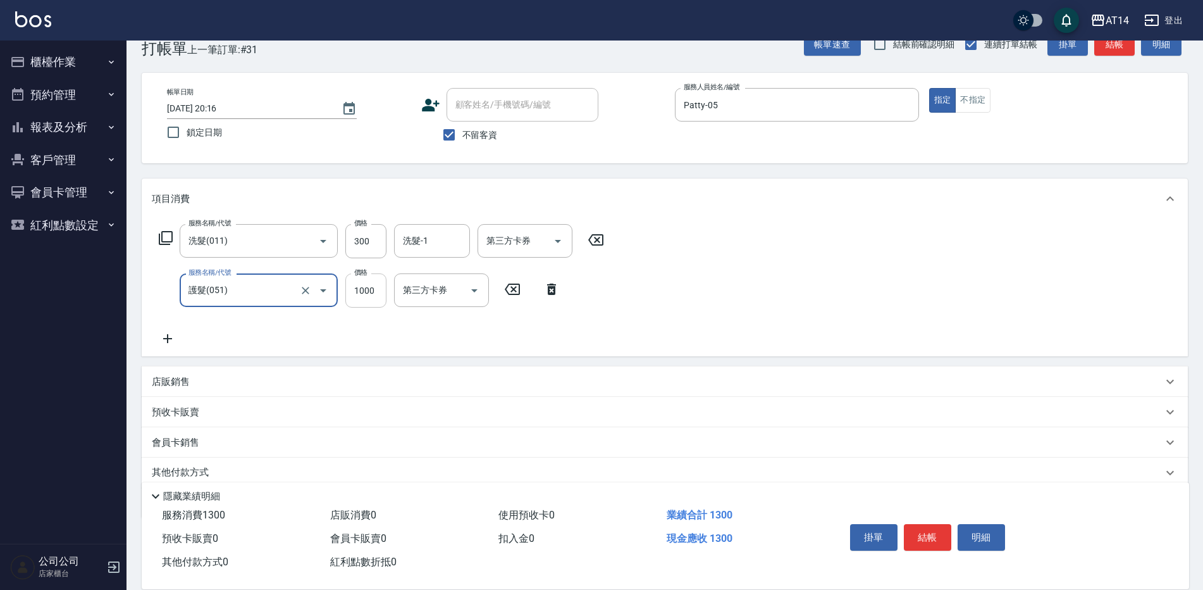
click at [366, 297] on input "1000" at bounding box center [365, 290] width 41 height 34
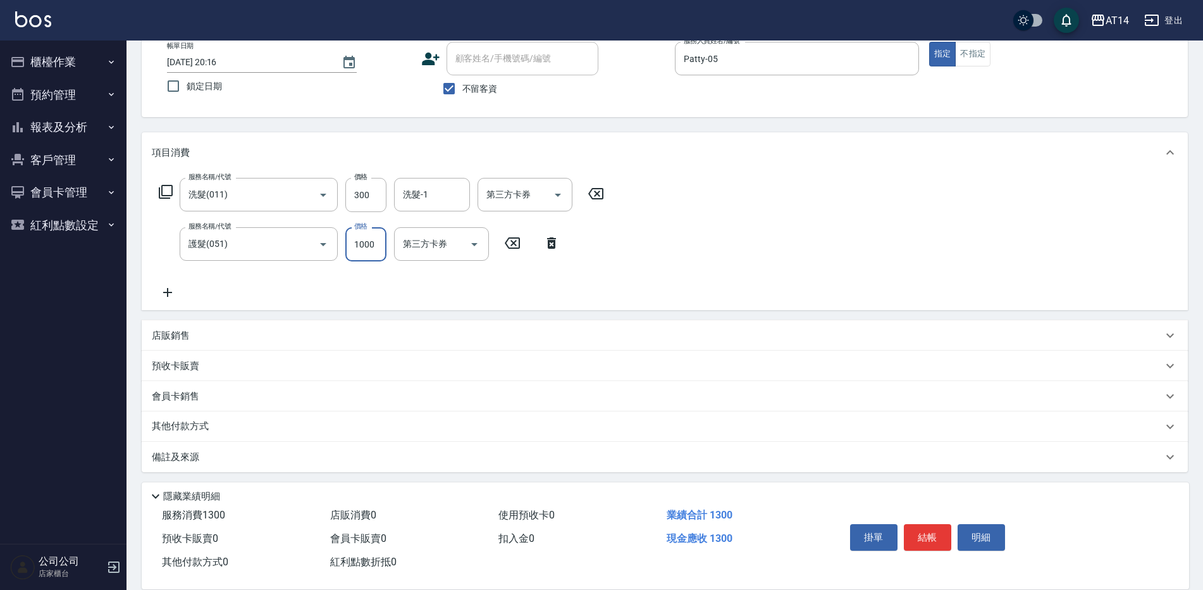
scroll to position [79, 0]
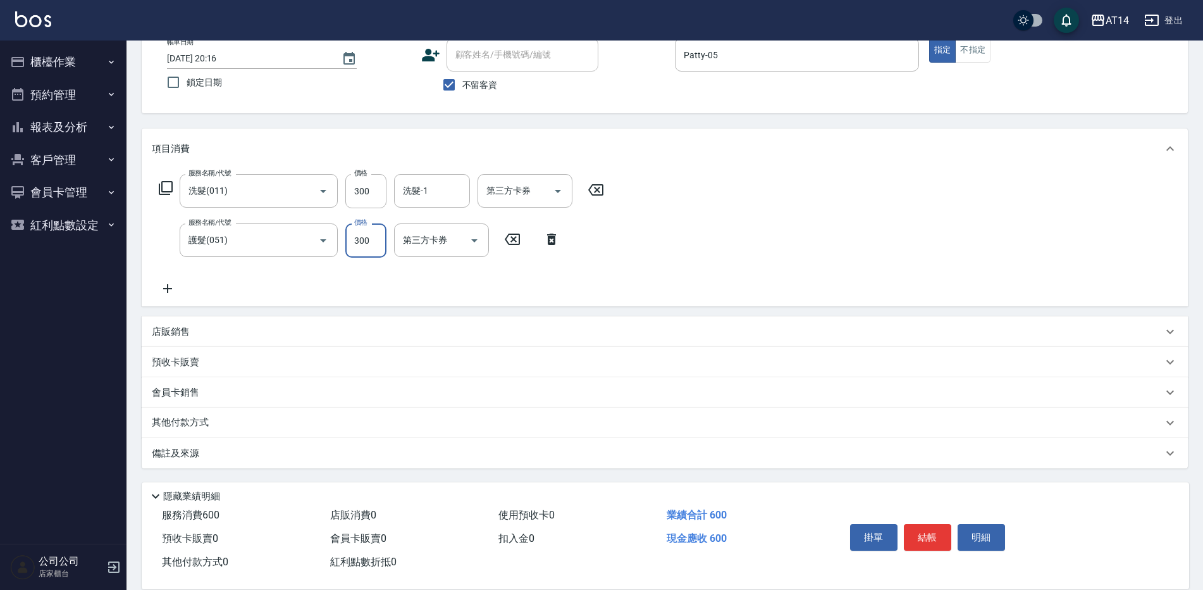
type input "300"
click at [168, 285] on icon at bounding box center [167, 288] width 9 height 9
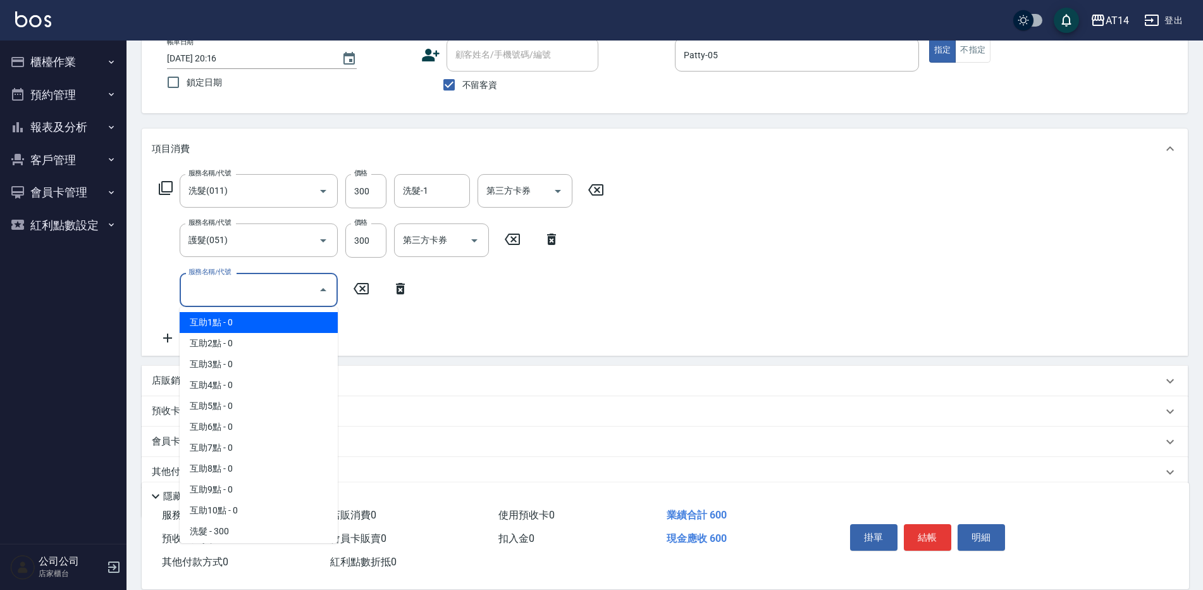
click at [223, 294] on input "服務名稱/代號" at bounding box center [249, 289] width 128 height 22
click at [221, 346] on span "互助2點 - 0" at bounding box center [259, 343] width 158 height 21
type input "互助2點(002)"
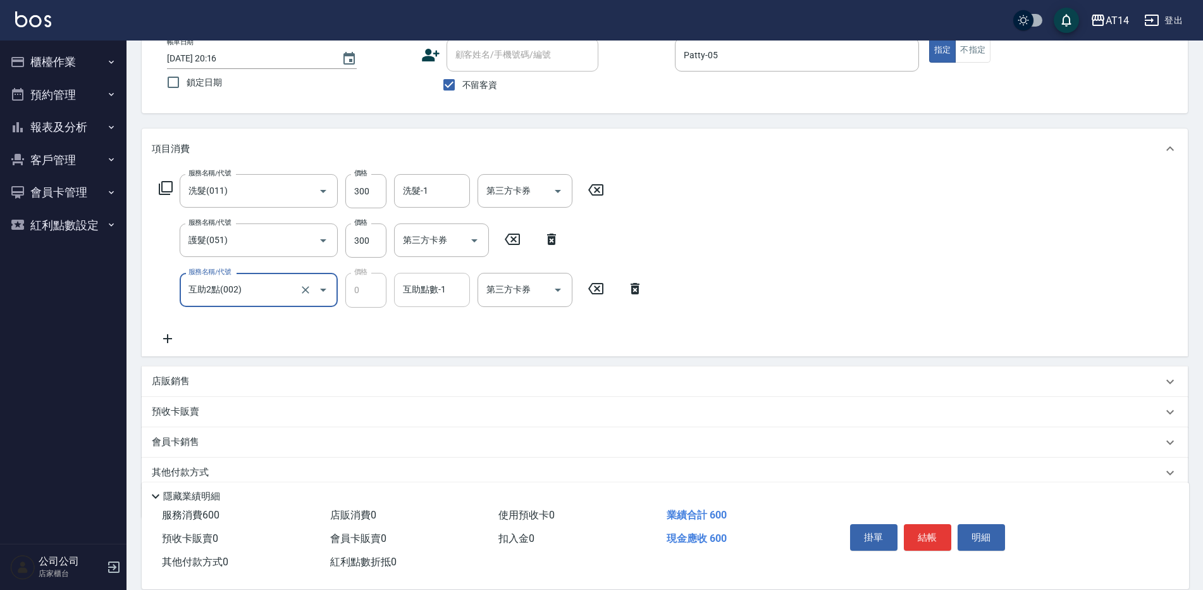
click at [407, 292] on div "互助點數-1 互助點數-1" at bounding box center [432, 290] width 76 height 34
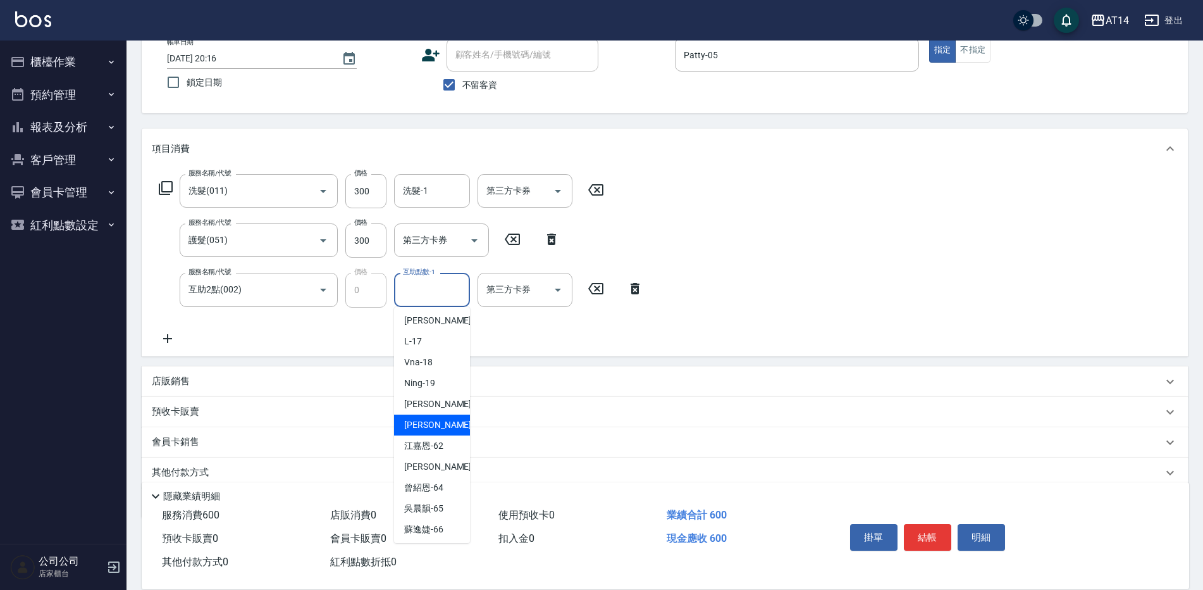
scroll to position [192, 0]
click at [428, 464] on span "[PERSON_NAME] -63" at bounding box center [444, 464] width 80 height 13
type input "[PERSON_NAME]-63"
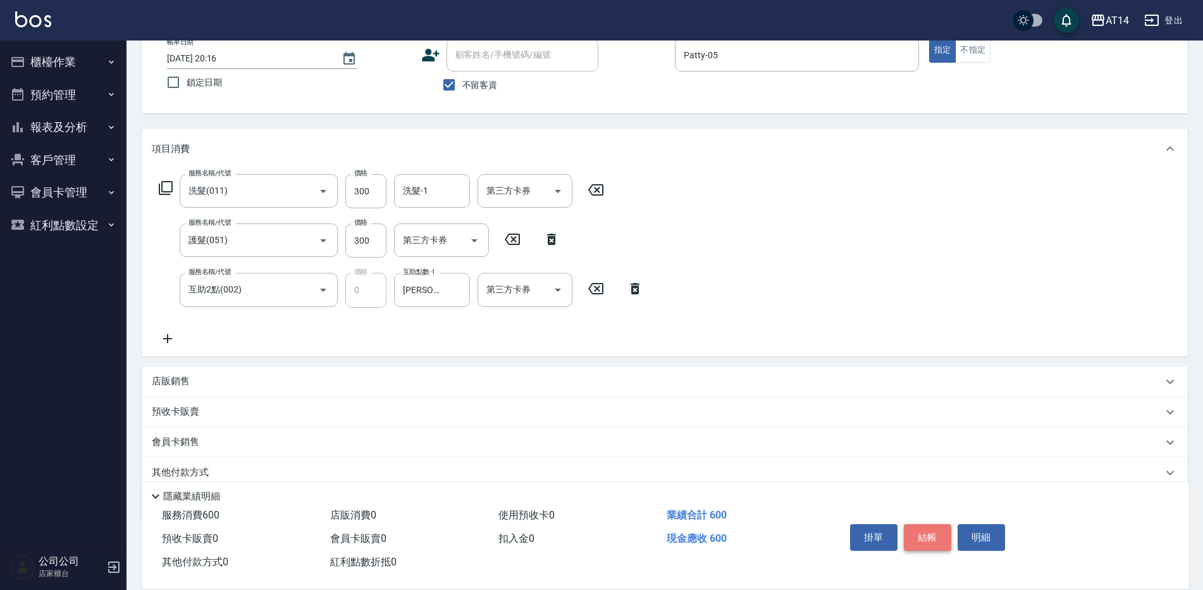
click at [936, 536] on button "結帳" at bounding box center [927, 537] width 47 height 27
type input "[DATE] 20:17"
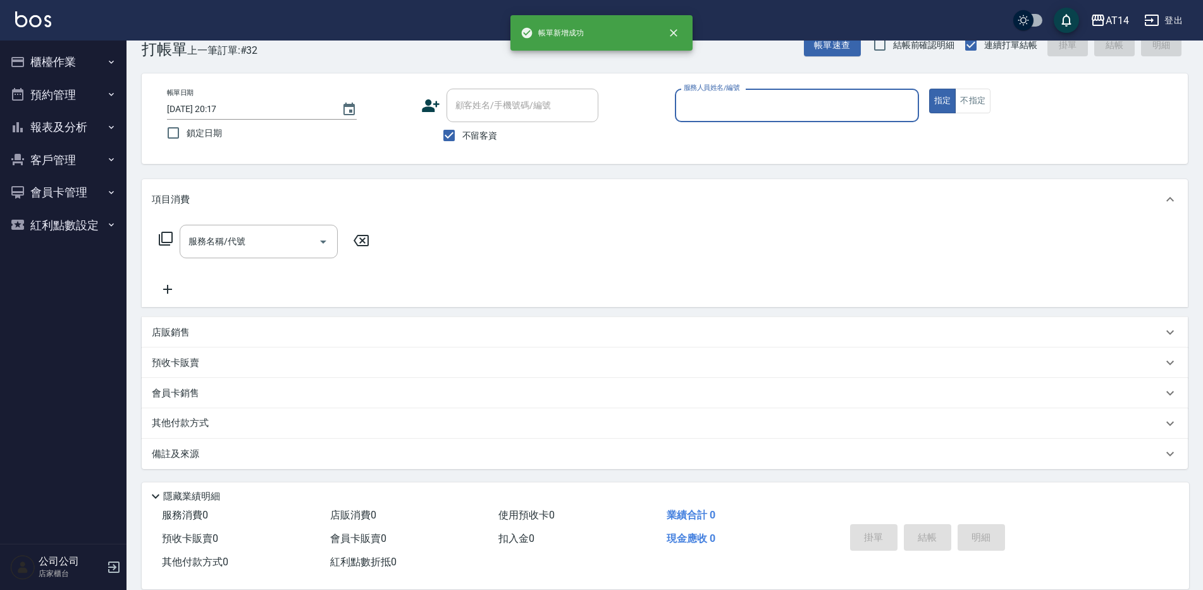
scroll to position [0, 0]
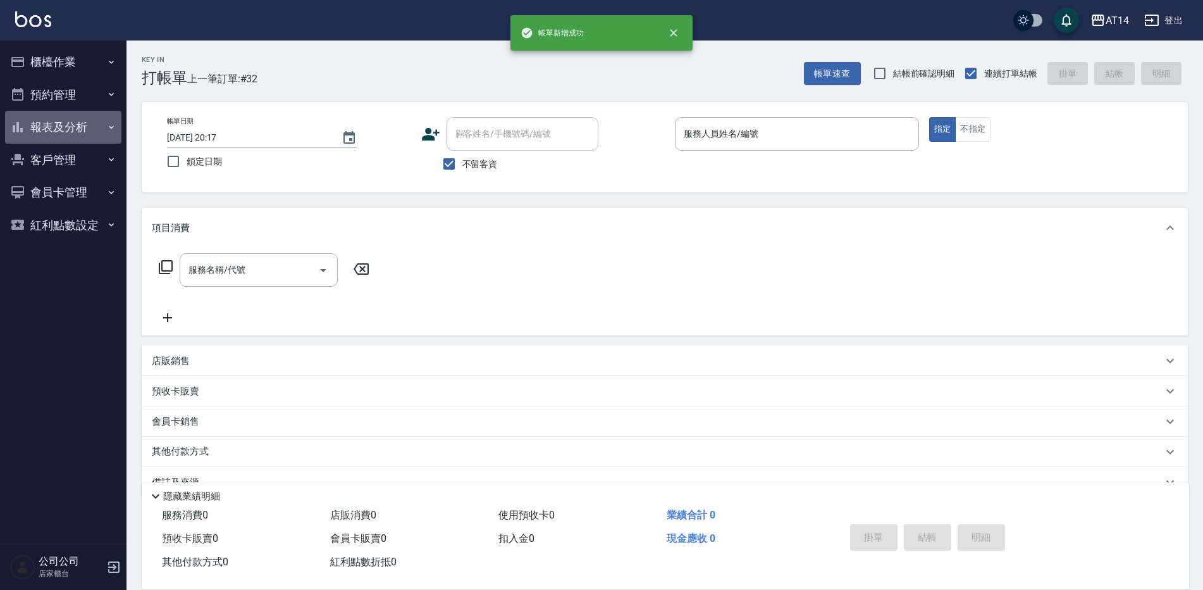
click at [68, 128] on button "報表及分析" at bounding box center [63, 127] width 116 height 33
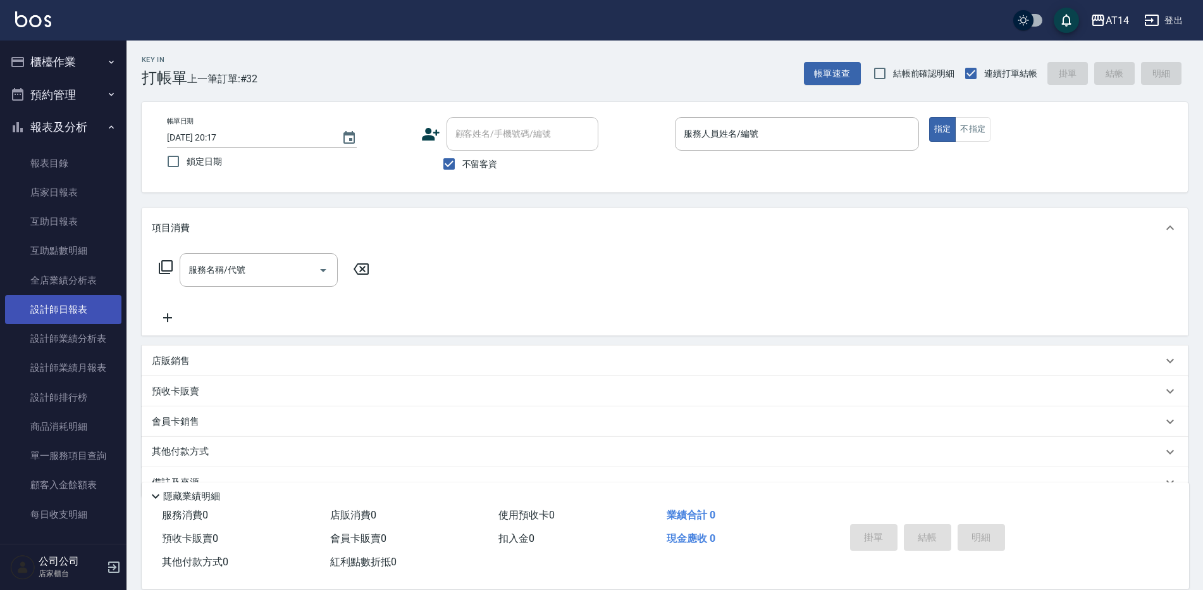
click at [66, 314] on link "設計師日報表" at bounding box center [63, 309] width 116 height 29
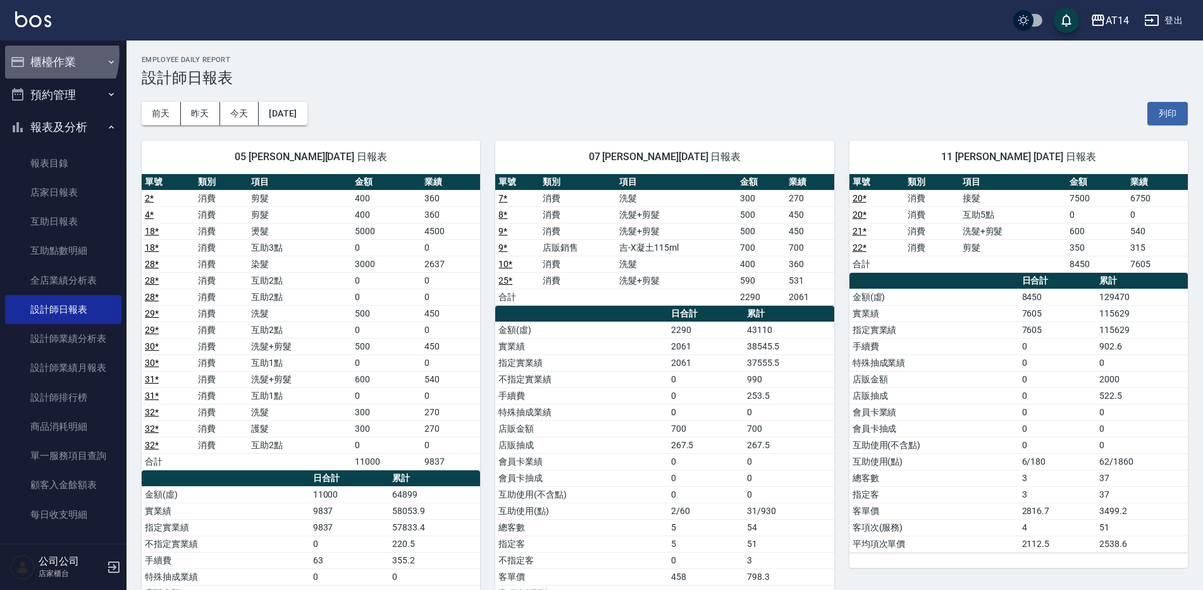
click at [41, 54] on button "櫃檯作業" at bounding box center [63, 62] width 116 height 33
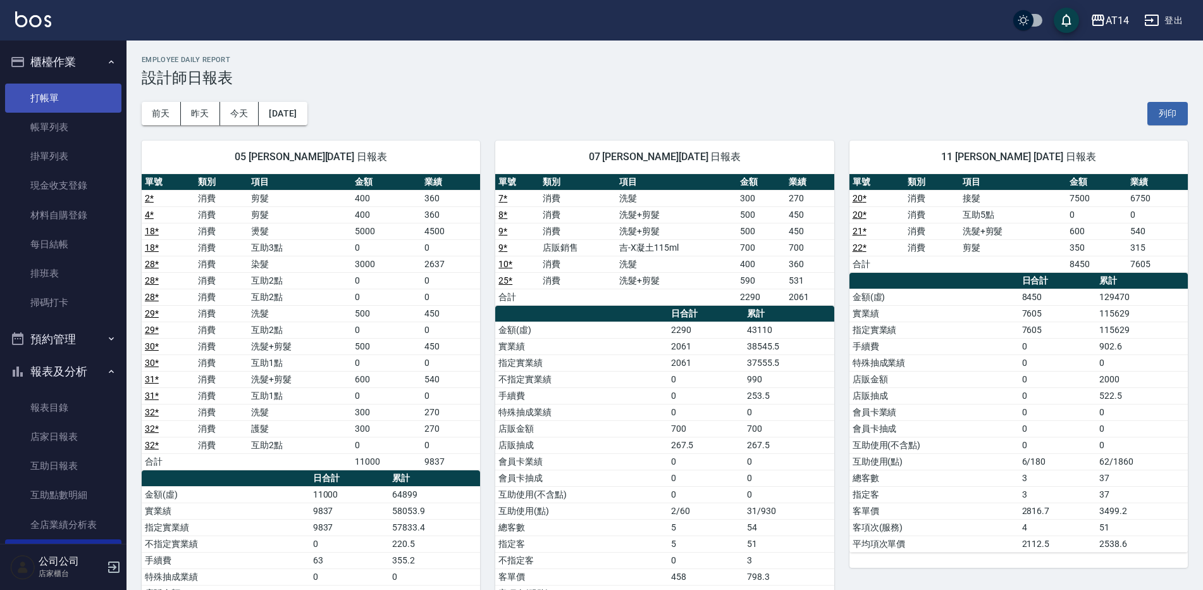
click at [44, 96] on link "打帳單" at bounding box center [63, 98] width 116 height 29
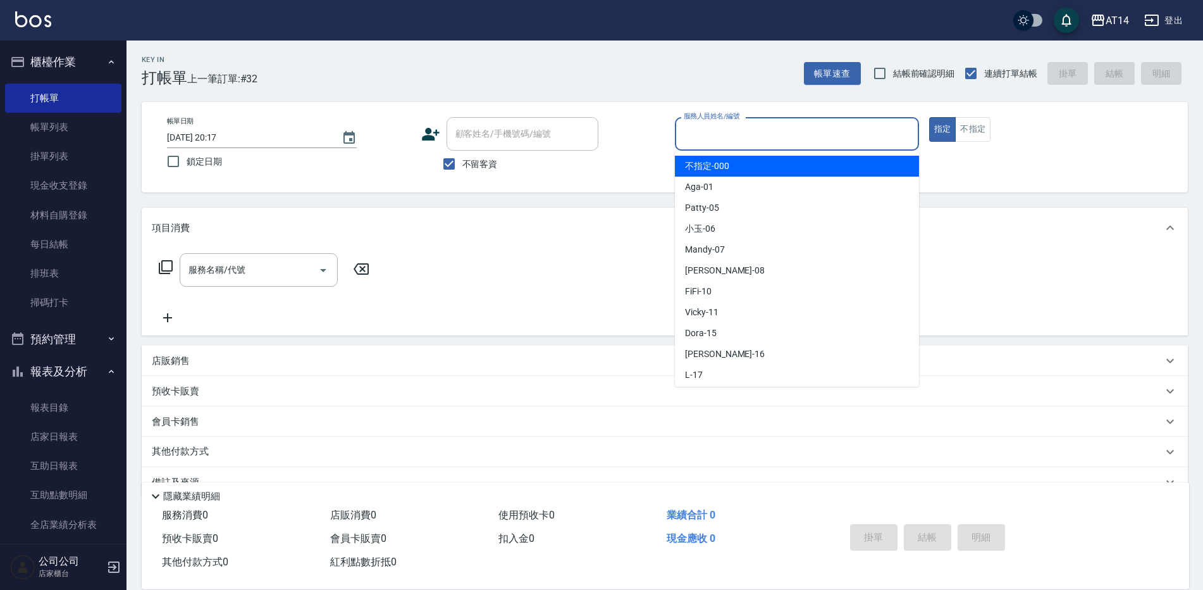
click at [695, 135] on input "服務人員姓名/編號" at bounding box center [797, 134] width 233 height 22
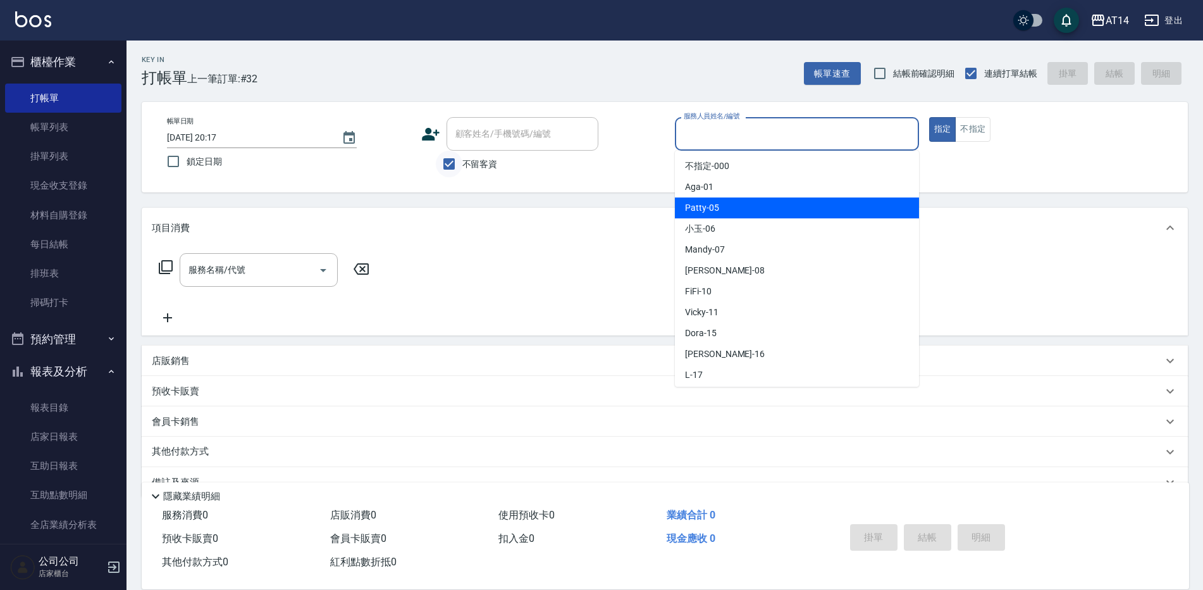
click at [457, 163] on input "不留客資" at bounding box center [449, 164] width 27 height 27
checkbox input "false"
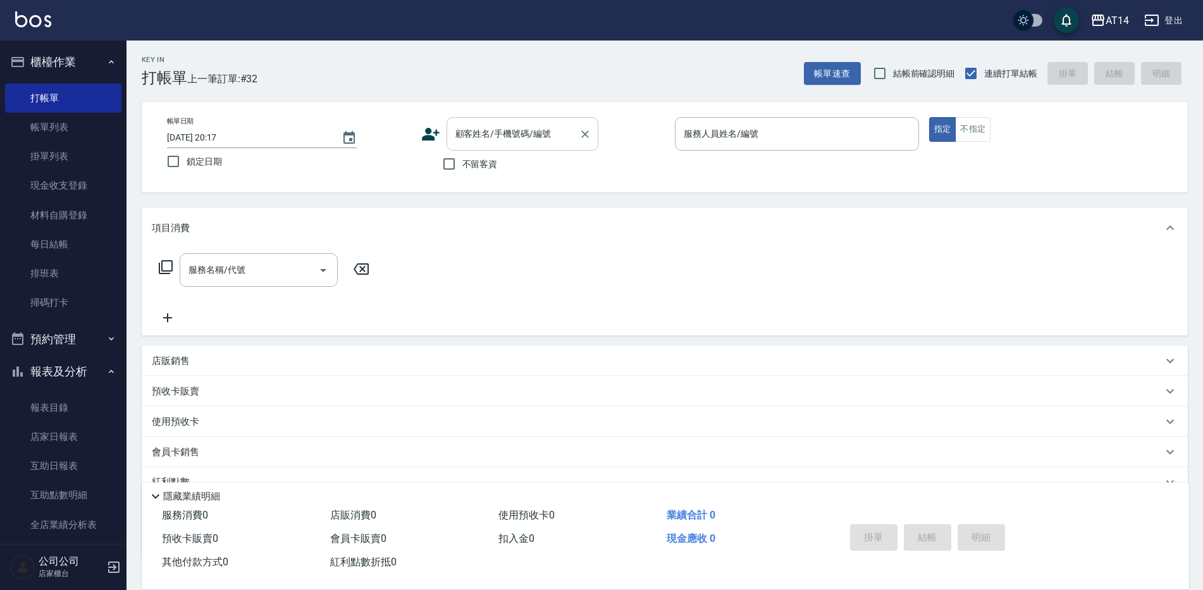
click at [475, 144] on input "顧客姓名/手機號碼/編號" at bounding box center [512, 134] width 121 height 22
type input "X"
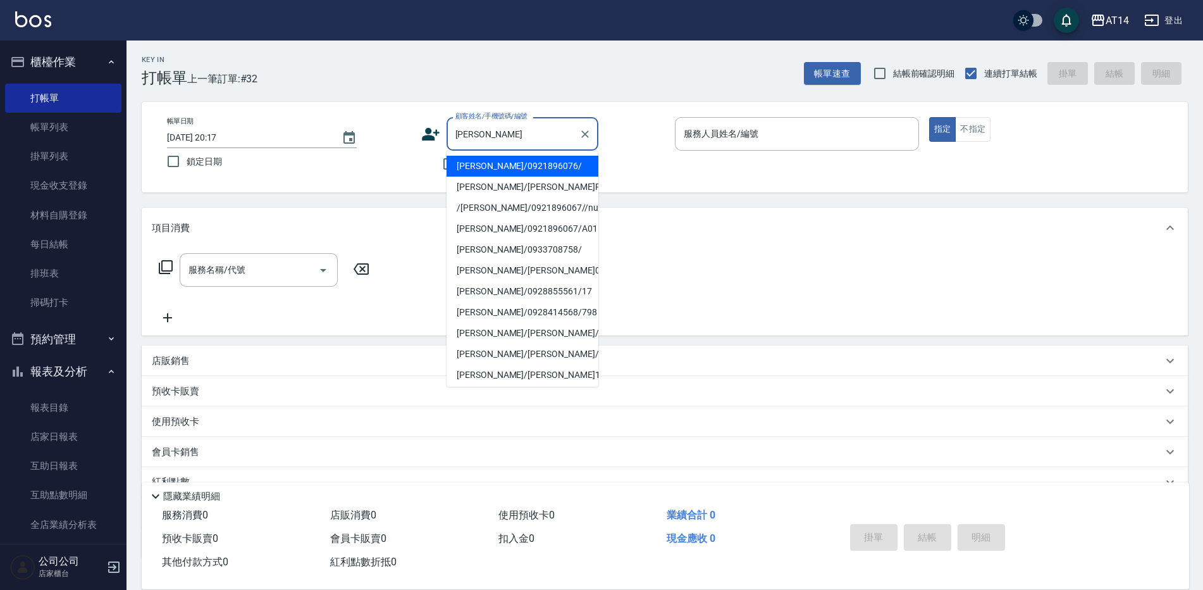
click at [491, 160] on li "[PERSON_NAME]/0921896076/" at bounding box center [523, 166] width 152 height 21
type input "[PERSON_NAME]/0921896076/"
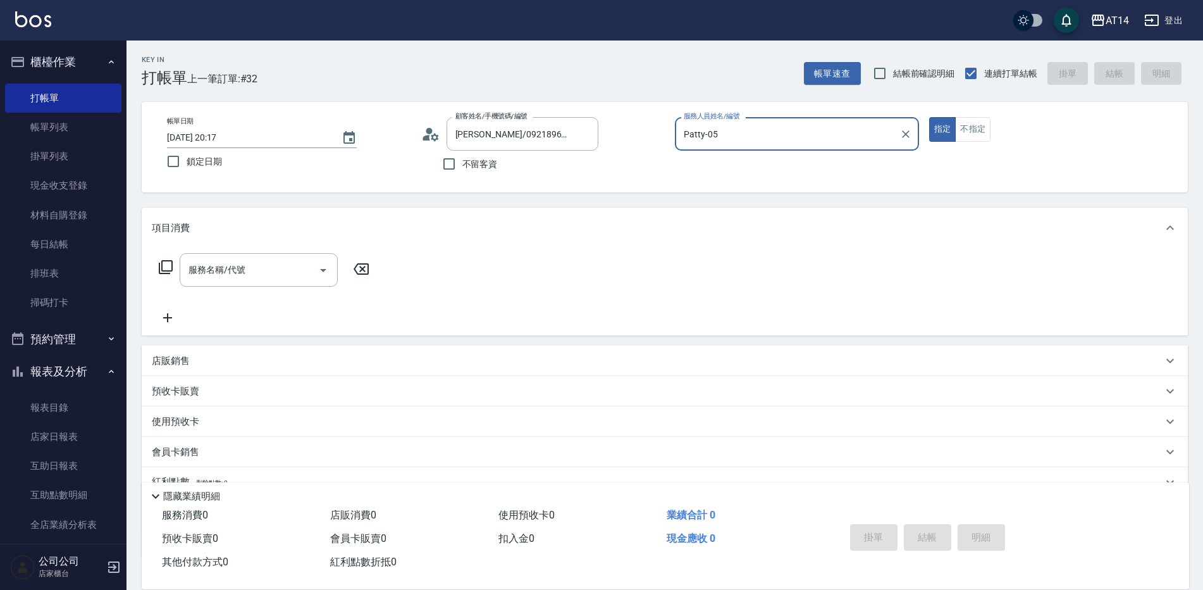
type input "Patty-05"
click at [253, 263] on input "服務名稱/代號" at bounding box center [249, 270] width 128 height 22
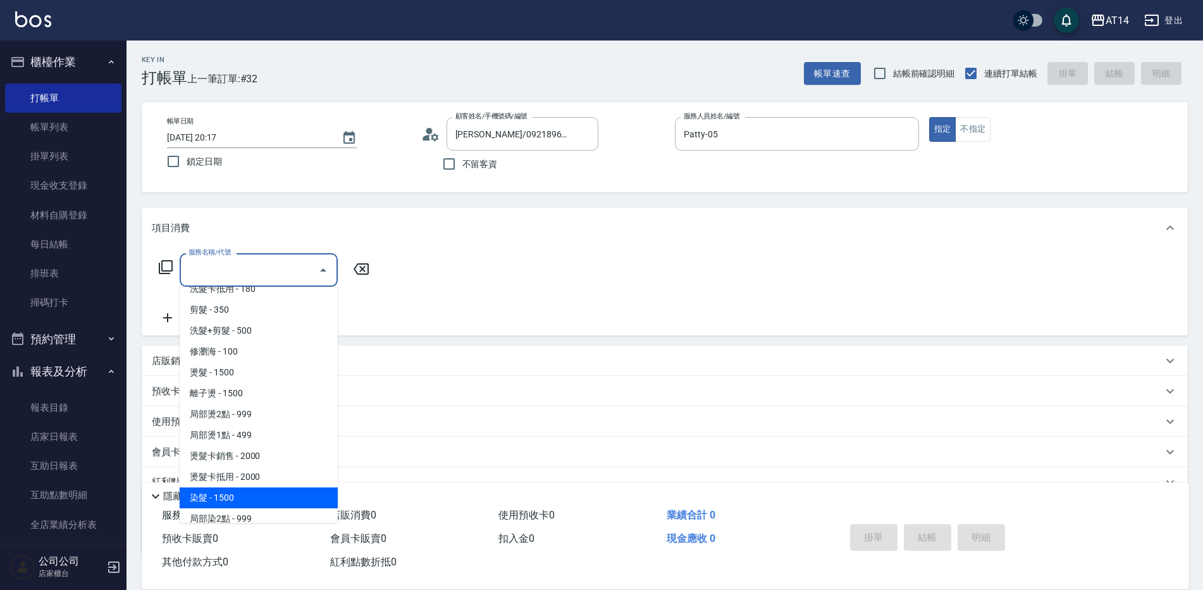
scroll to position [316, 0]
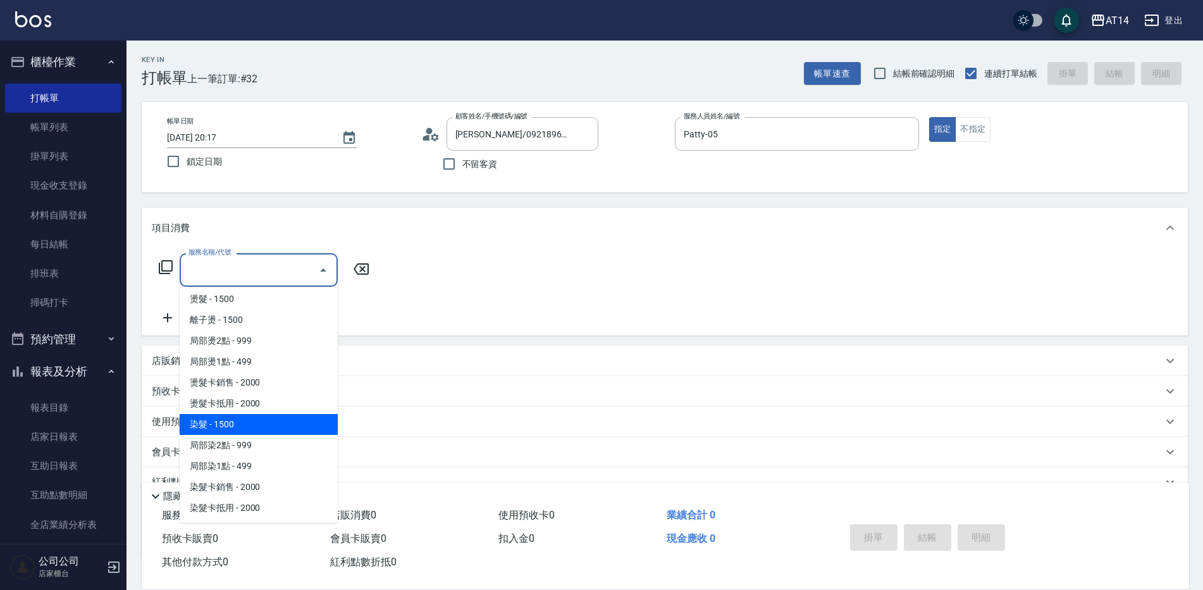
click at [216, 421] on span "染髮 - 1500" at bounding box center [259, 424] width 158 height 21
type input "染髮(041)"
type input "3"
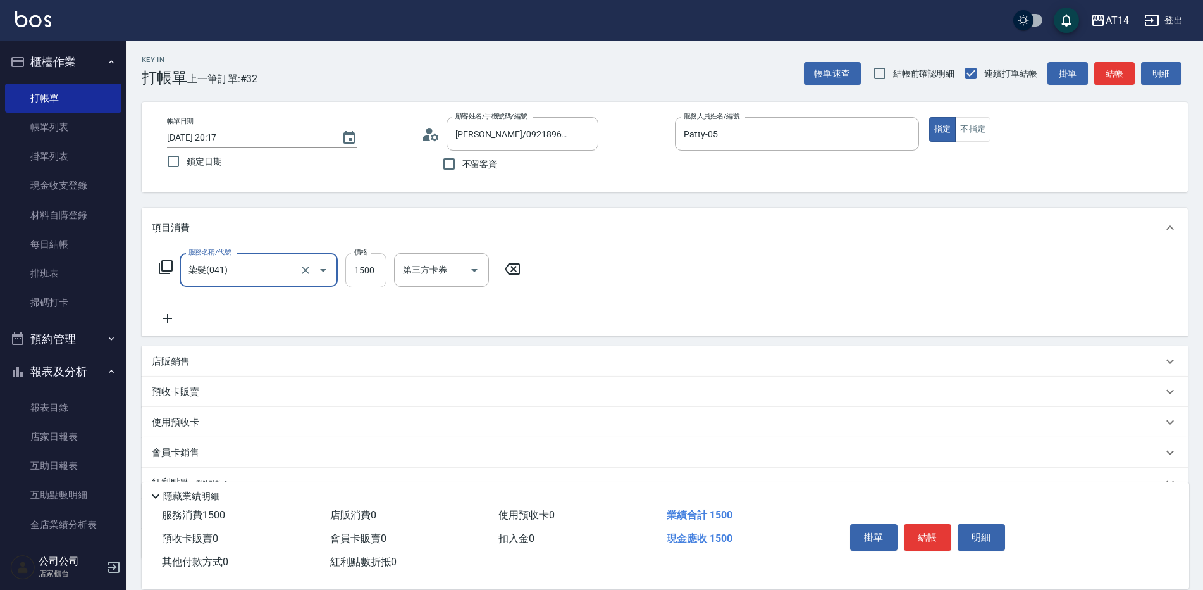
click at [355, 271] on input "1500" at bounding box center [365, 270] width 41 height 34
type input "0"
drag, startPoint x: 363, startPoint y: 271, endPoint x: 350, endPoint y: 271, distance: 12.7
click at [350, 271] on input "0" at bounding box center [365, 270] width 41 height 34
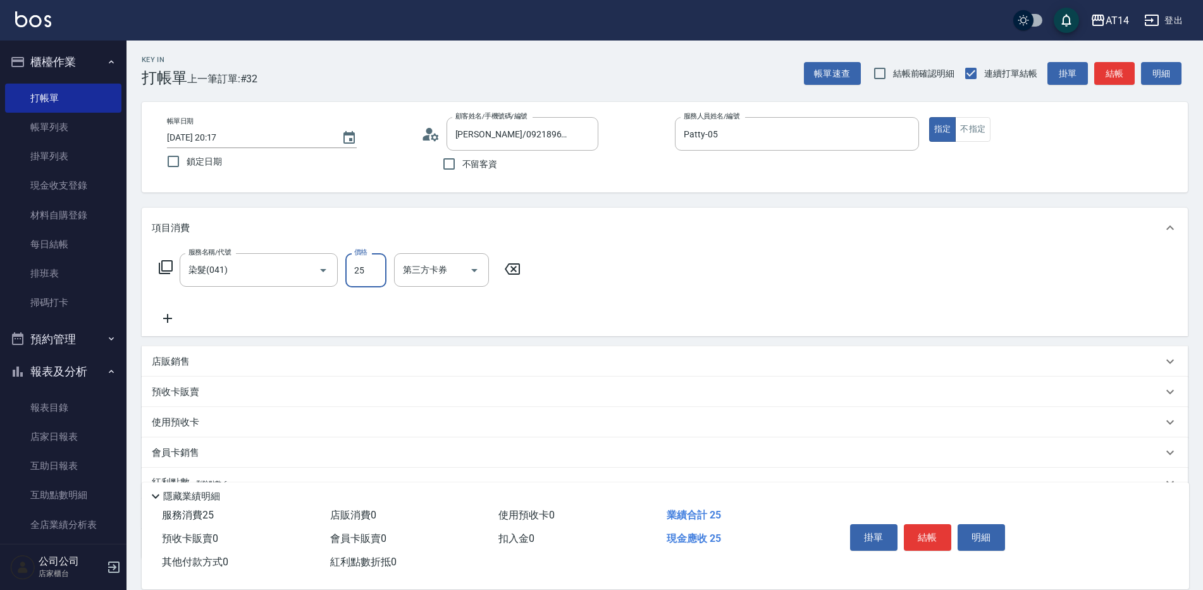
type input "250"
type input "1"
type input "2500"
type input "5"
type input "2500"
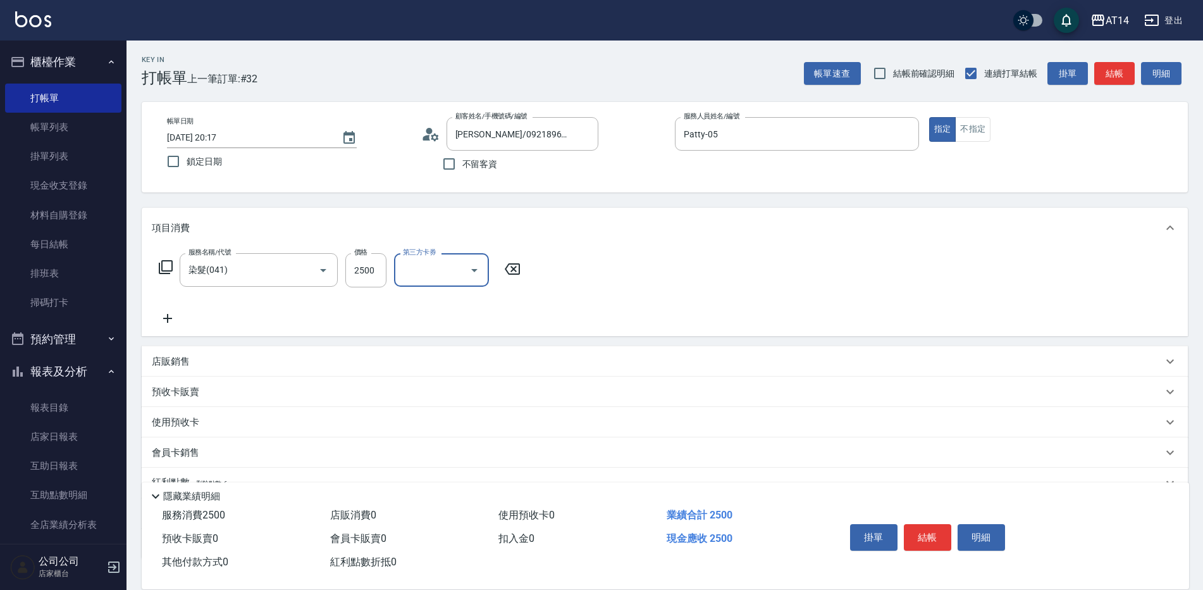
click at [170, 314] on icon at bounding box center [168, 318] width 32 height 15
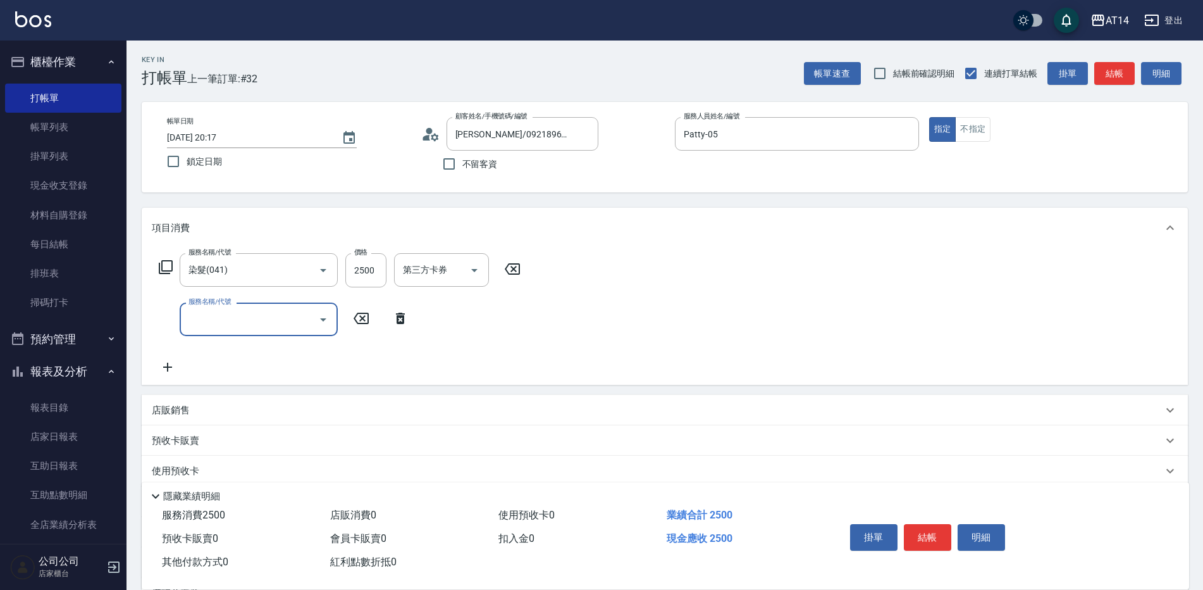
click at [202, 323] on input "服務名稱/代號" at bounding box center [249, 319] width 128 height 22
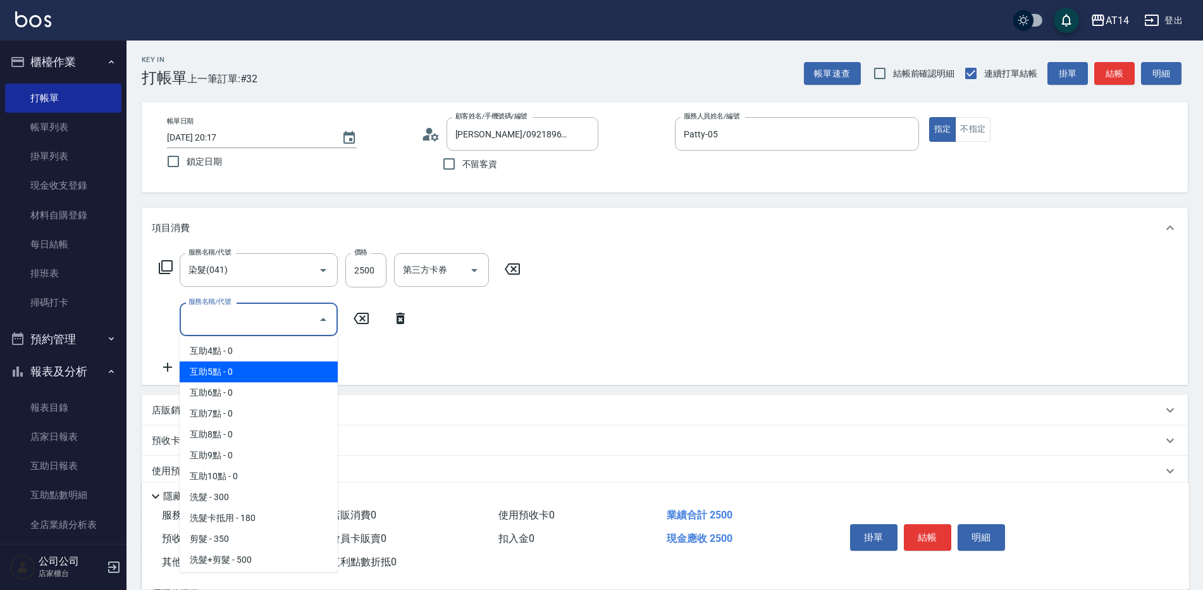
scroll to position [0, 0]
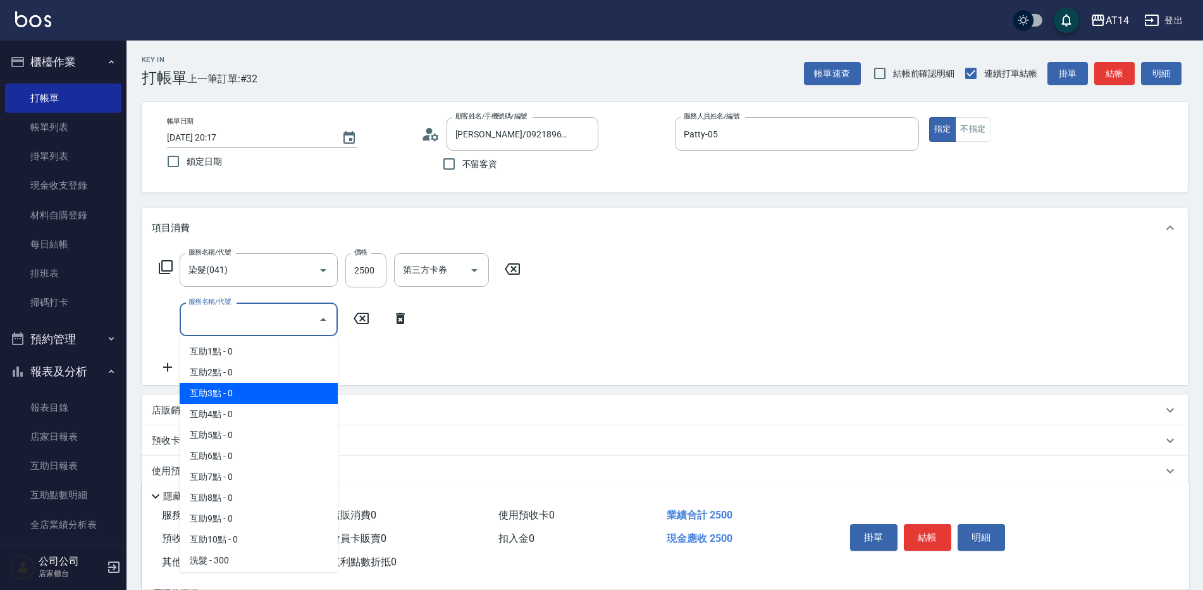
click at [245, 387] on span "互助3點 - 0" at bounding box center [259, 393] width 158 height 21
type input "互助3點(003)"
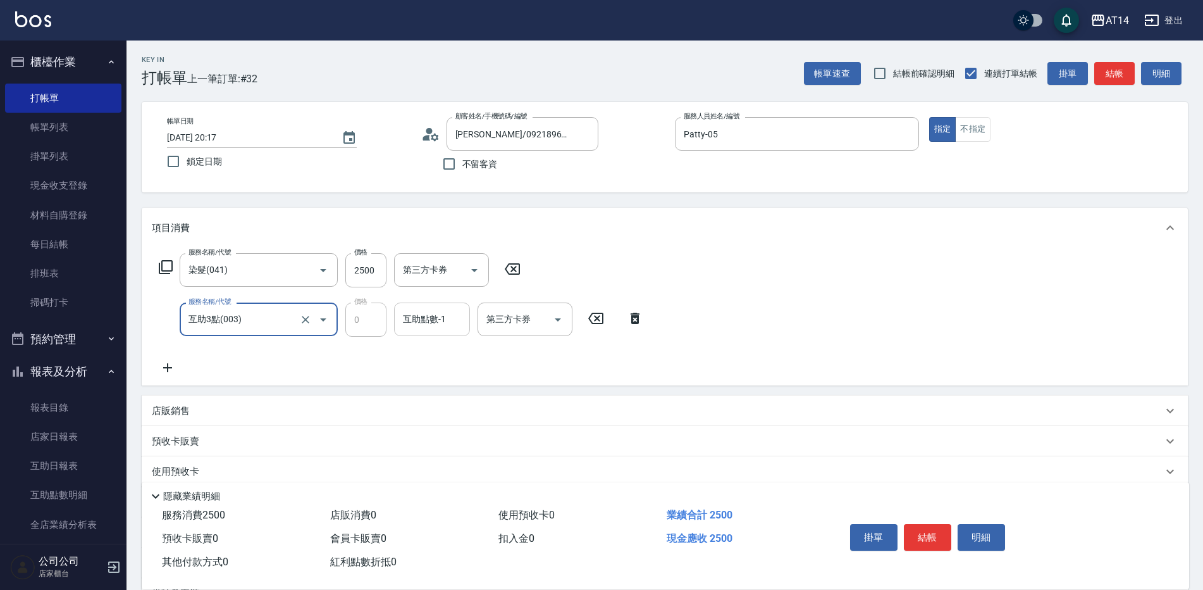
click at [402, 323] on input "互助點數-1" at bounding box center [432, 319] width 65 height 22
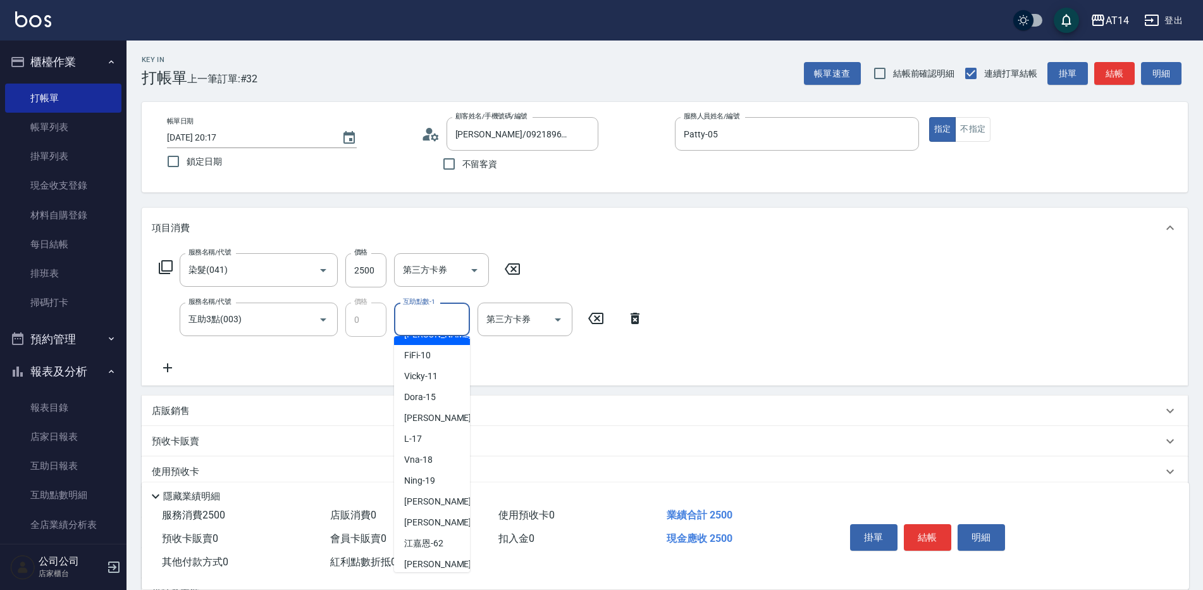
scroll to position [127, 0]
click at [428, 556] on span "[PERSON_NAME] -63" at bounding box center [444, 558] width 80 height 13
type input "[PERSON_NAME]-63"
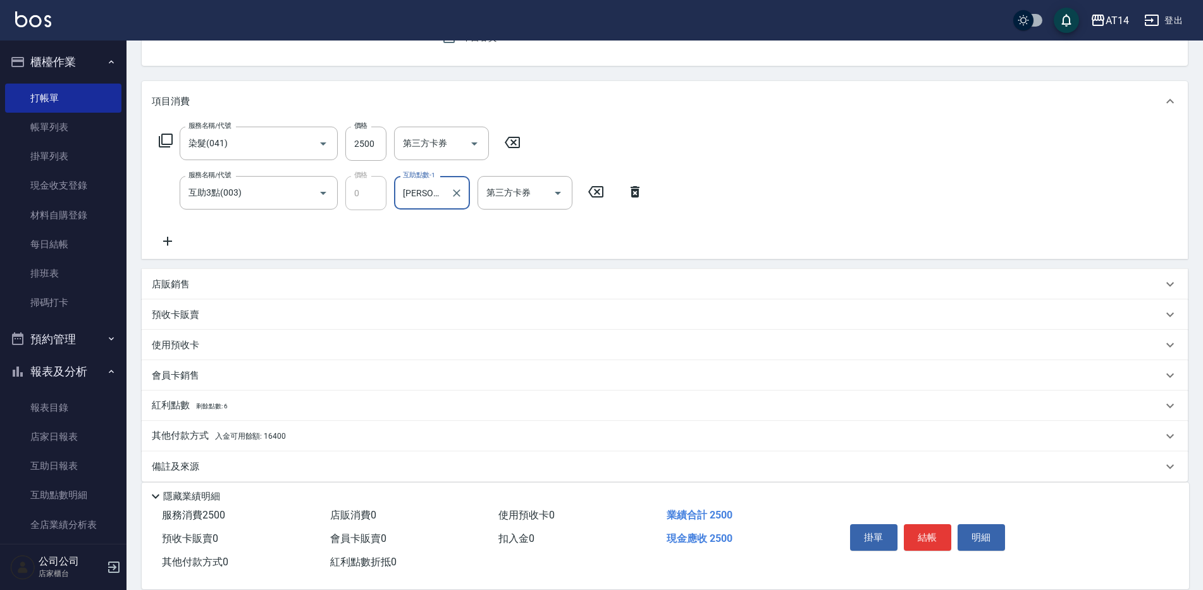
click at [282, 440] on span "入金可用餘額: 16400" at bounding box center [250, 436] width 71 height 9
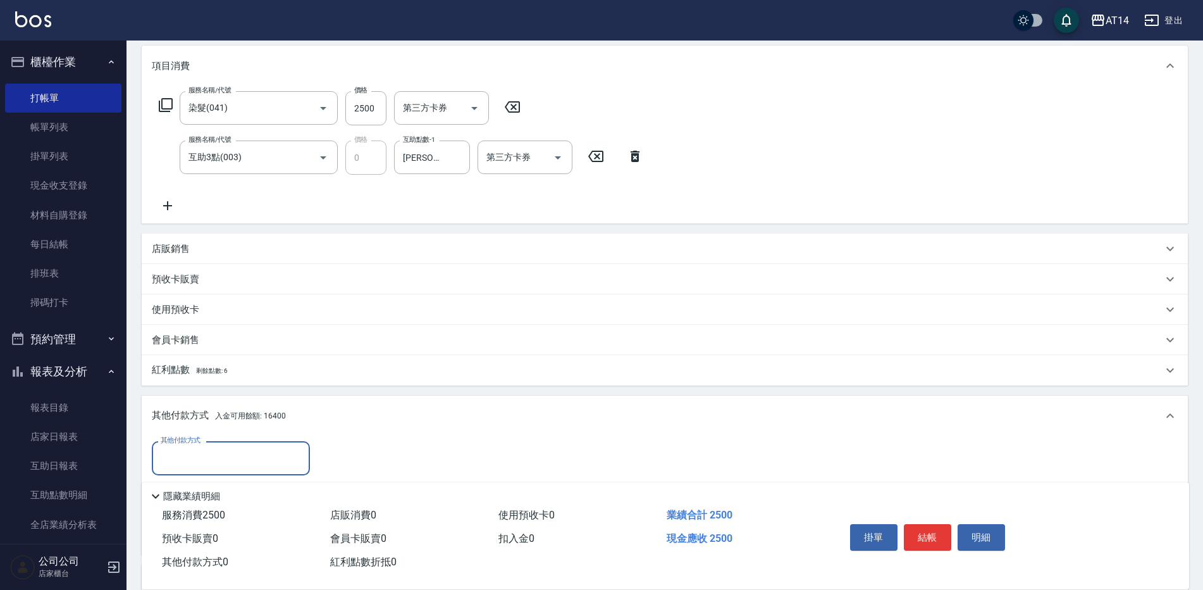
scroll to position [253, 0]
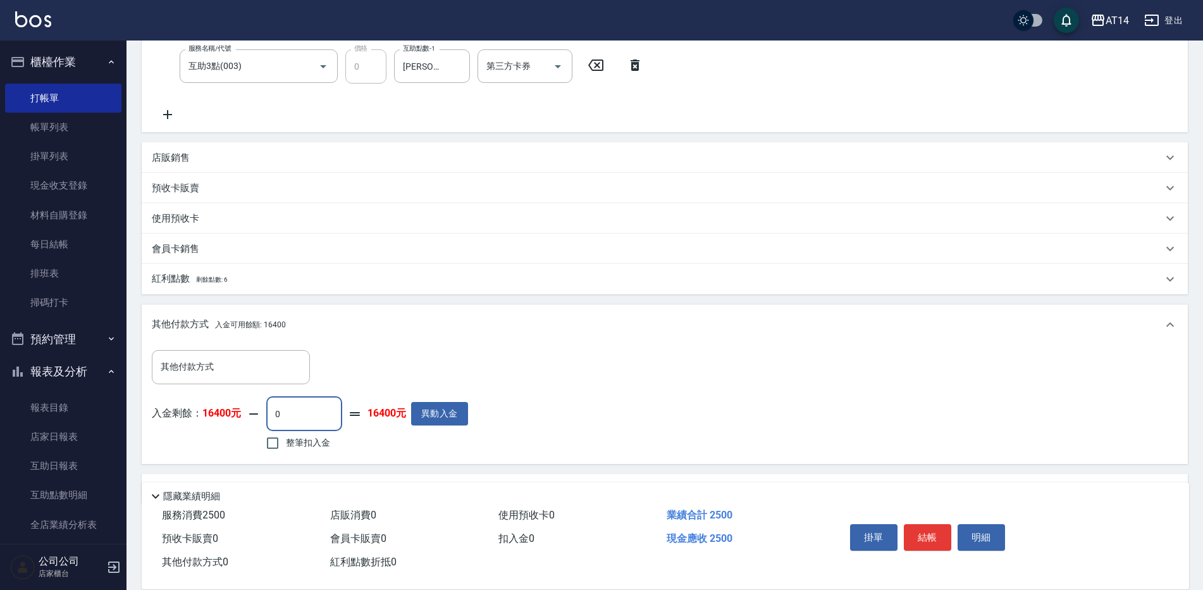
drag, startPoint x: 287, startPoint y: 415, endPoint x: 272, endPoint y: 421, distance: 15.6
click at [272, 421] on input "0" at bounding box center [304, 414] width 76 height 34
type input "2500"
type input "0"
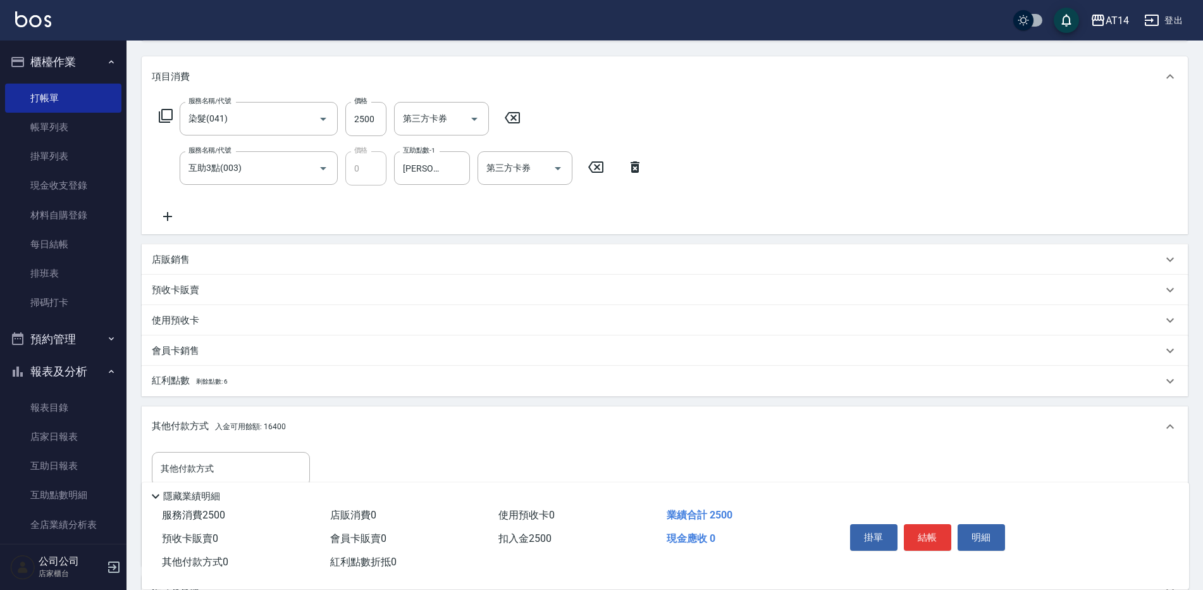
scroll to position [0, 0]
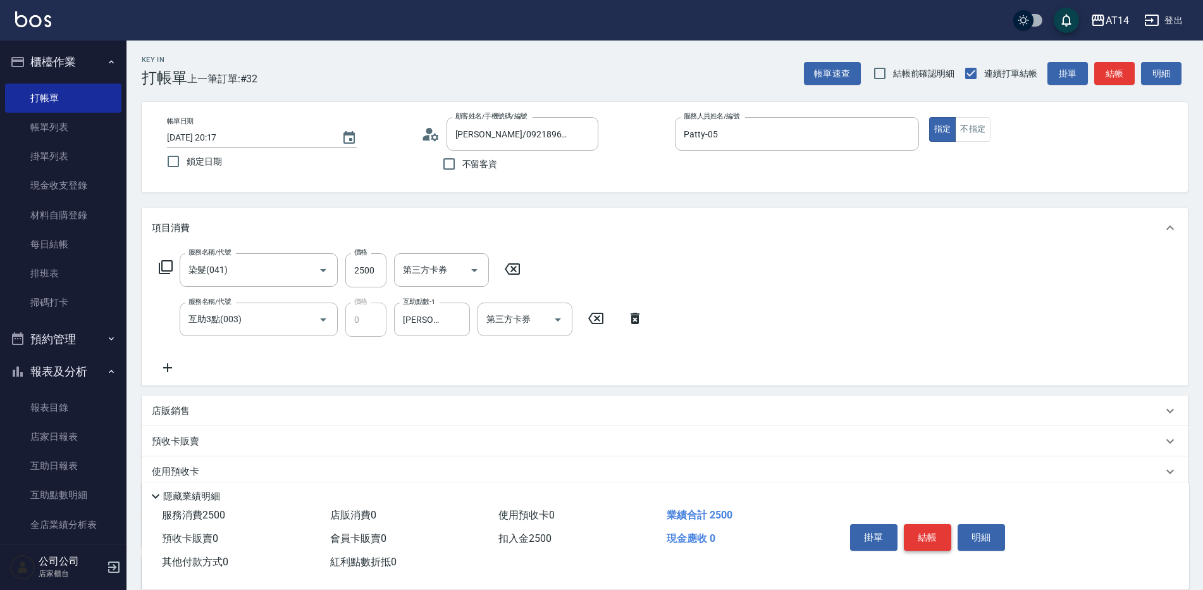
type input "2500"
click at [925, 528] on button "結帳" at bounding box center [927, 537] width 47 height 27
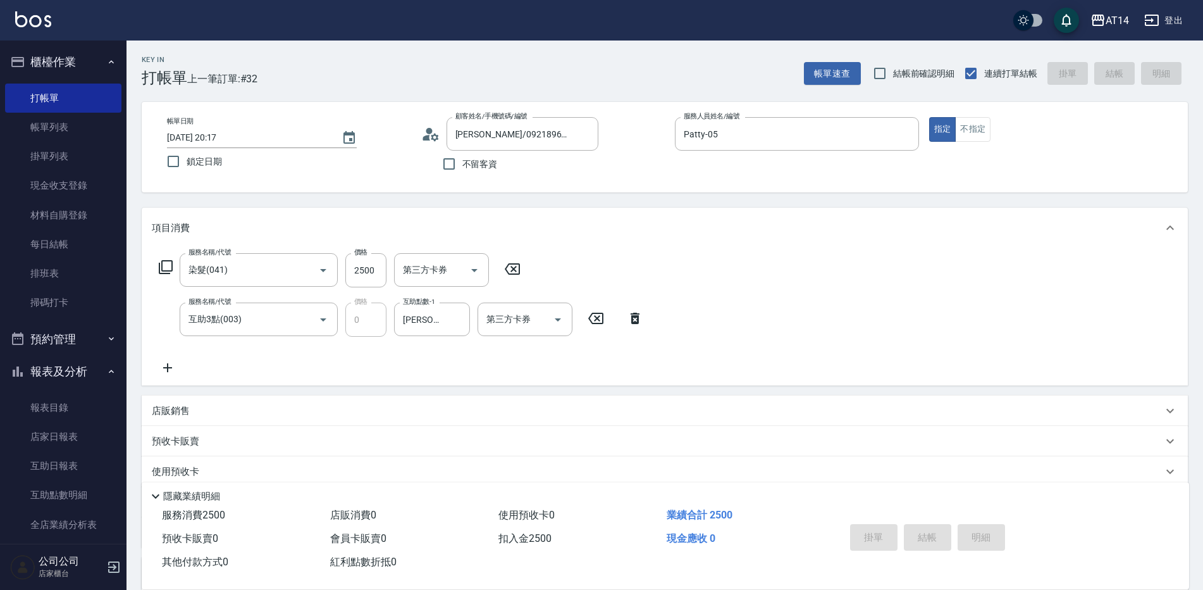
type input "[DATE] 20:19"
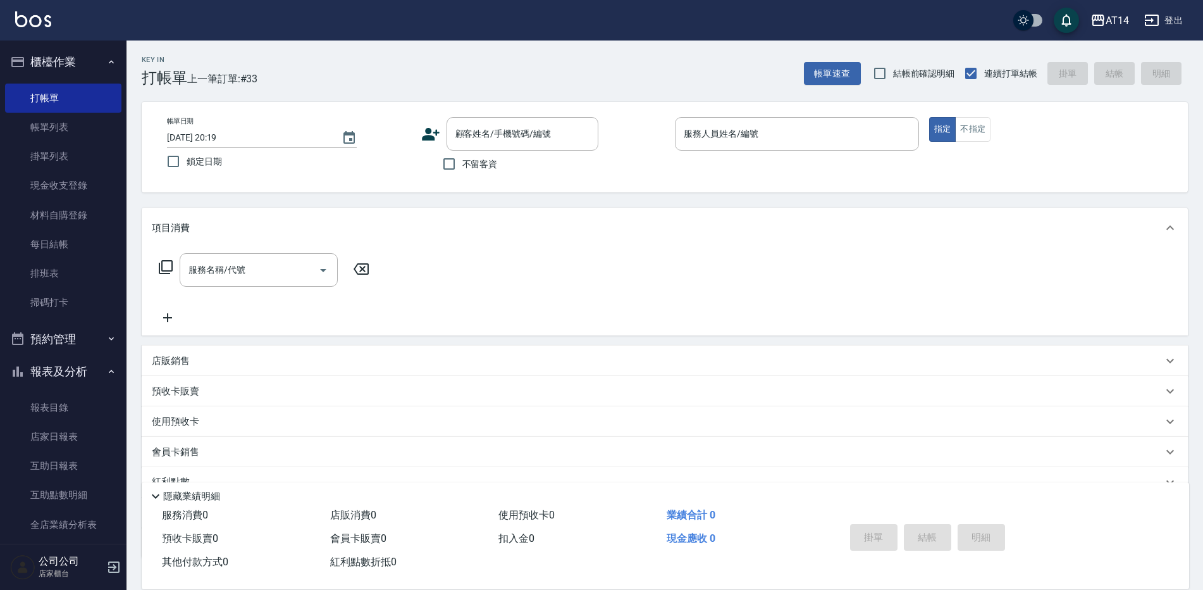
click at [470, 166] on span "不留客資" at bounding box center [480, 164] width 35 height 13
click at [463, 166] on input "不留客資" at bounding box center [449, 164] width 27 height 27
checkbox input "true"
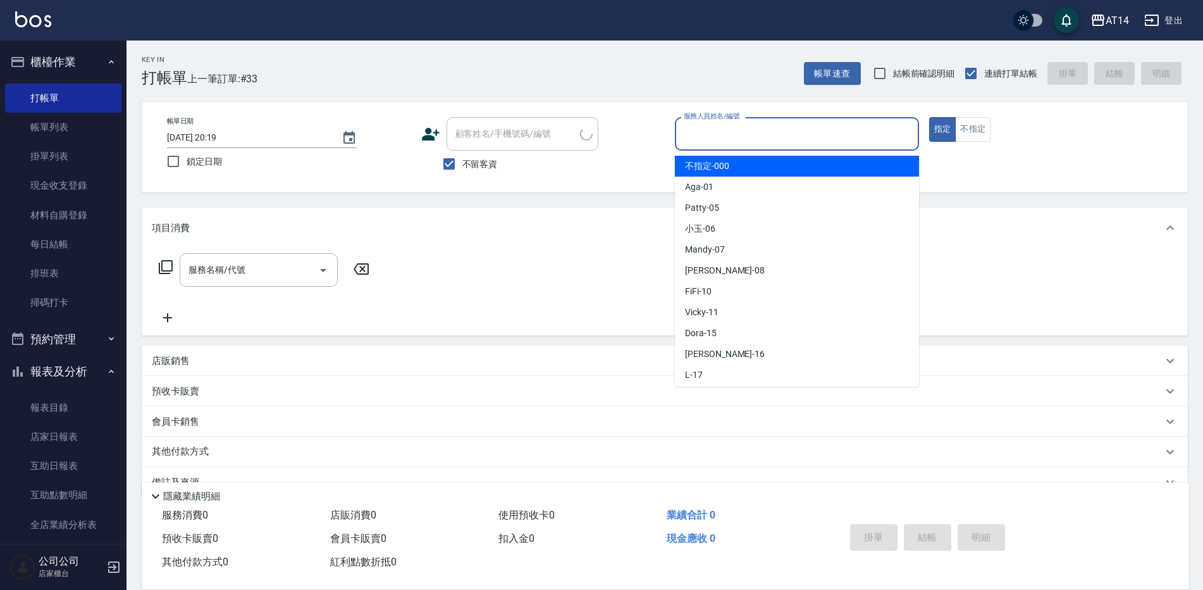
click at [695, 137] on input "服務人員姓名/編號" at bounding box center [797, 134] width 233 height 22
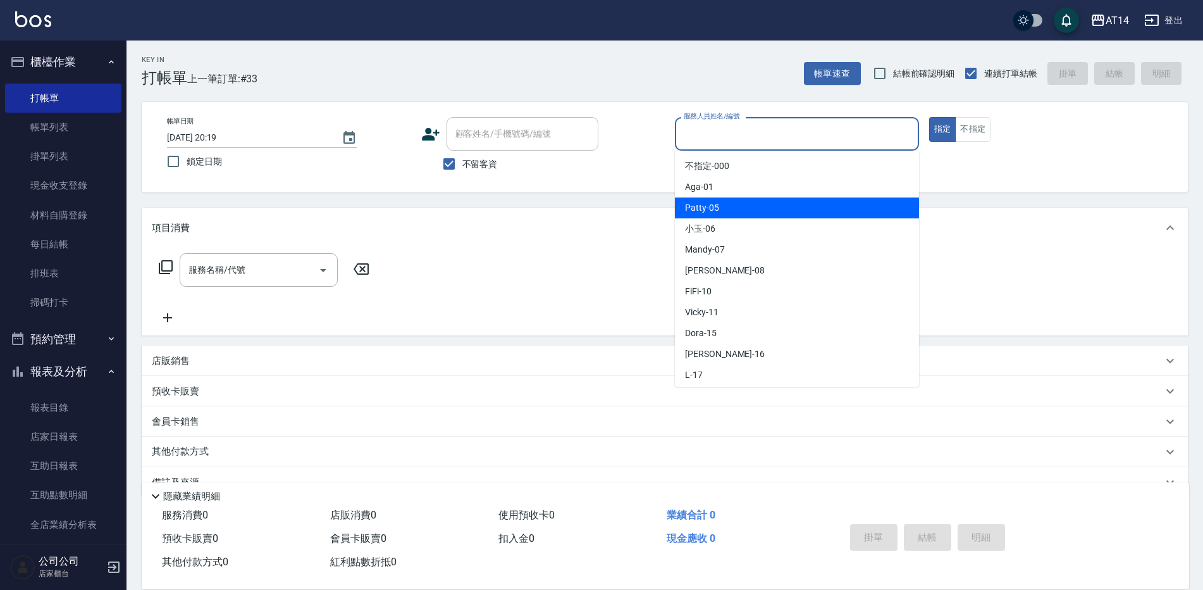
click at [697, 209] on span "Patty -05" at bounding box center [702, 207] width 34 height 13
type input "Patty-05"
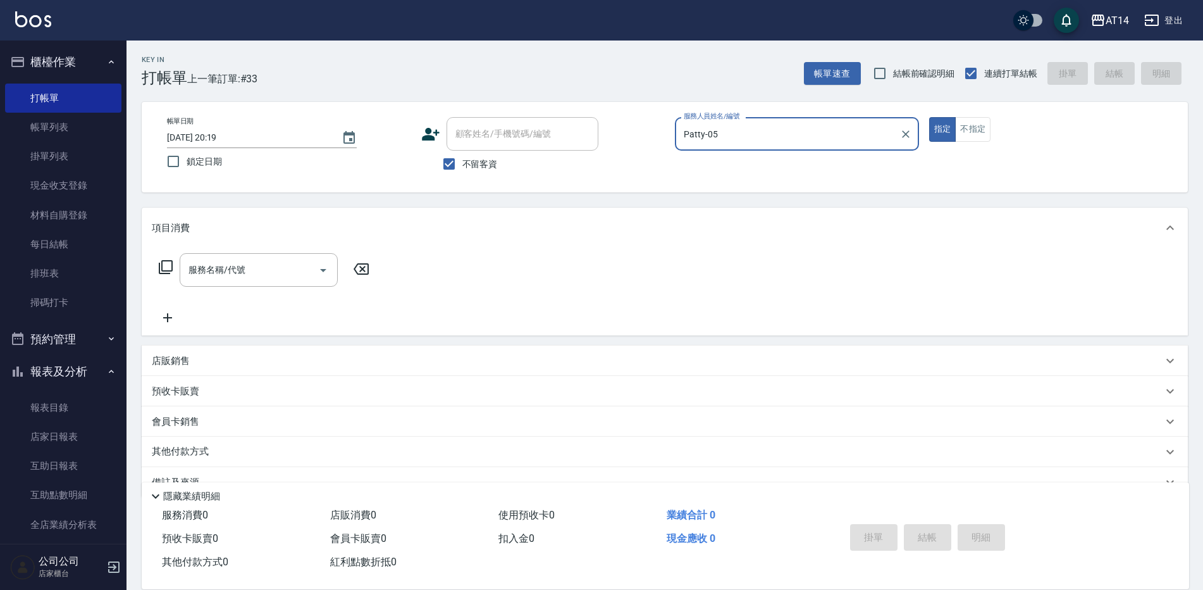
click at [218, 270] on div "服務名稱/代號 服務名稱/代號" at bounding box center [259, 270] width 158 height 34
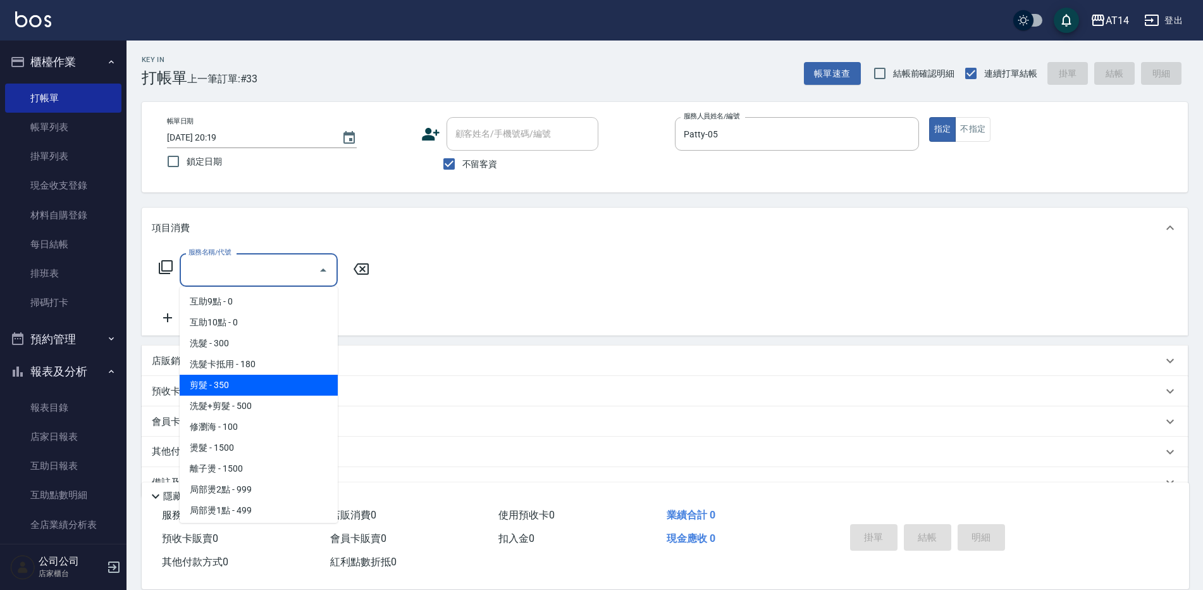
scroll to position [190, 0]
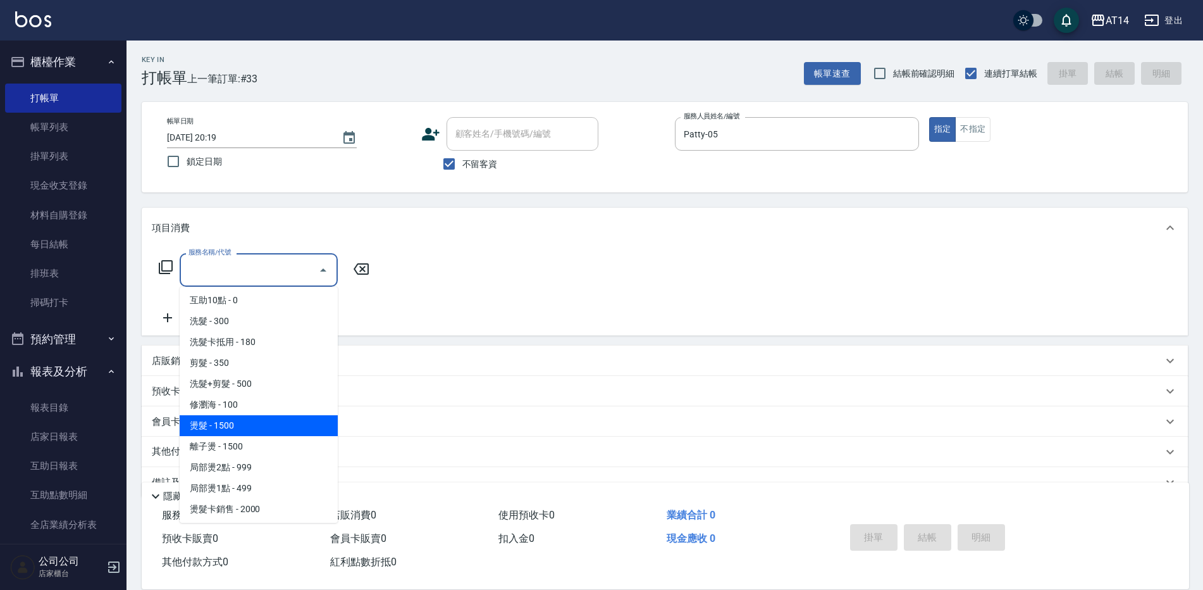
click at [232, 433] on span "燙髮 - 1500" at bounding box center [259, 425] width 158 height 21
type input "燙髮(031)"
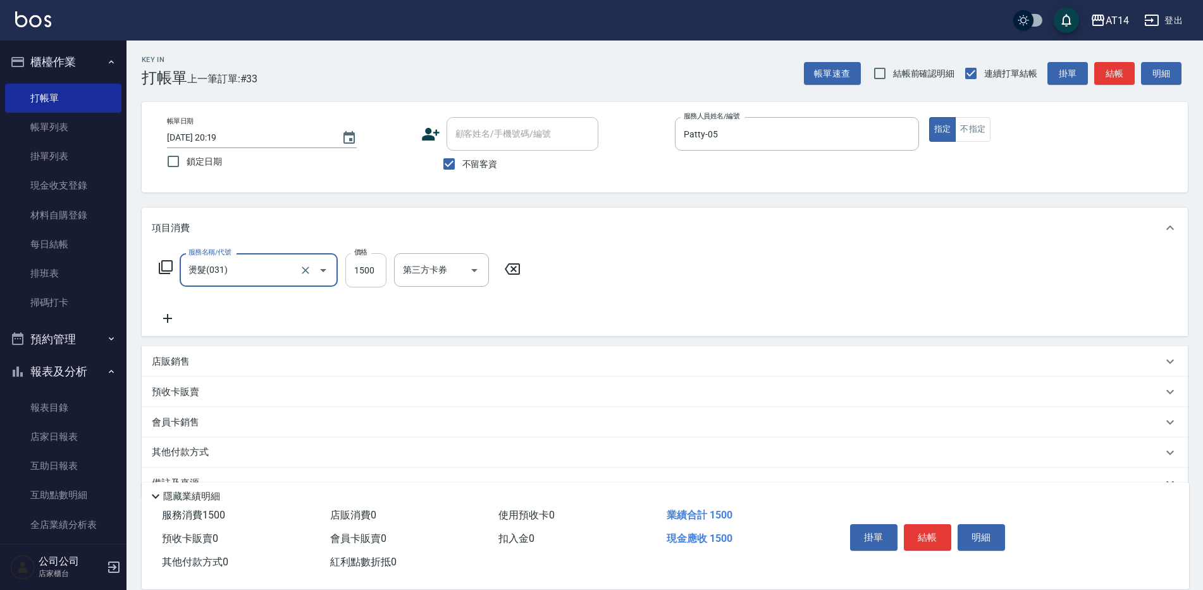
click at [351, 275] on input "1500" at bounding box center [365, 270] width 41 height 34
click at [382, 268] on input "42001500" at bounding box center [365, 270] width 41 height 34
type input "4200"
click at [165, 316] on icon at bounding box center [168, 318] width 32 height 15
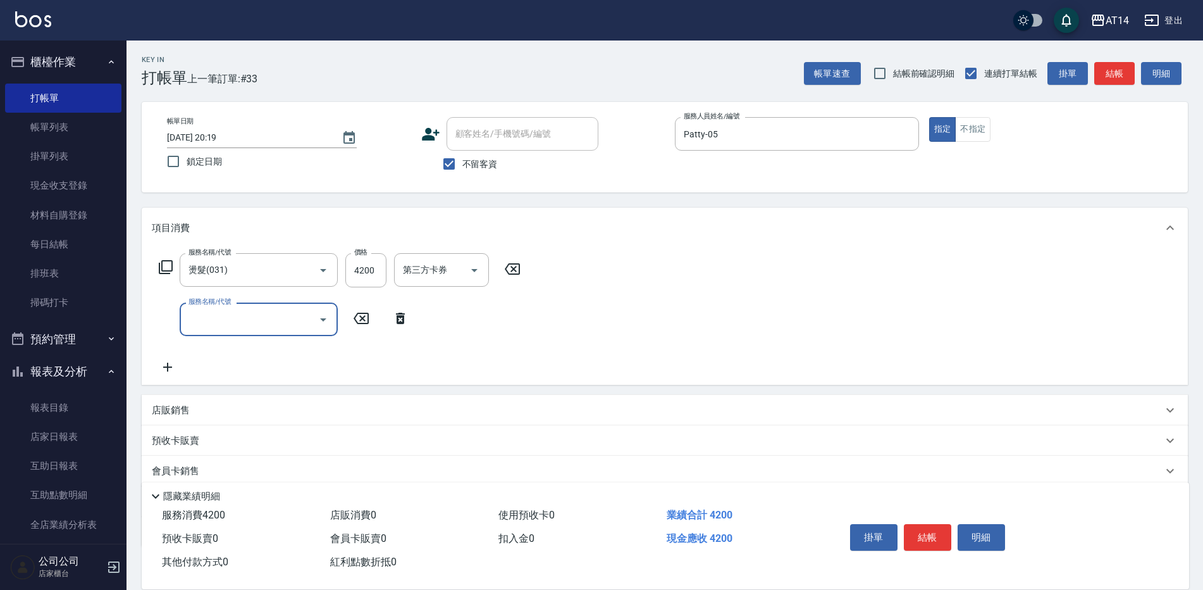
click at [220, 316] on input "服務名稱/代號" at bounding box center [249, 319] width 128 height 22
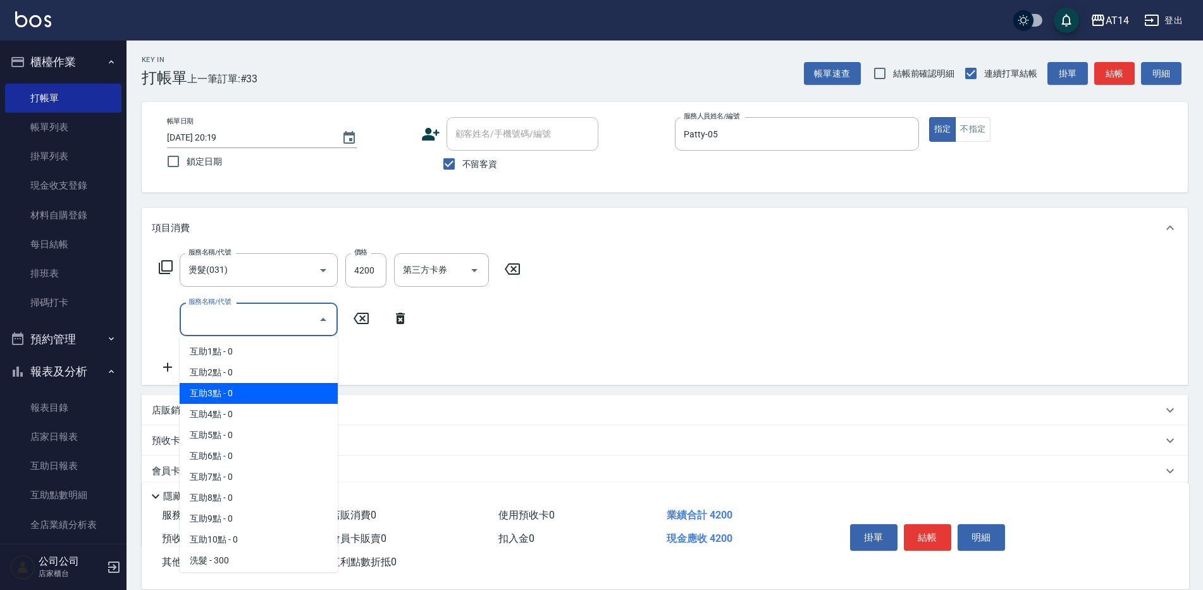
click at [246, 385] on span "互助3點 - 0" at bounding box center [259, 393] width 158 height 21
type input "互助3點(003)"
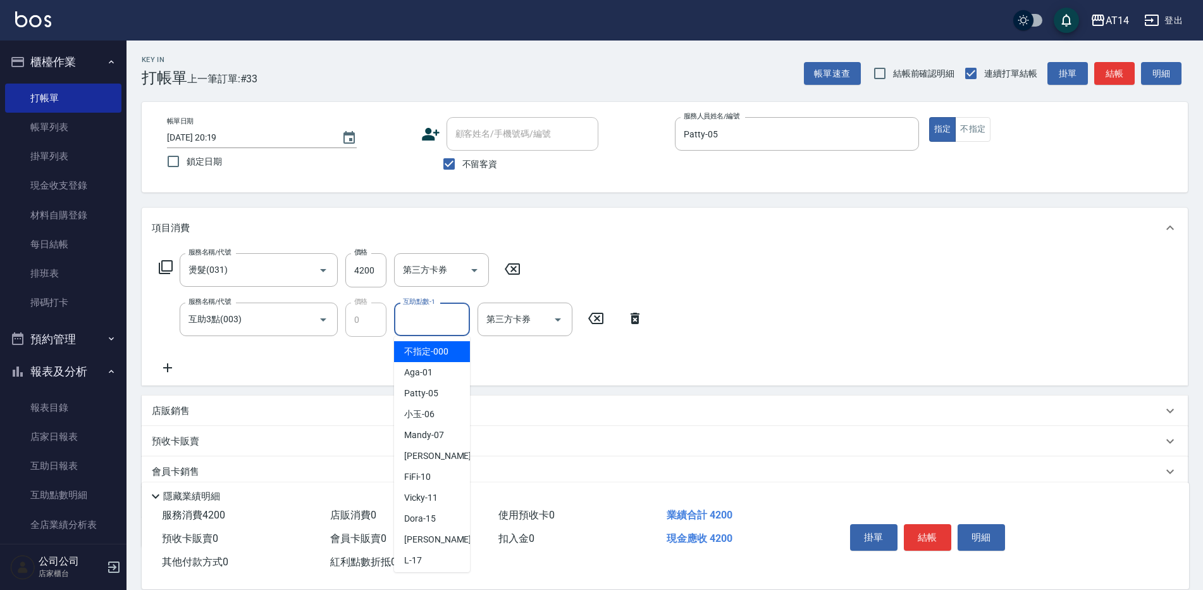
click at [408, 320] on div "互助點數-1 互助點數-1" at bounding box center [432, 319] width 76 height 34
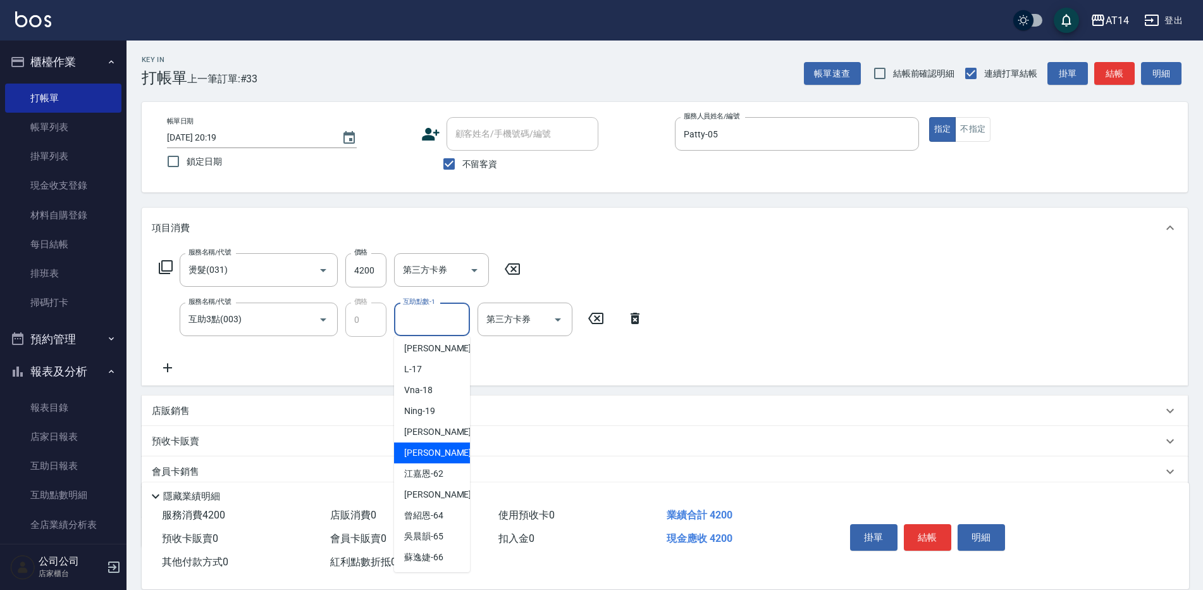
scroll to position [192, 0]
click at [434, 494] on span "[PERSON_NAME] -63" at bounding box center [444, 493] width 80 height 13
type input "[PERSON_NAME]-63"
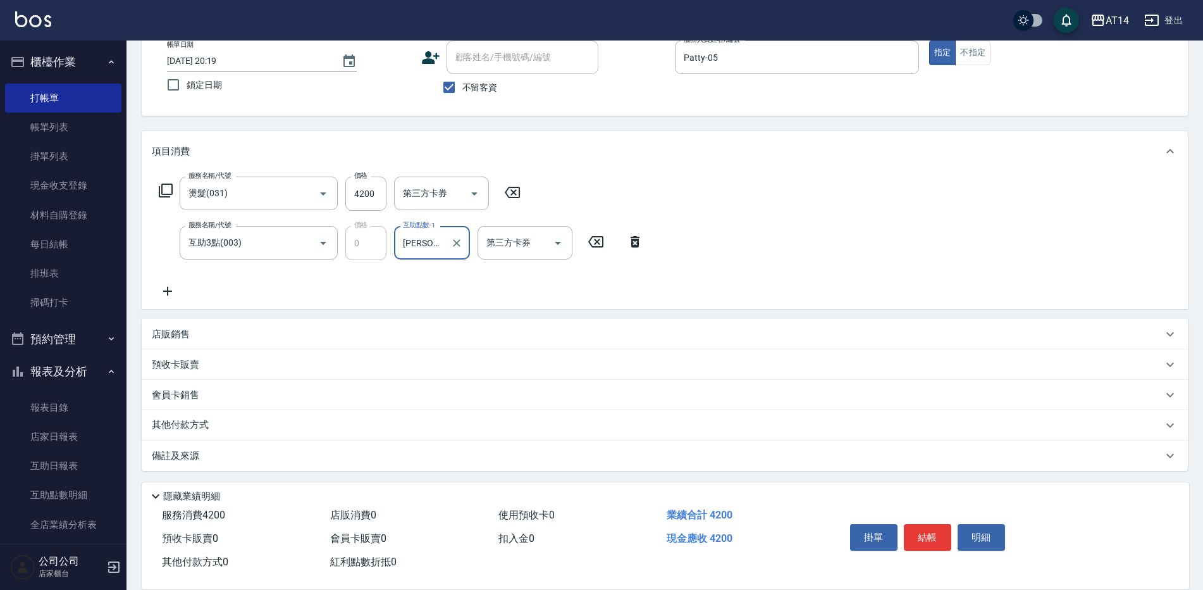
scroll to position [79, 0]
click at [190, 422] on p "其他付款方式" at bounding box center [183, 423] width 63 height 14
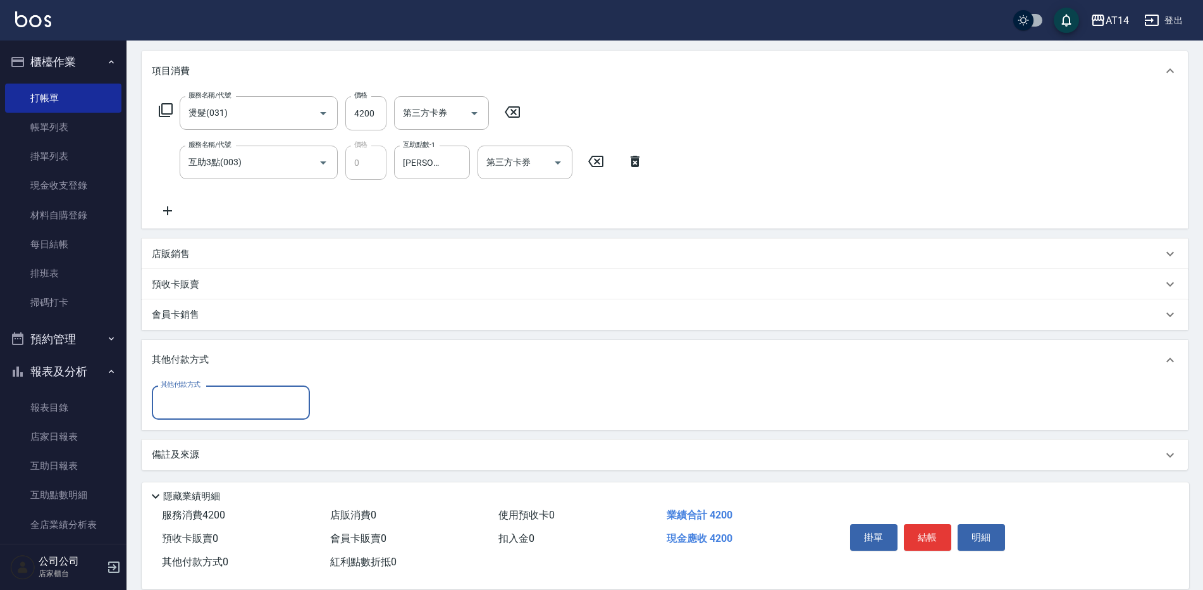
scroll to position [159, 0]
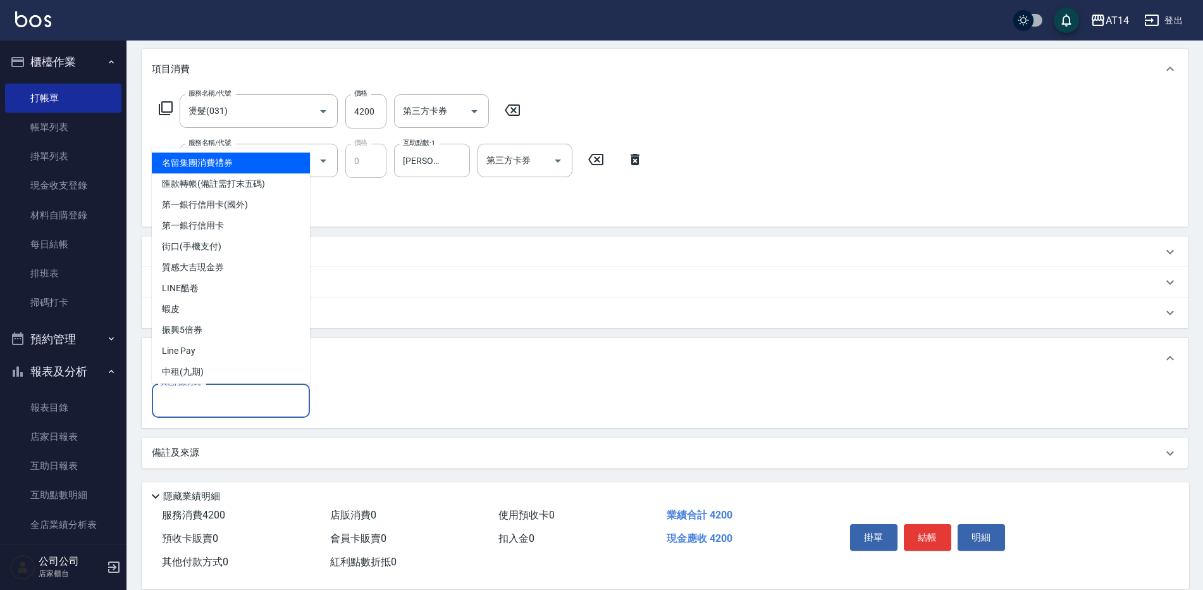
click at [205, 403] on input "其他付款方式" at bounding box center [231, 400] width 147 height 22
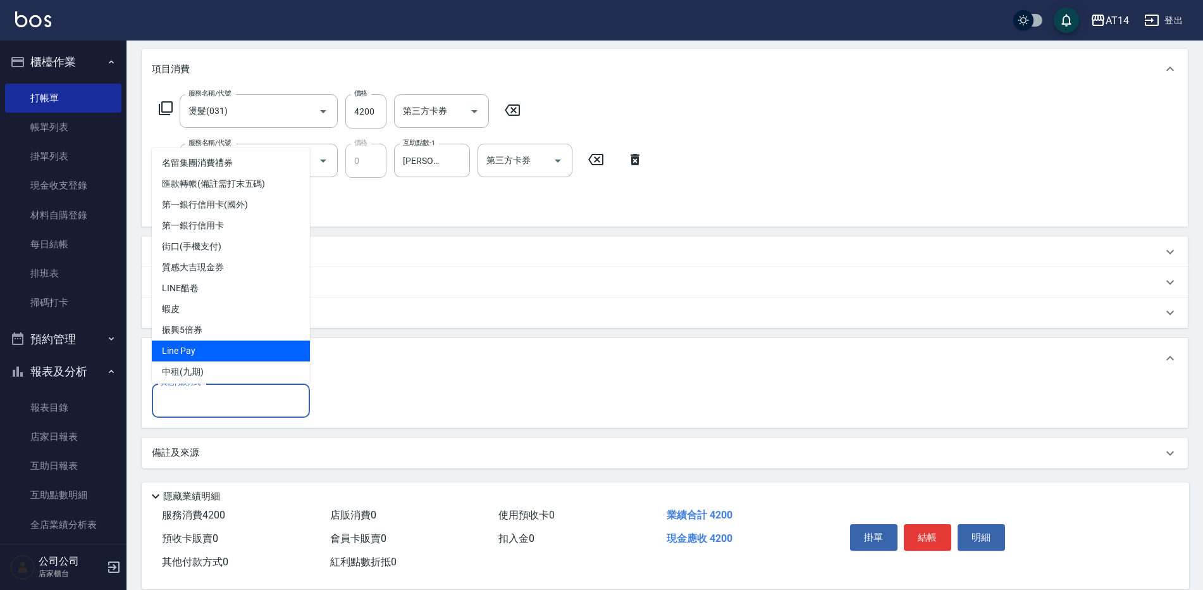
click at [207, 354] on span "Line Pay" at bounding box center [231, 350] width 158 height 21
type input "Line Pay"
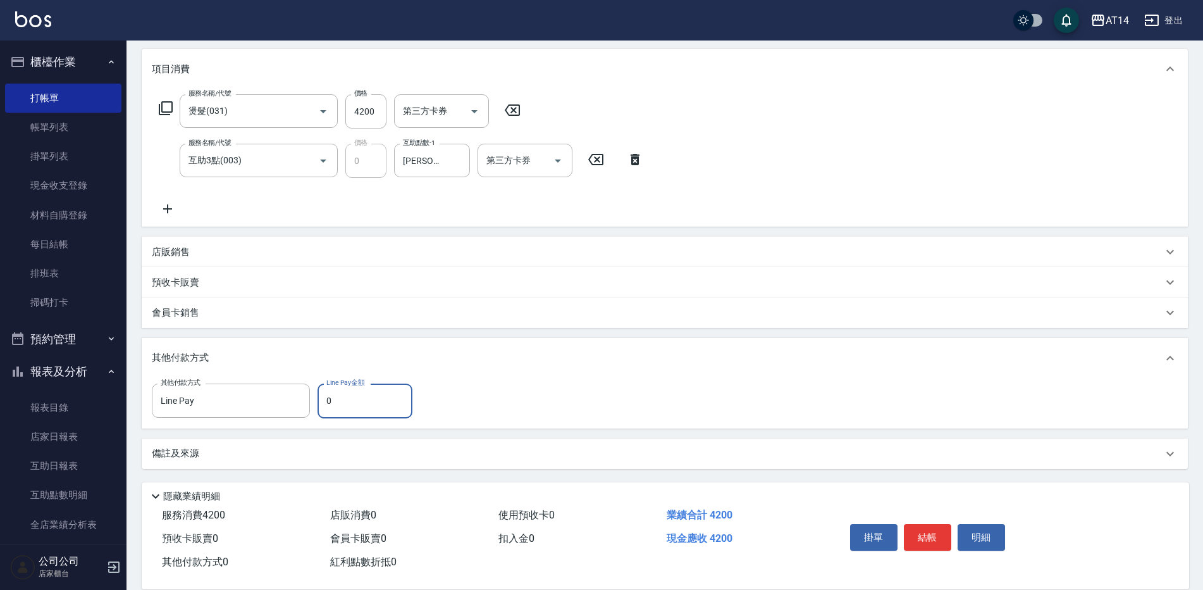
drag, startPoint x: 335, startPoint y: 407, endPoint x: 323, endPoint y: 407, distance: 11.4
click at [323, 407] on input "0" at bounding box center [365, 400] width 95 height 34
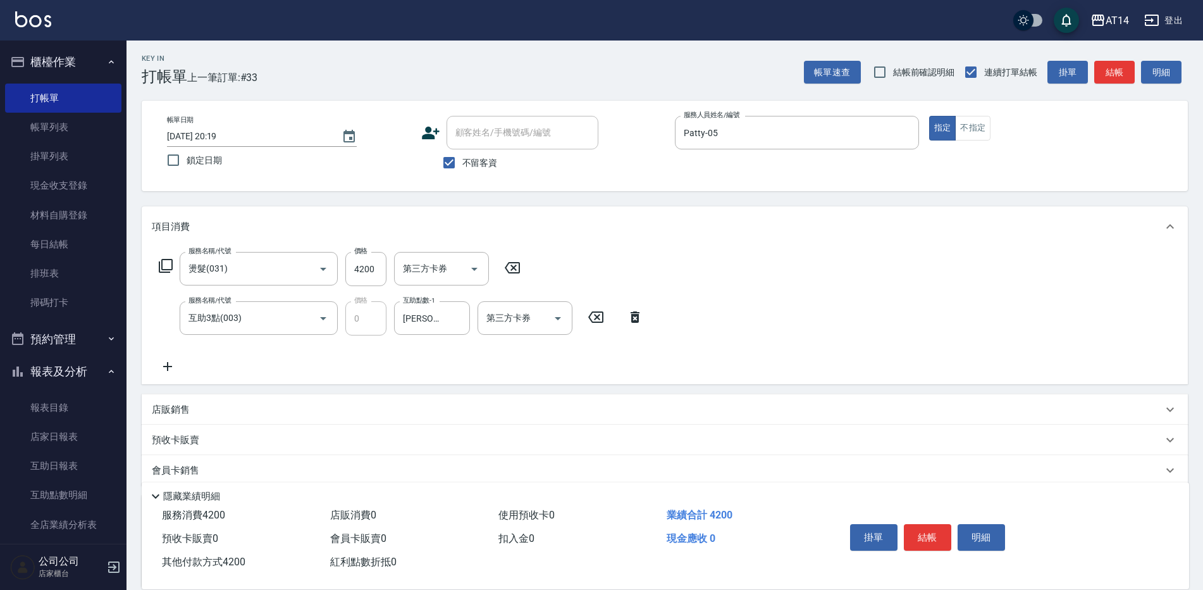
scroll to position [0, 0]
type input "4200"
click at [926, 530] on button "結帳" at bounding box center [927, 537] width 47 height 27
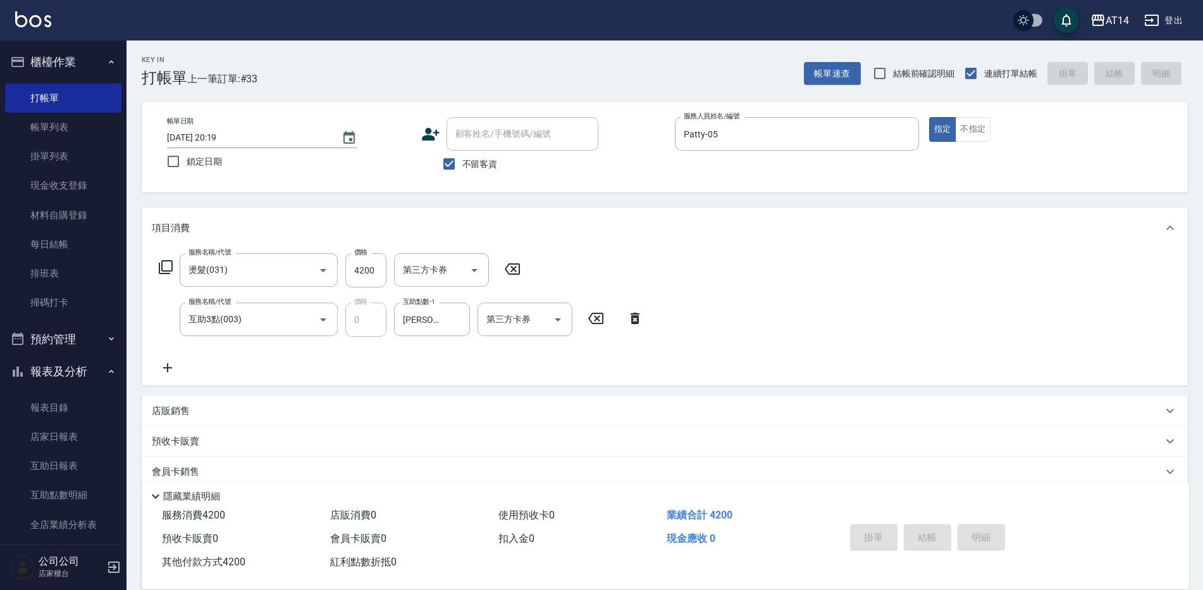
type input "[DATE] 20:20"
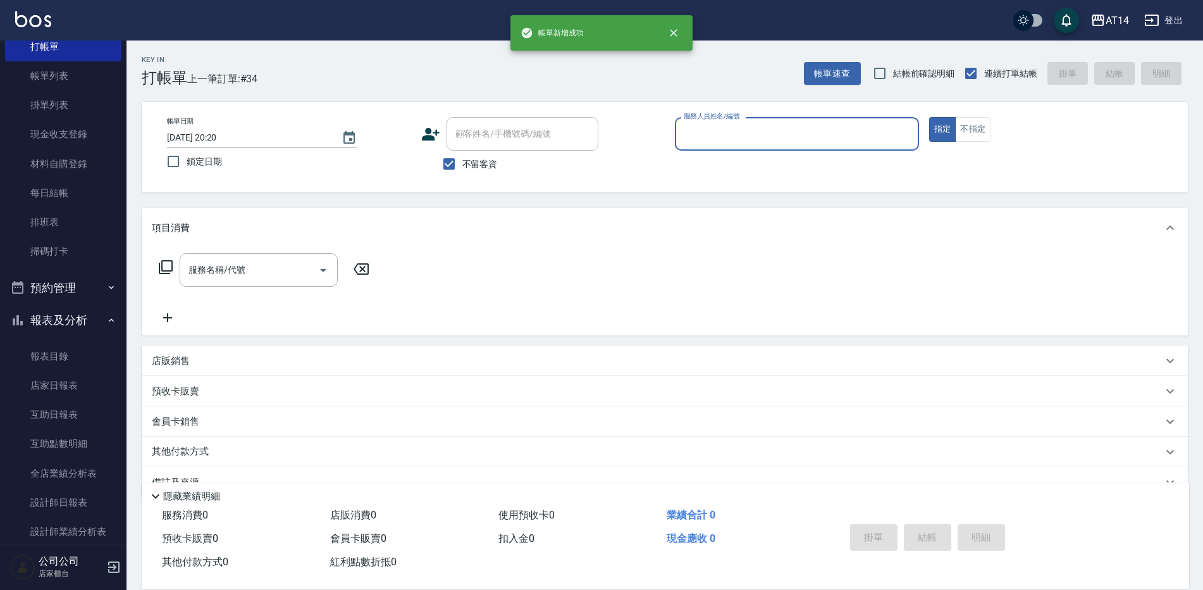
scroll to position [127, 0]
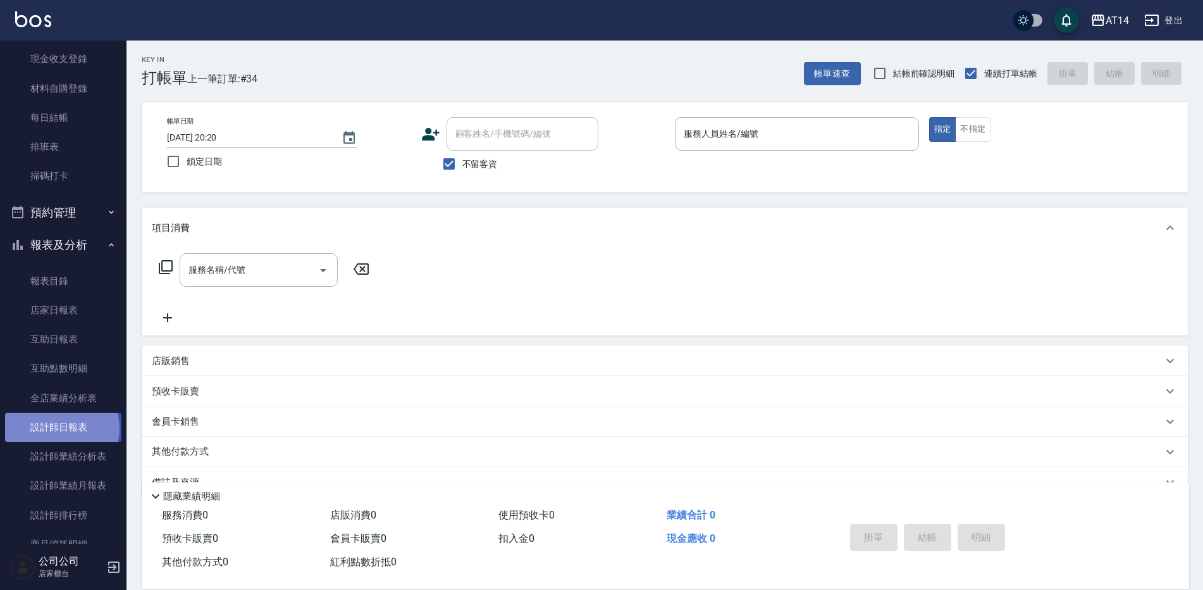
click at [61, 428] on link "設計師日報表" at bounding box center [63, 427] width 116 height 29
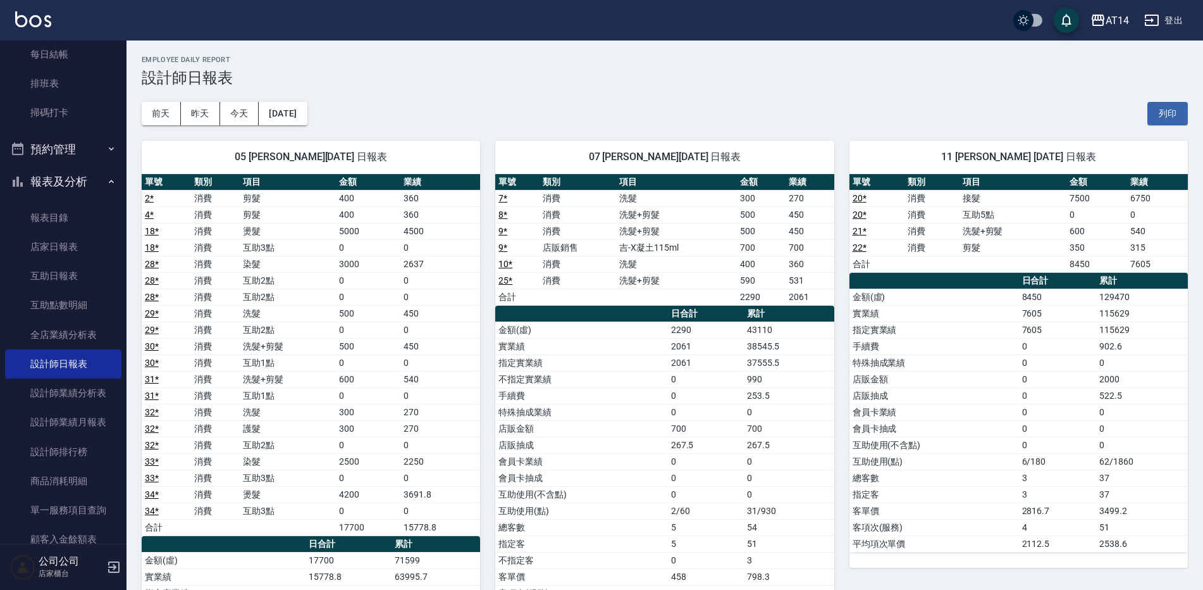
click at [156, 459] on link "33 *" at bounding box center [152, 461] width 14 height 10
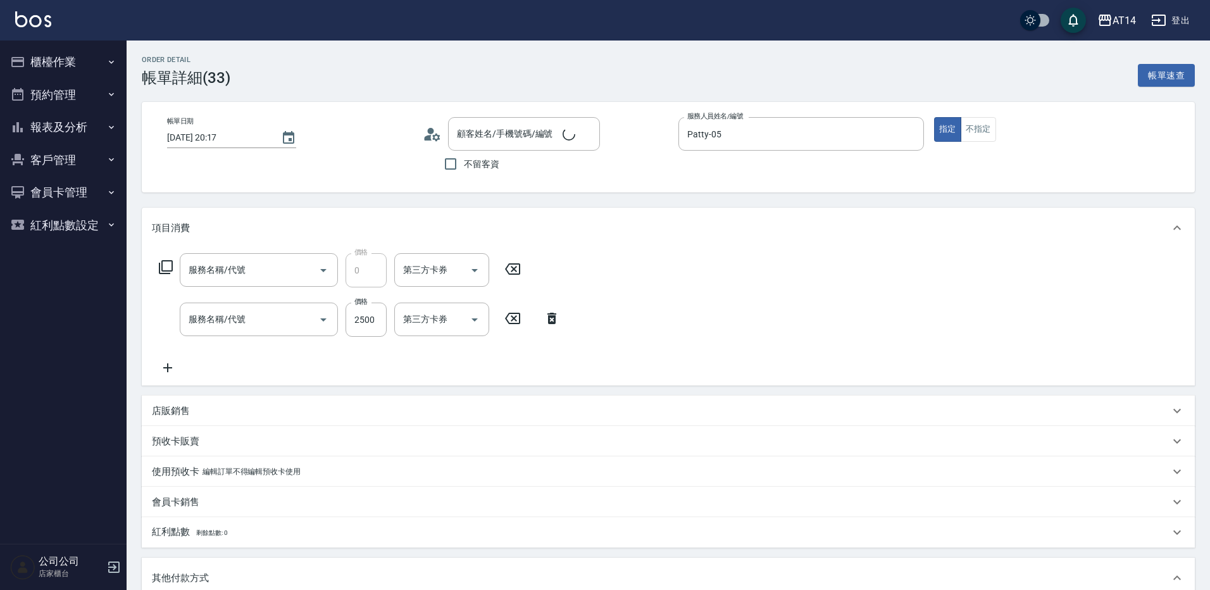
type input "[DATE] 20:17"
type input "Patty-05"
type input "[PERSON_NAME]/0921896076/"
type input "互助3點(003)"
type input "染髮(041)"
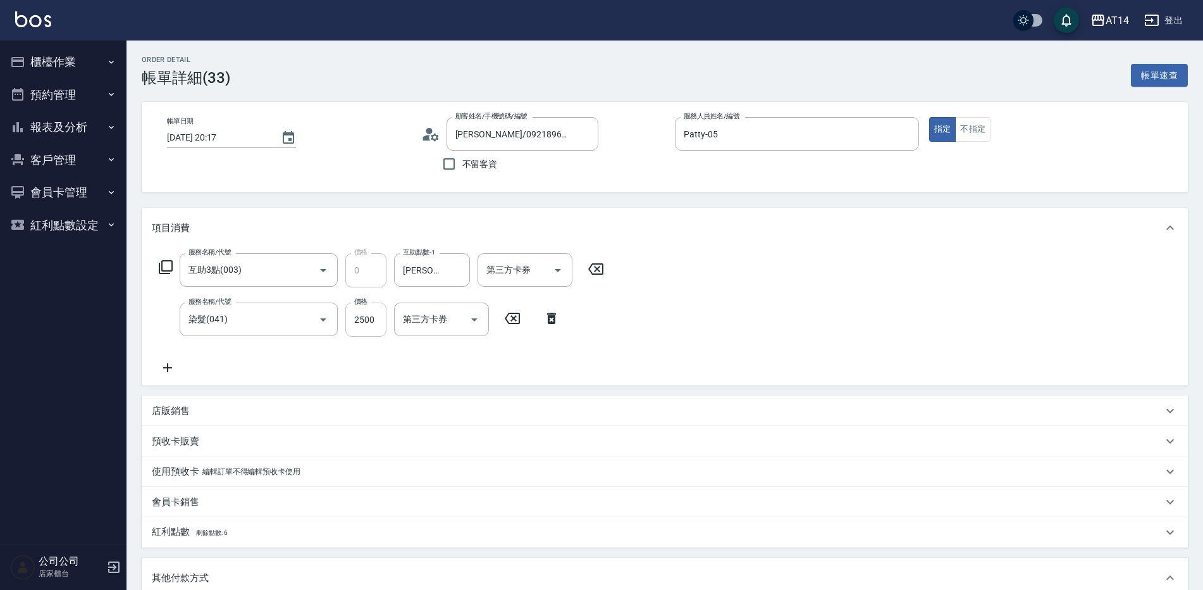
click at [375, 324] on input "2500" at bounding box center [365, 319] width 41 height 34
type input "3"
type input "0"
type input "300"
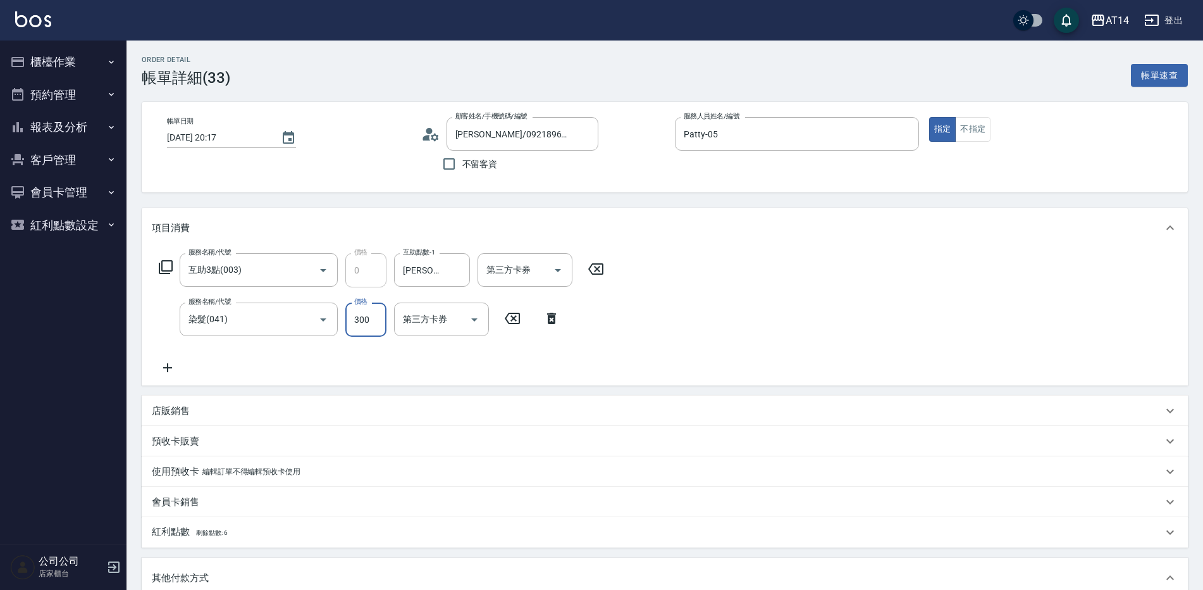
type input "1"
type input "3000"
type input "6"
type input "3000"
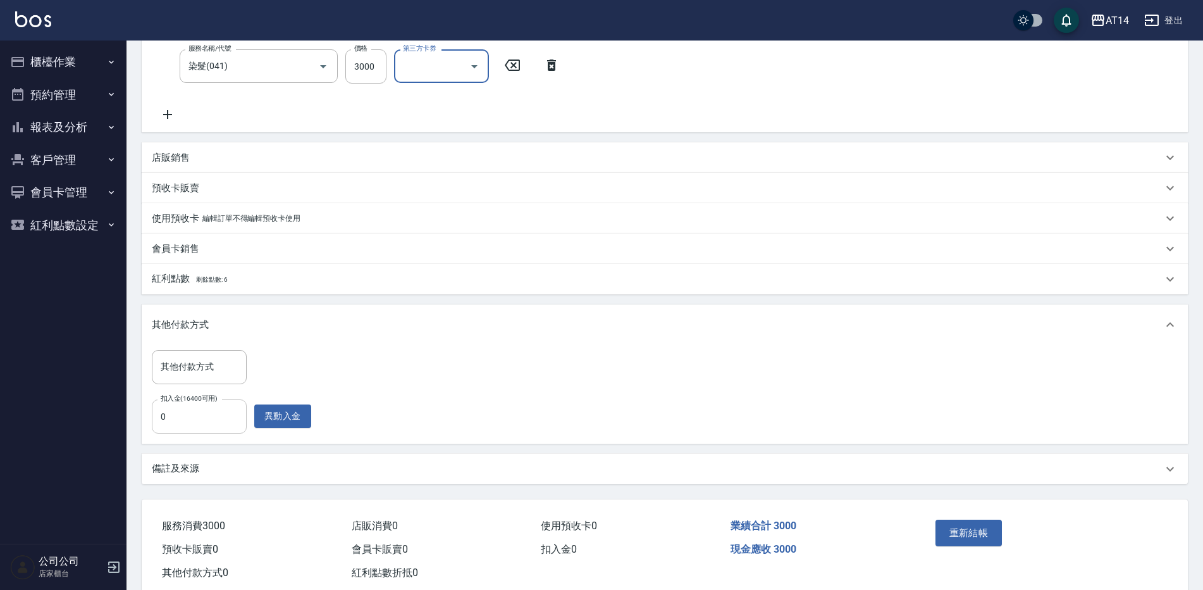
click at [177, 420] on input "0" at bounding box center [199, 416] width 95 height 34
type input "300"
type input "5"
click at [197, 420] on input "300" at bounding box center [199, 416] width 95 height 34
type input "3000"
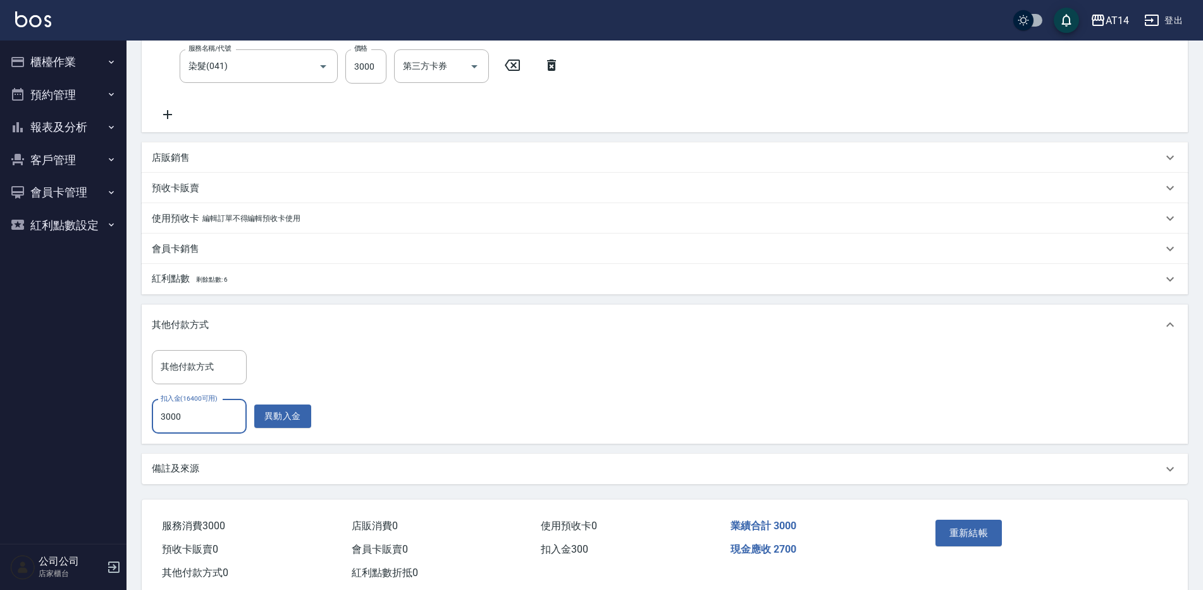
type input "0"
click at [342, 383] on div "其他付款方式 其他付款方式 扣入金(16400可用) 3000 扣入金(16400可用) 異動入金" at bounding box center [665, 391] width 1026 height 83
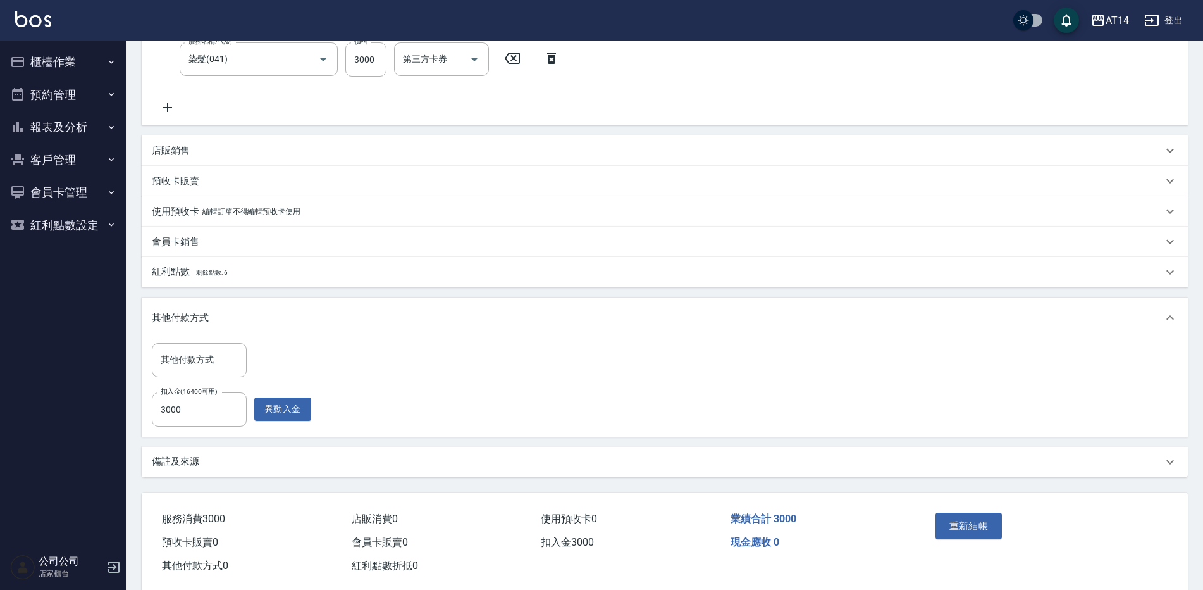
scroll to position [284, 0]
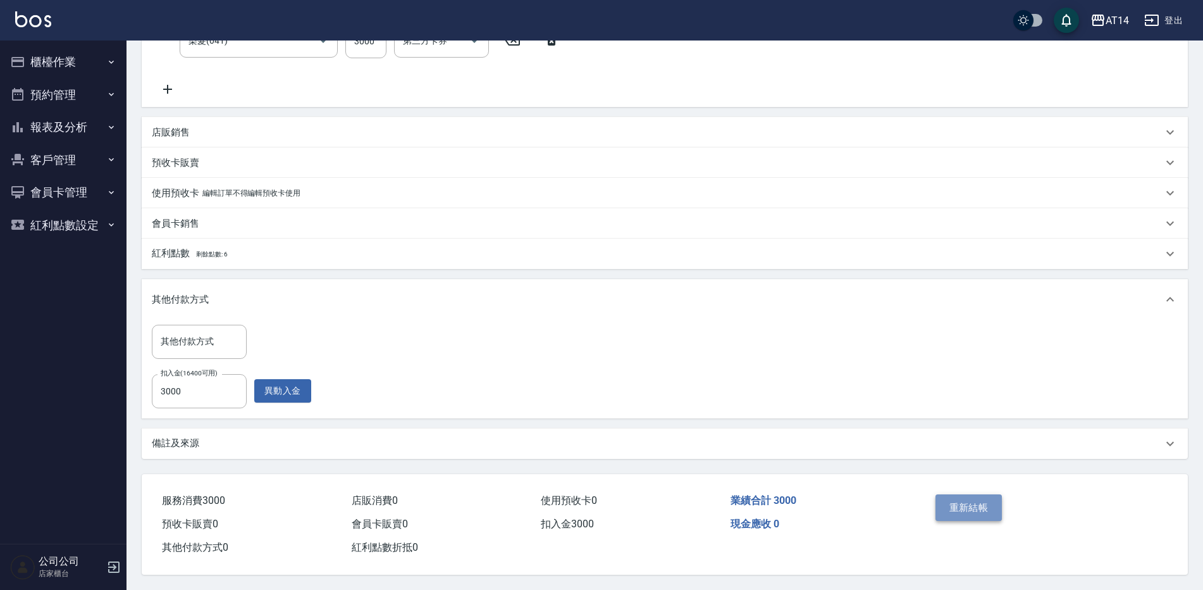
click at [969, 500] on button "重新結帳" at bounding box center [969, 507] width 67 height 27
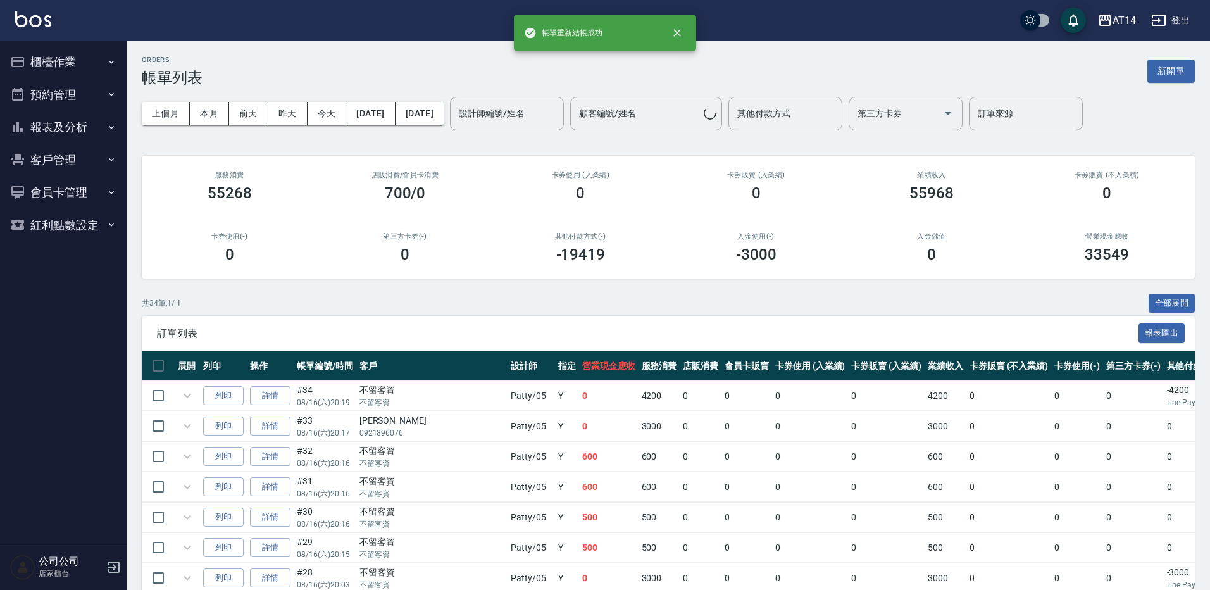
click at [69, 122] on button "報表及分析" at bounding box center [63, 127] width 116 height 33
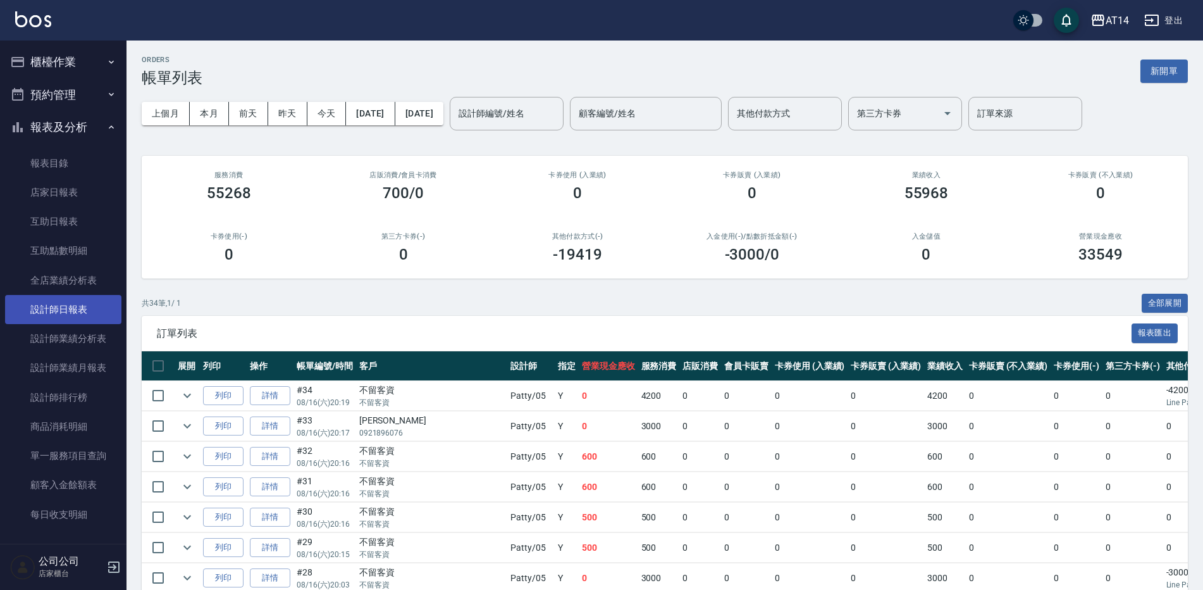
click at [75, 300] on link "設計師日報表" at bounding box center [63, 309] width 116 height 29
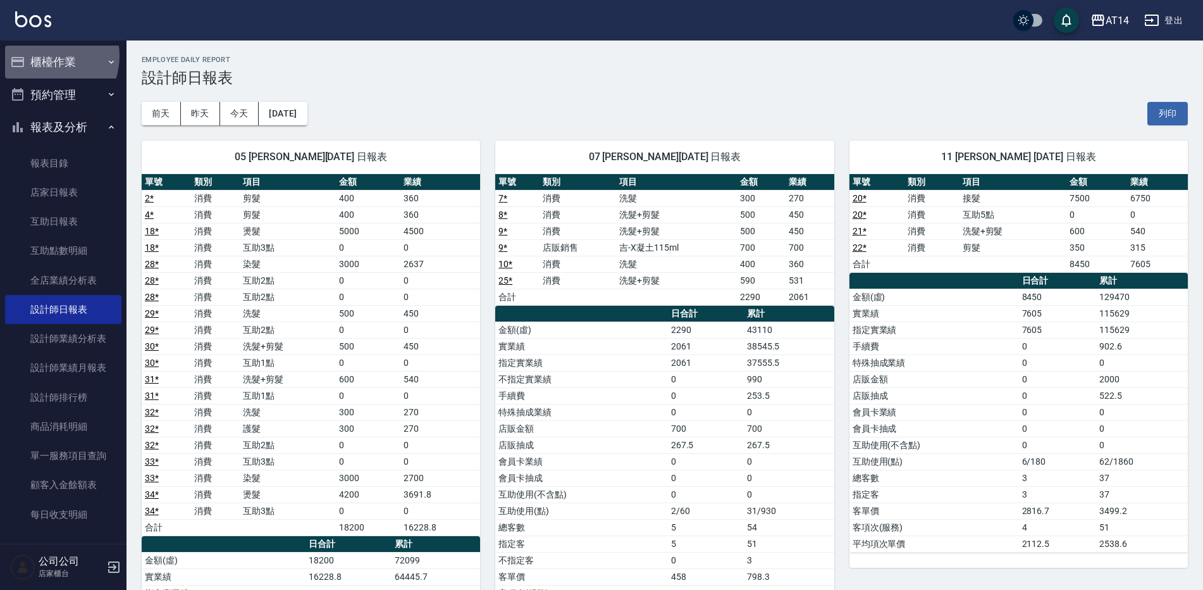
click at [44, 56] on button "櫃檯作業" at bounding box center [63, 62] width 116 height 33
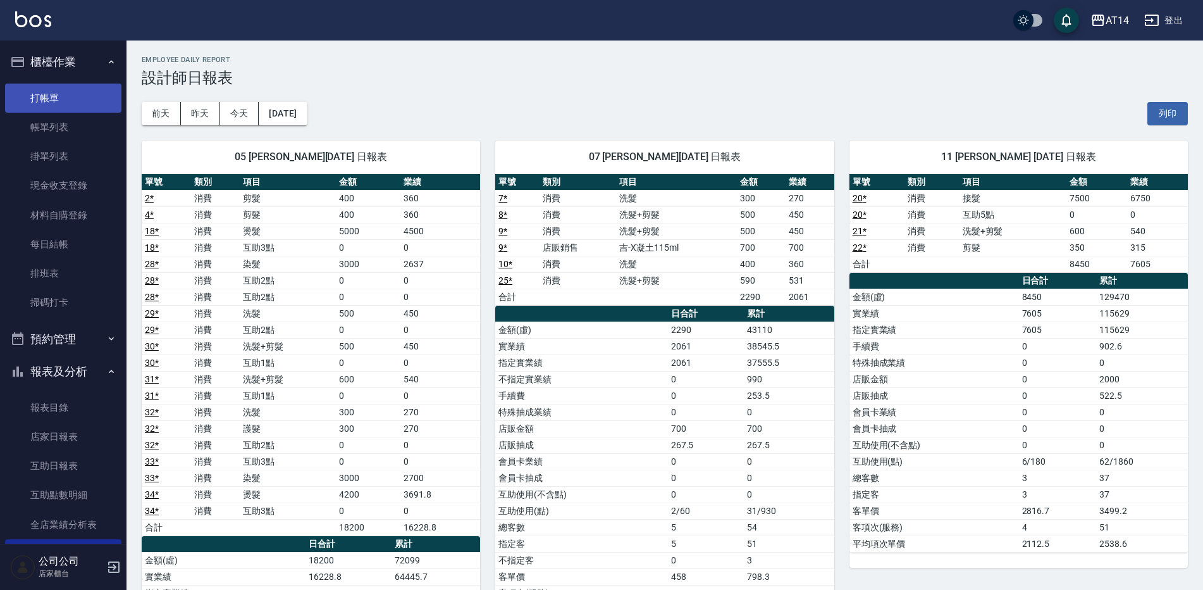
click at [54, 99] on link "打帳單" at bounding box center [63, 98] width 116 height 29
